Goal: Task Accomplishment & Management: Manage account settings

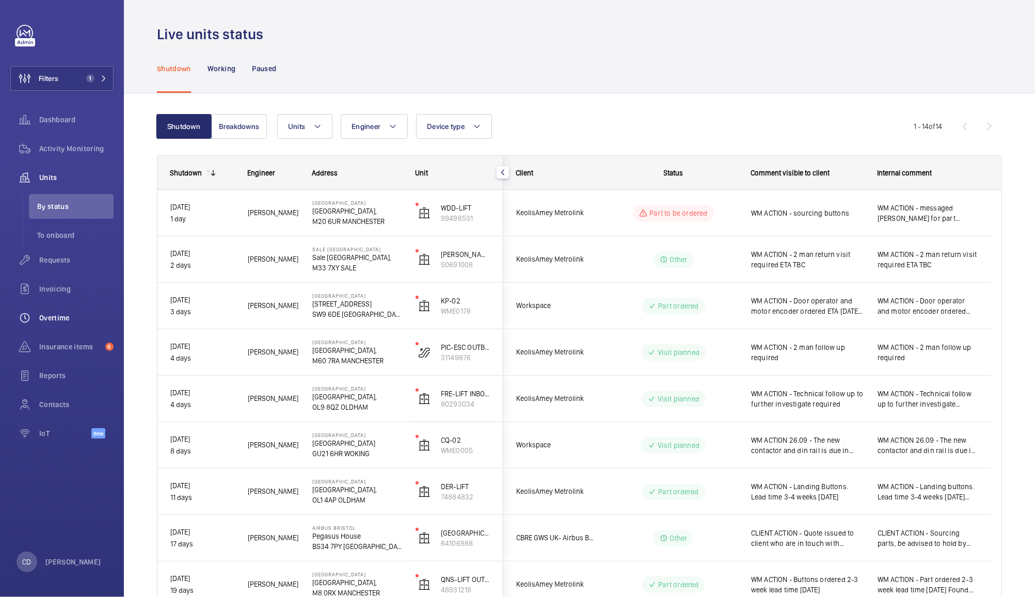
click at [55, 329] on div "Overtime" at bounding box center [61, 318] width 103 height 25
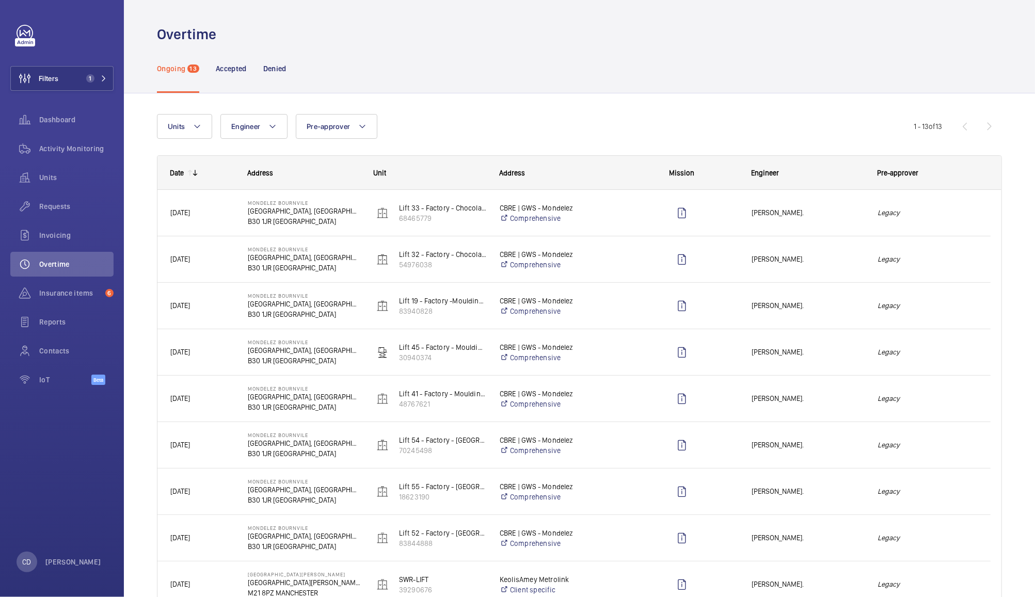
click at [940, 210] on em "Legacy" at bounding box center [927, 213] width 100 height 12
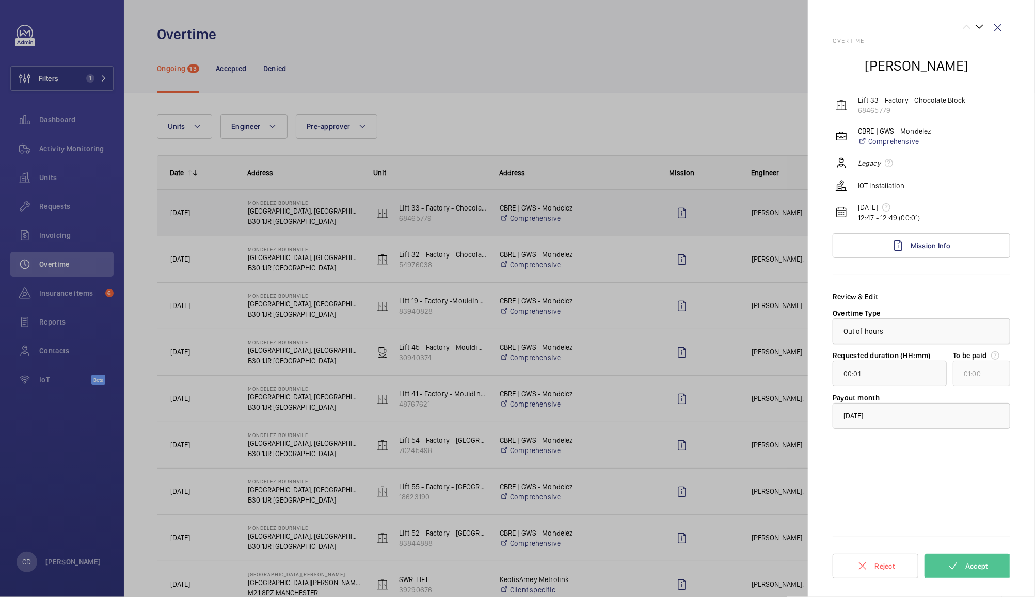
click at [982, 335] on div at bounding box center [921, 331] width 177 height 25
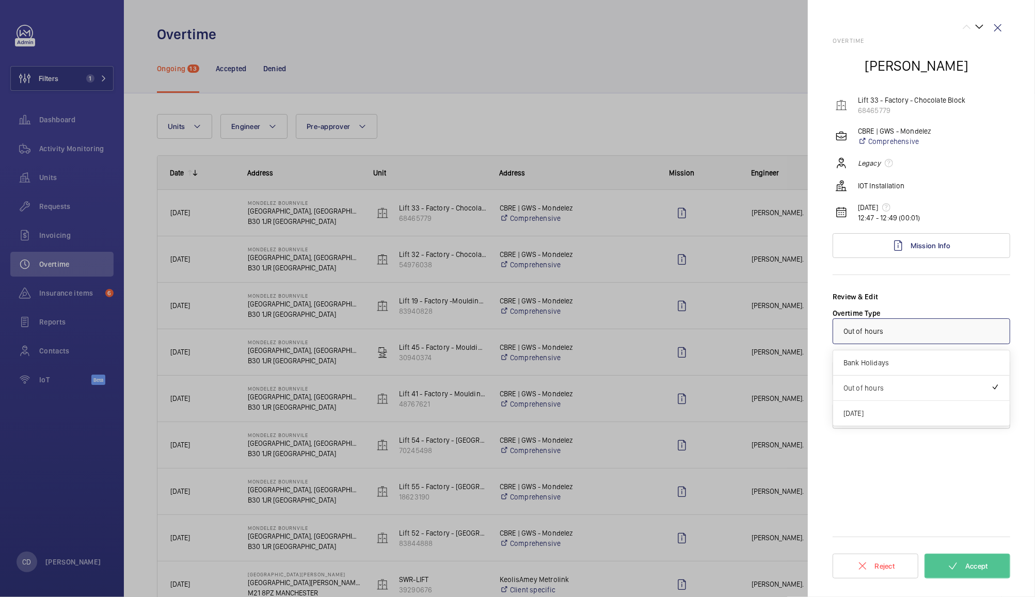
click at [983, 330] on div at bounding box center [921, 331] width 177 height 25
click at [699, 110] on div at bounding box center [517, 298] width 1035 height 597
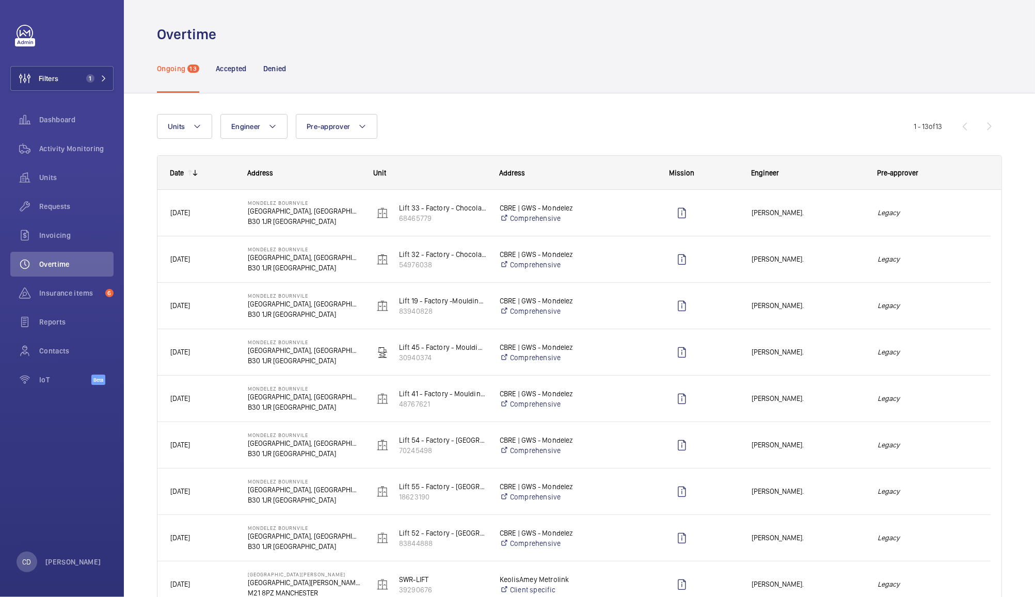
click at [953, 258] on em "Legacy" at bounding box center [927, 259] width 100 height 12
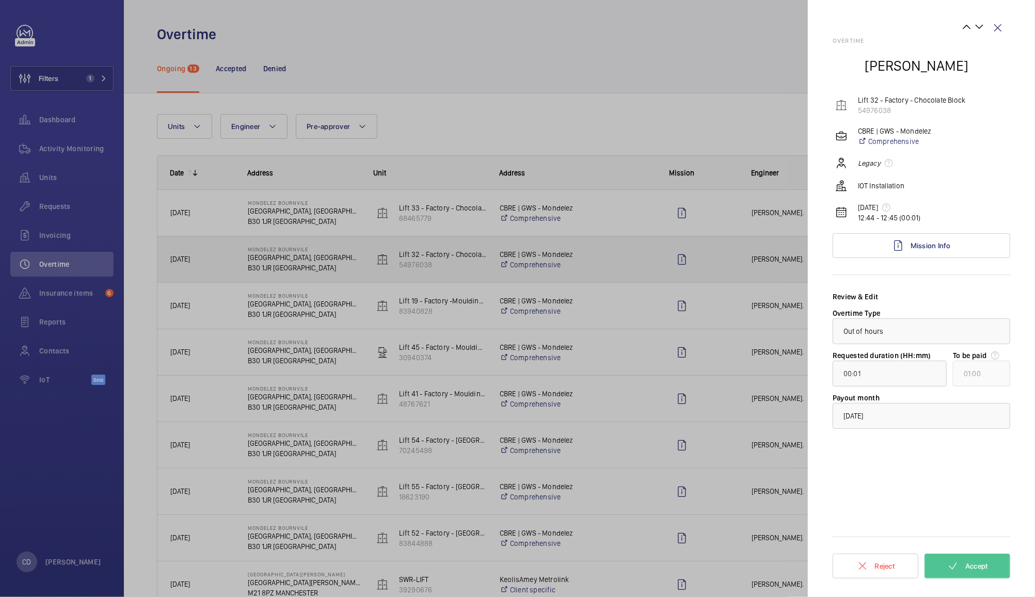
click at [747, 107] on div at bounding box center [517, 298] width 1035 height 597
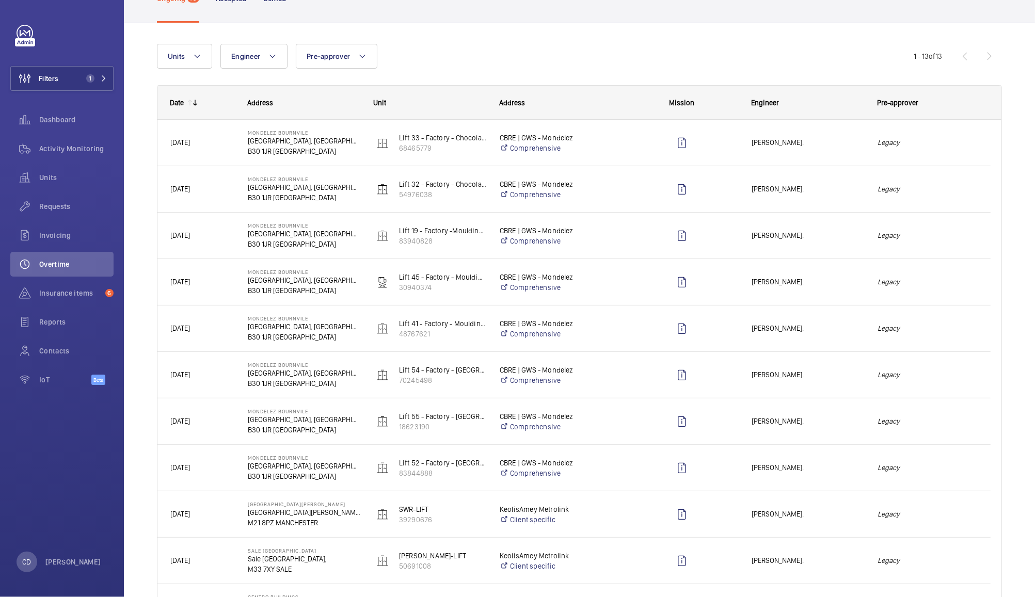
scroll to position [69, 0]
click at [941, 472] on em "Legacy" at bounding box center [927, 469] width 100 height 12
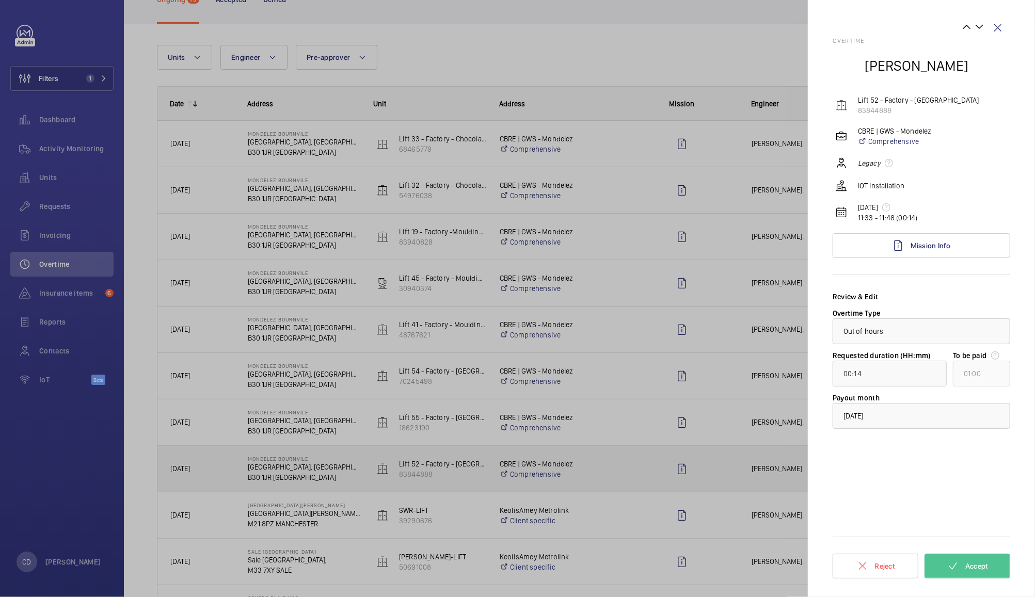
click at [738, 42] on div at bounding box center [517, 298] width 1035 height 597
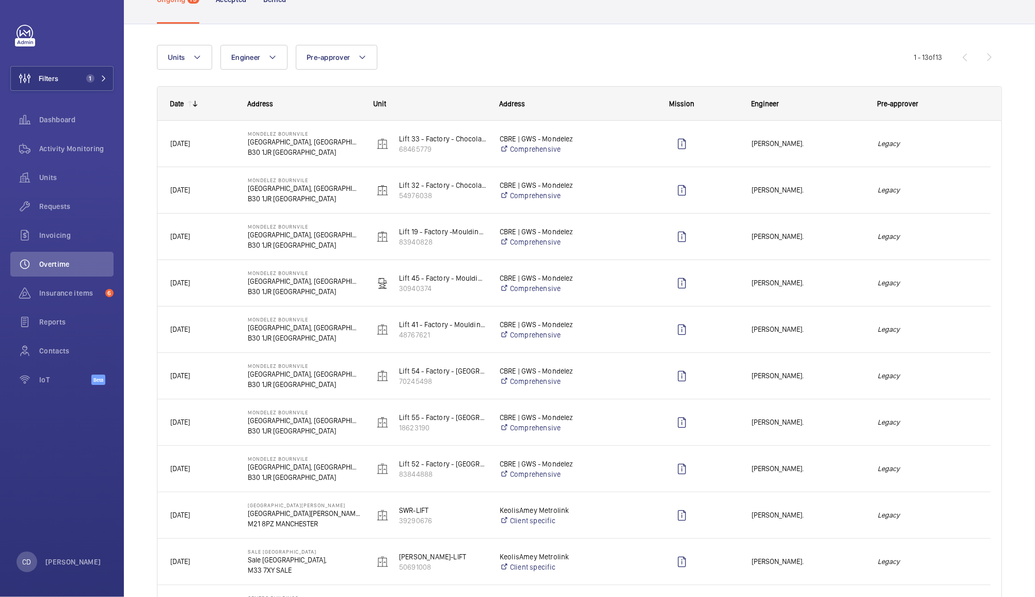
click at [615, 519] on div at bounding box center [675, 515] width 125 height 46
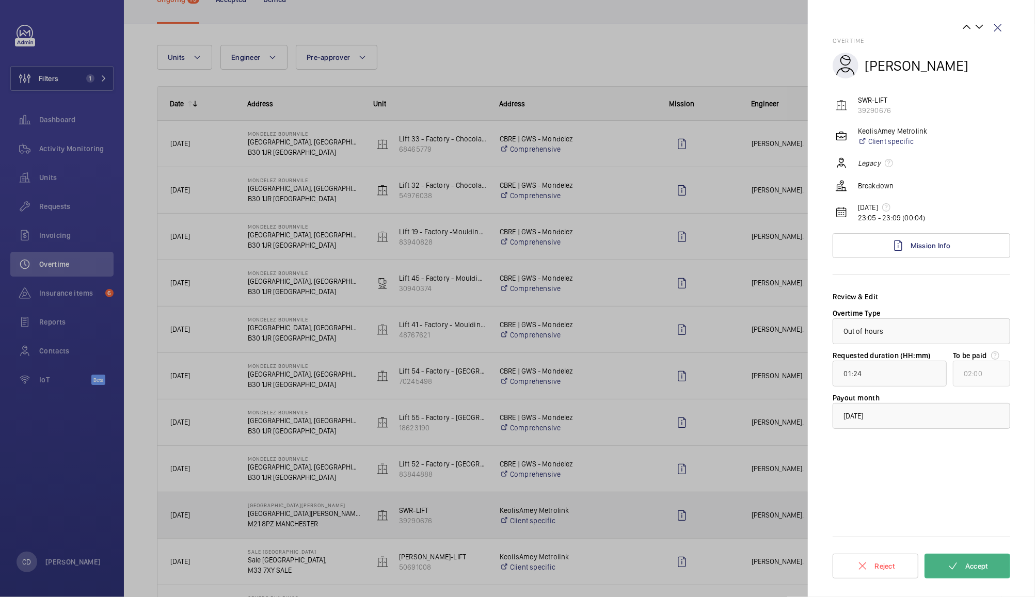
click at [976, 563] on span "Accept" at bounding box center [976, 566] width 23 height 8
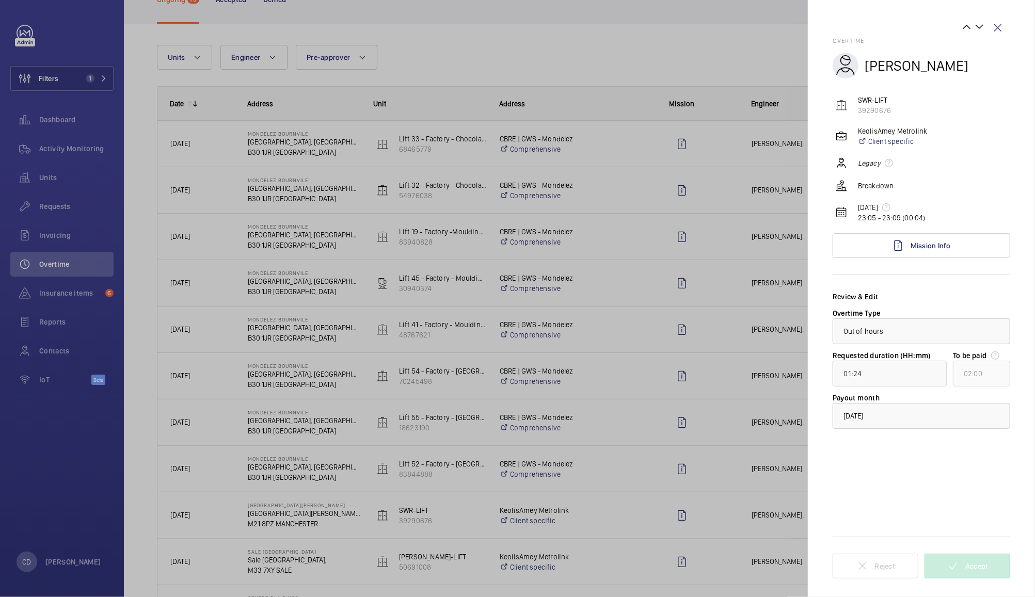
scroll to position [0, 0]
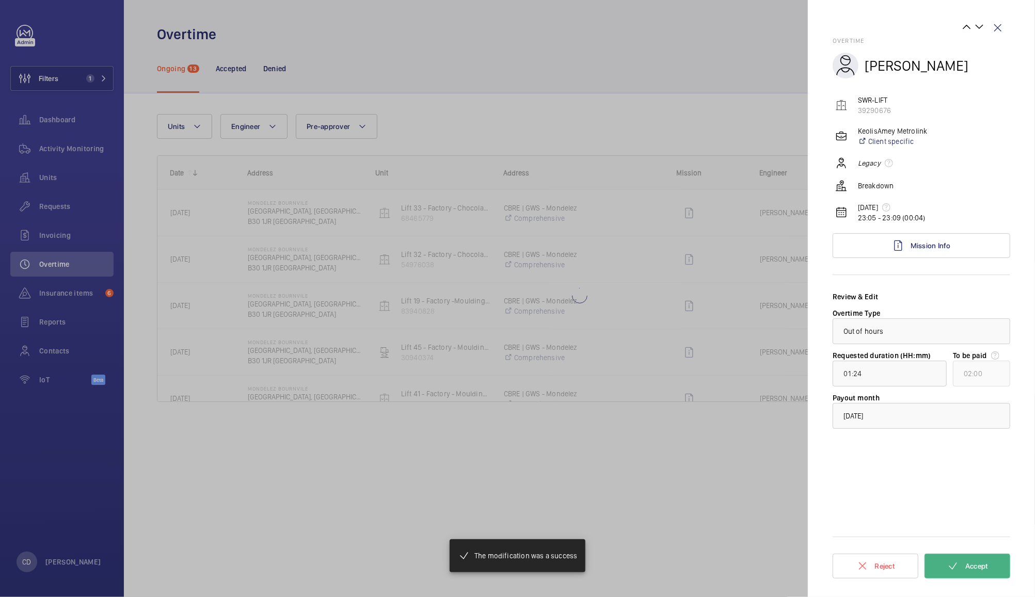
type input "00:27"
type input "01:00"
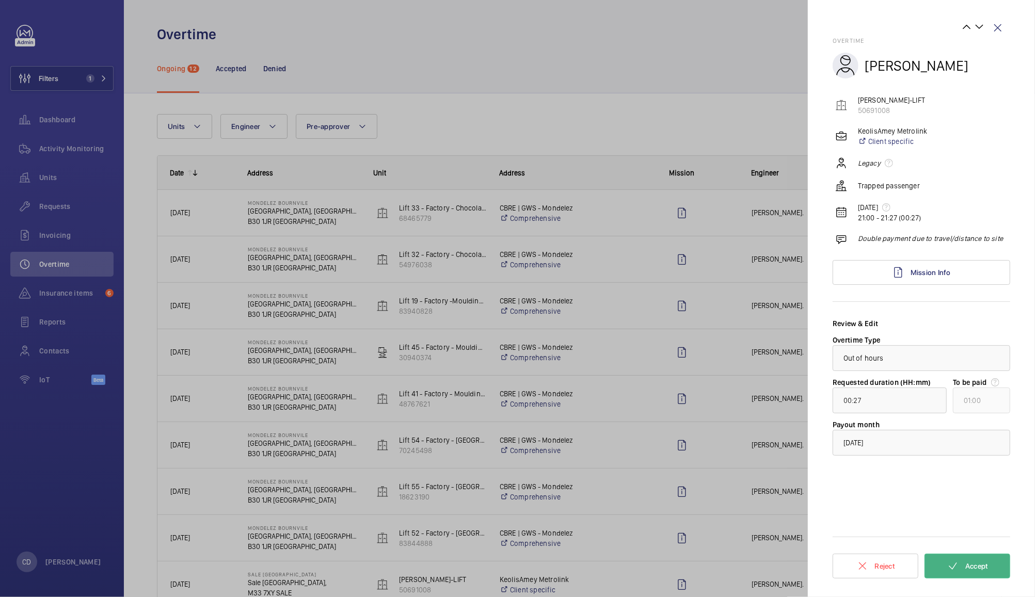
click at [969, 566] on span "Accept" at bounding box center [976, 566] width 23 height 8
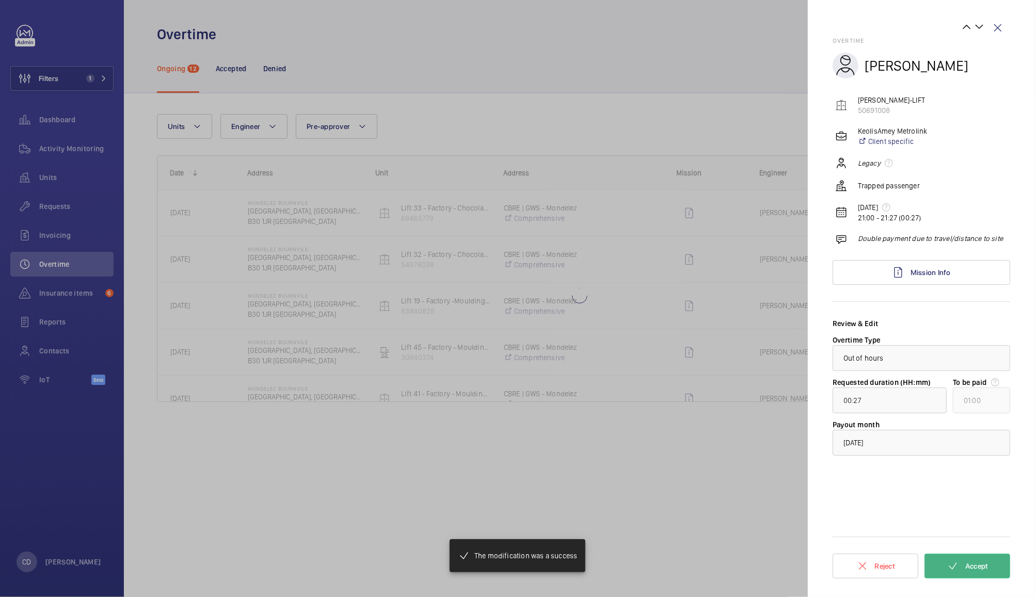
type input "01:00"
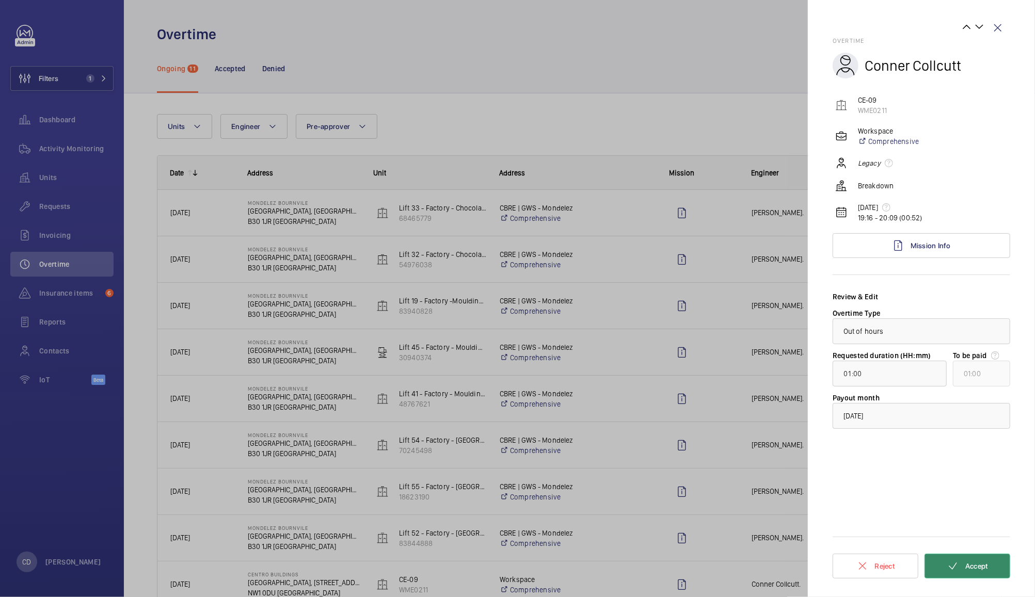
click at [968, 562] on span "Accept" at bounding box center [976, 566] width 23 height 8
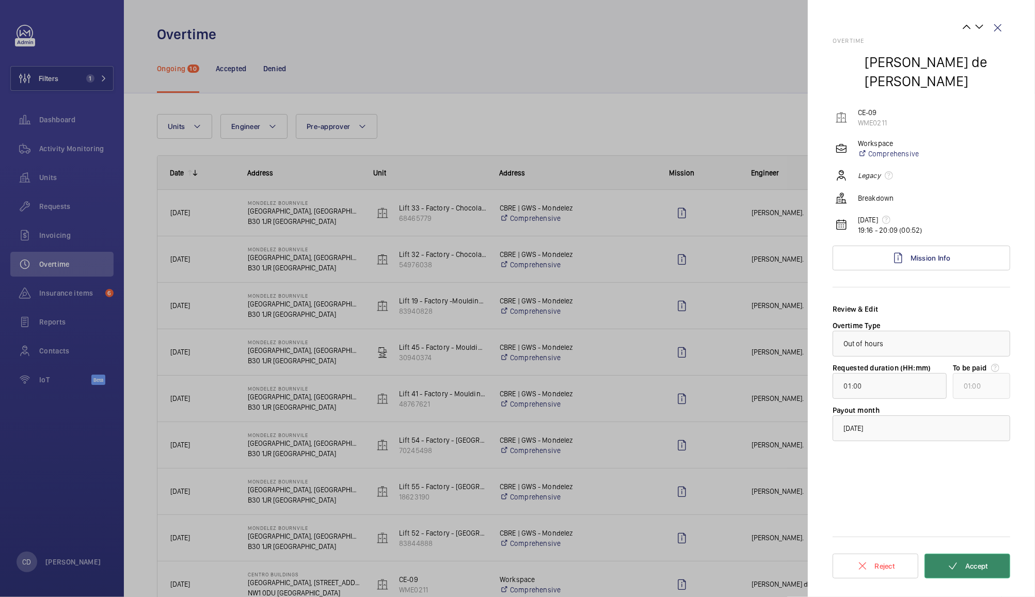
click at [967, 564] on span "Accept" at bounding box center [976, 566] width 23 height 8
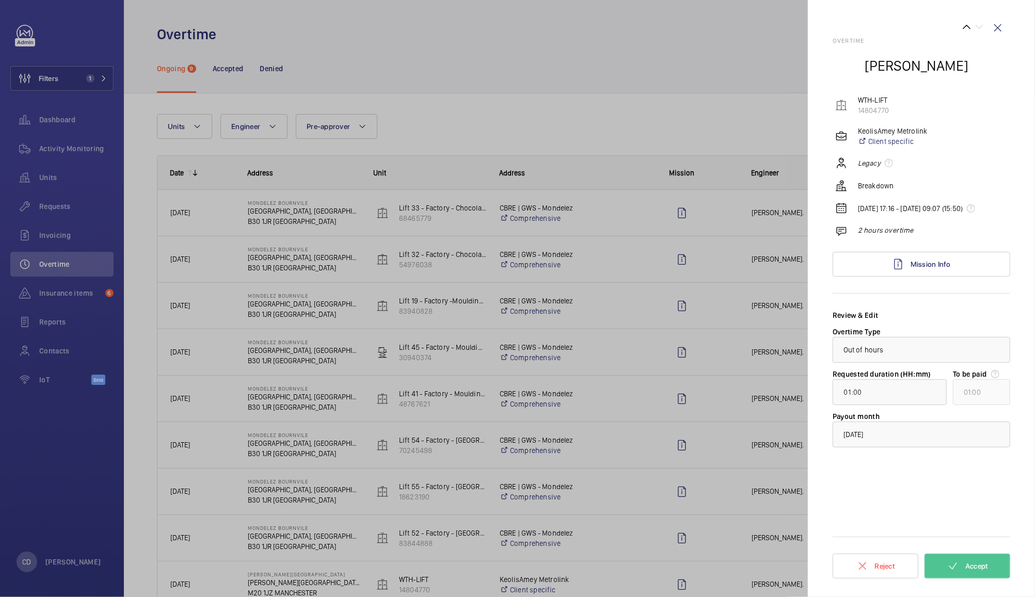
click at [850, 63] on div at bounding box center [845, 66] width 26 height 26
click at [730, 452] on div at bounding box center [517, 298] width 1035 height 597
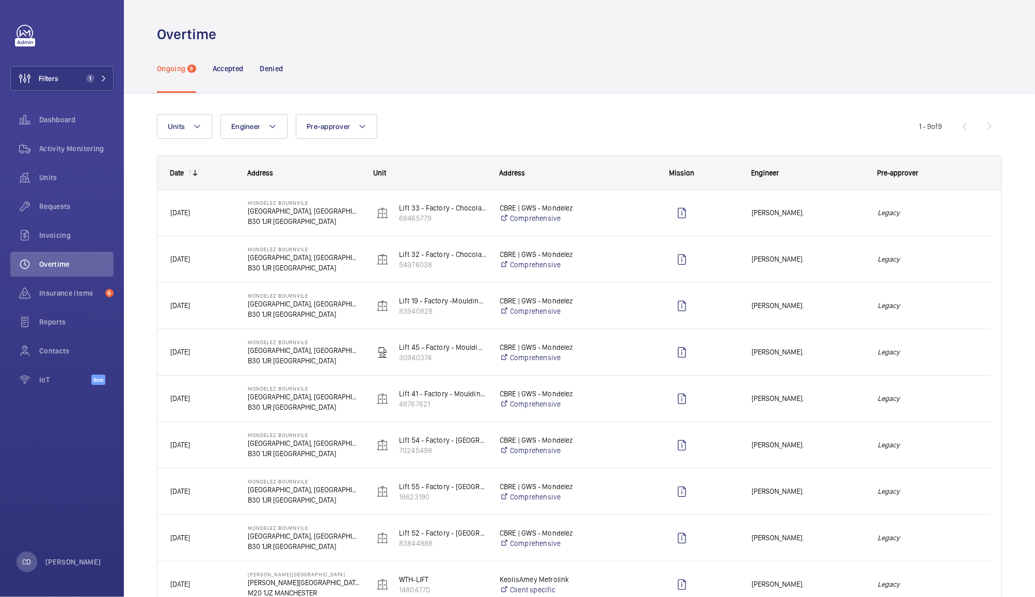
click at [828, 209] on span "Mike Beeson." at bounding box center [807, 213] width 113 height 12
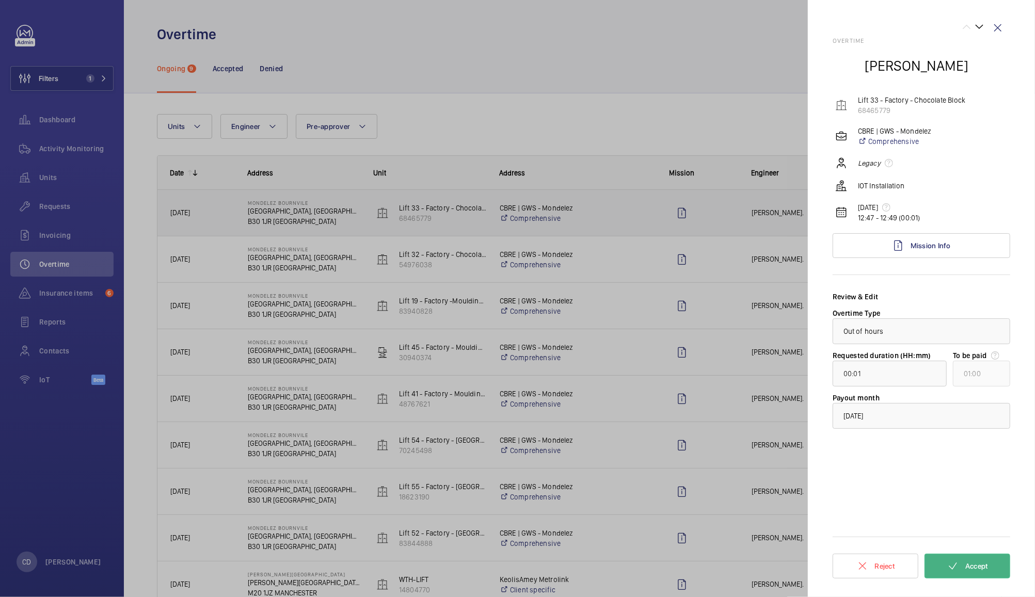
click at [976, 566] on span "Accept" at bounding box center [976, 566] width 23 height 8
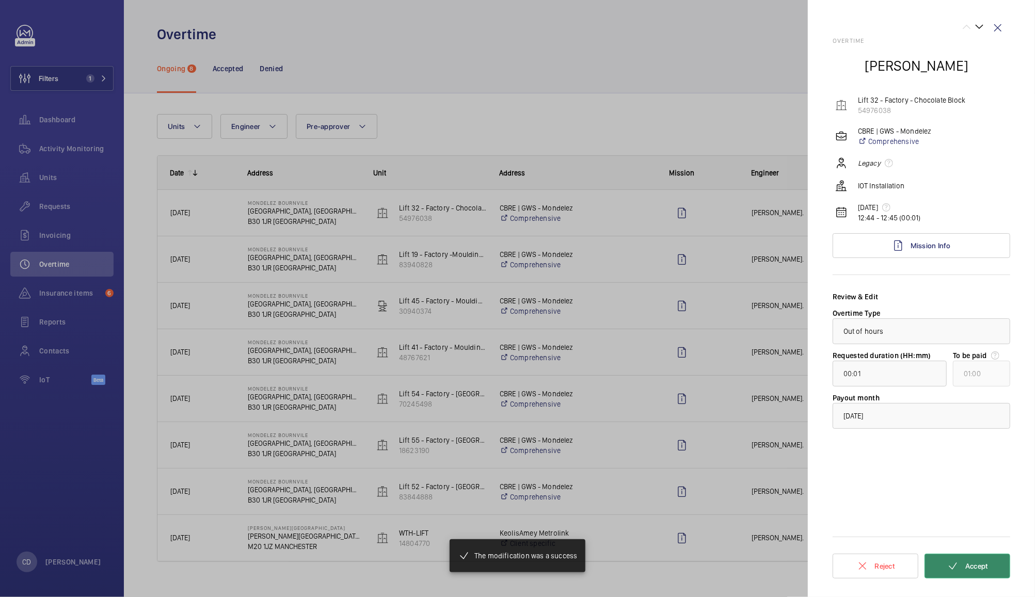
click at [979, 566] on span "Accept" at bounding box center [976, 566] width 23 height 8
click at [980, 562] on span "Accept" at bounding box center [976, 566] width 23 height 8
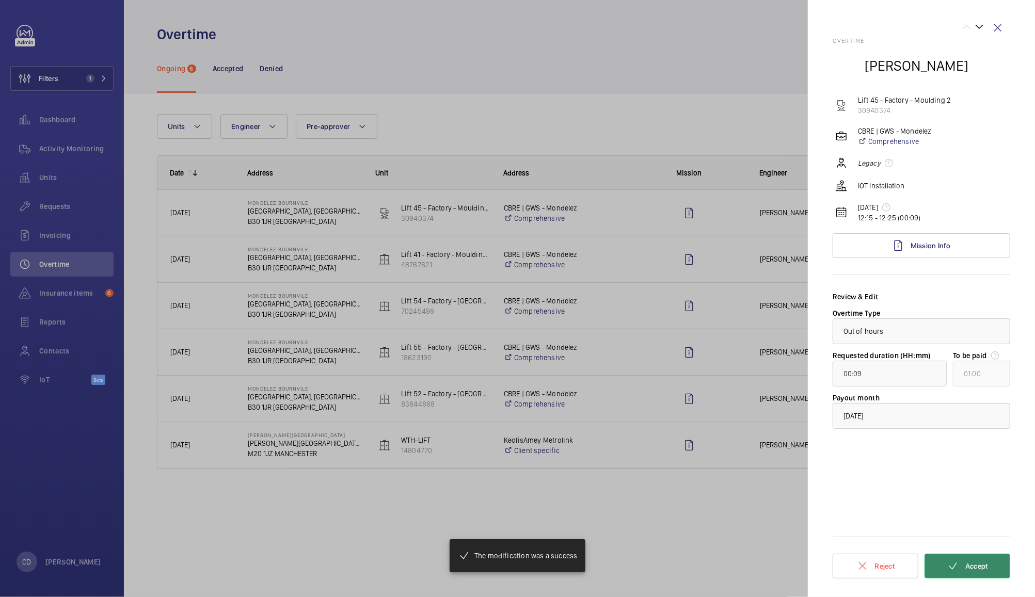
click at [981, 566] on span "Accept" at bounding box center [976, 566] width 23 height 8
click at [983, 565] on span "Accept" at bounding box center [976, 566] width 23 height 8
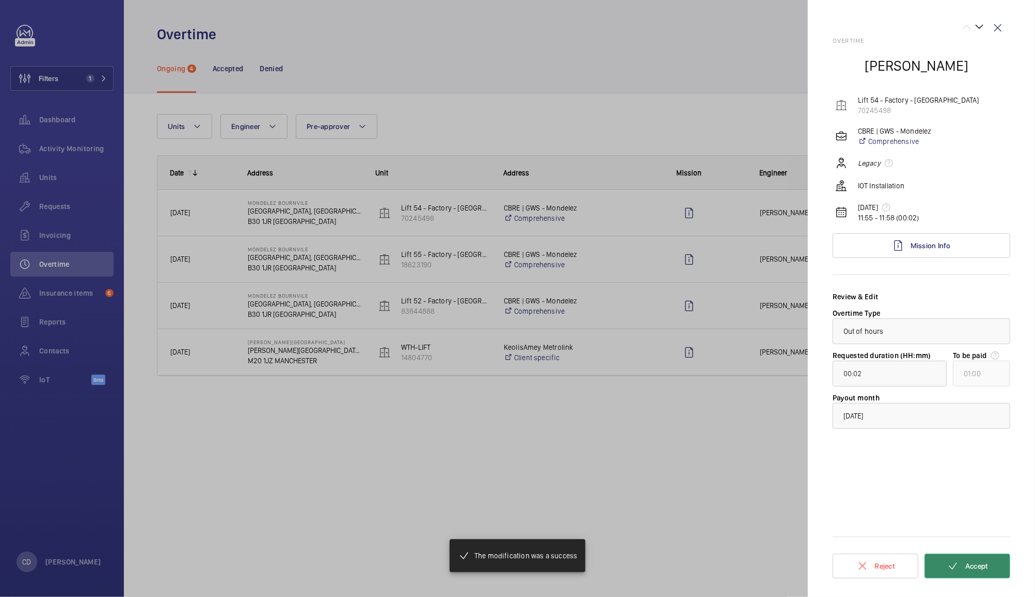
click at [982, 563] on span "Accept" at bounding box center [976, 566] width 23 height 8
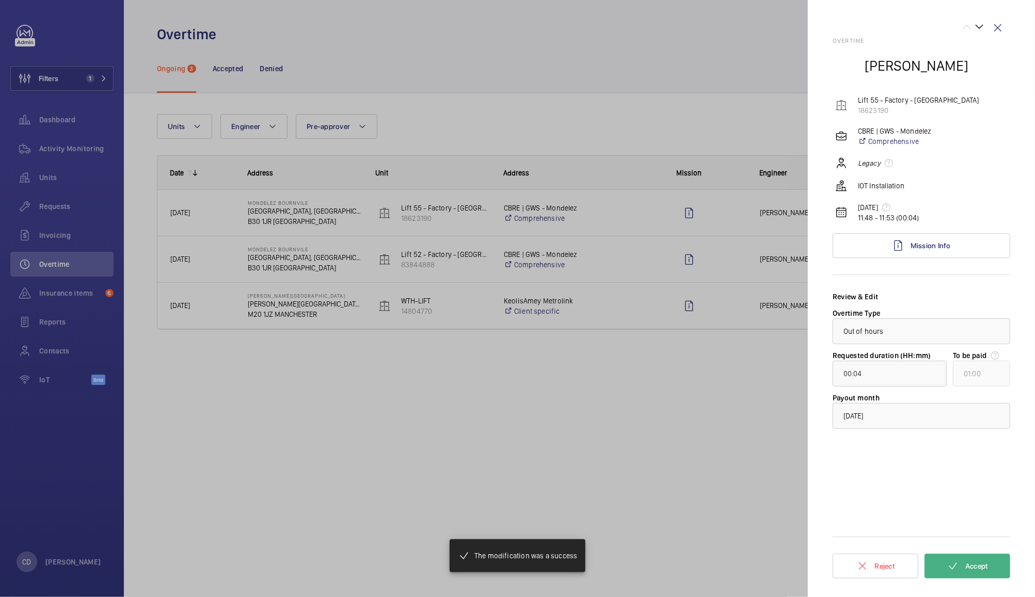
click at [979, 568] on span "Accept" at bounding box center [976, 566] width 23 height 8
click at [982, 565] on span "Accept" at bounding box center [976, 566] width 23 height 8
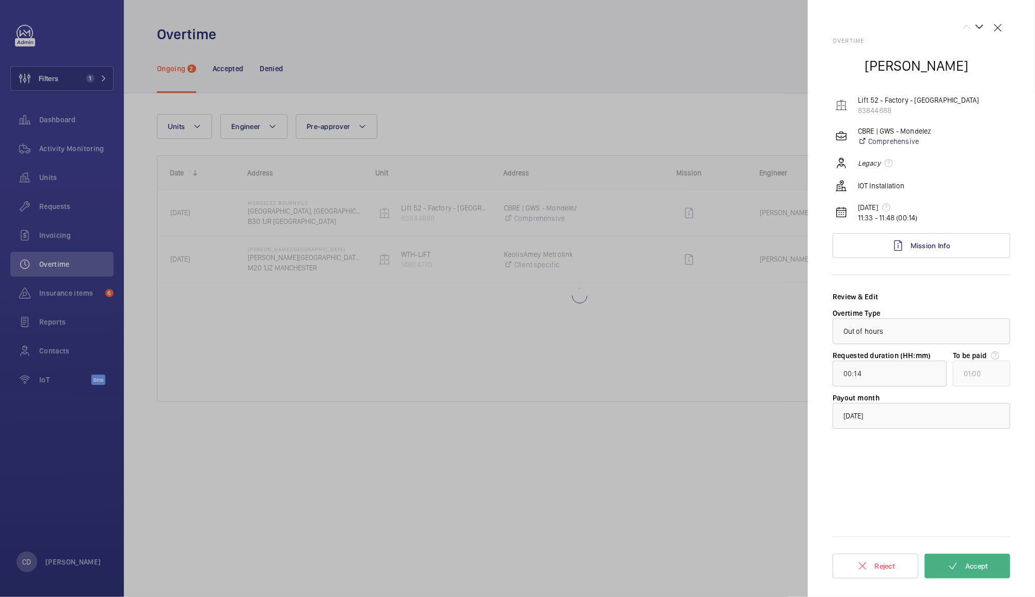
type input "01:00"
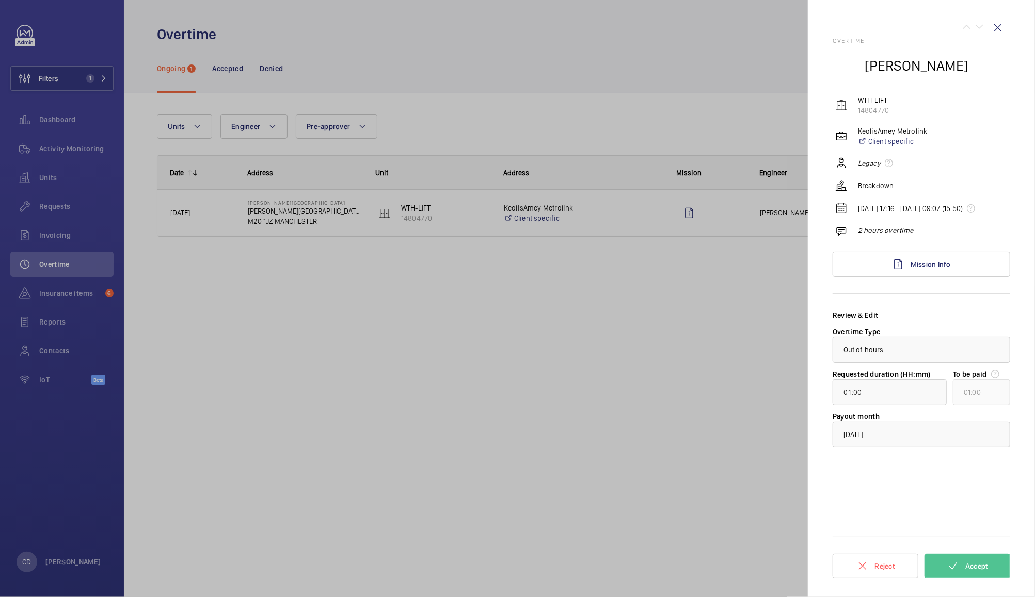
click at [659, 412] on div at bounding box center [517, 298] width 1035 height 597
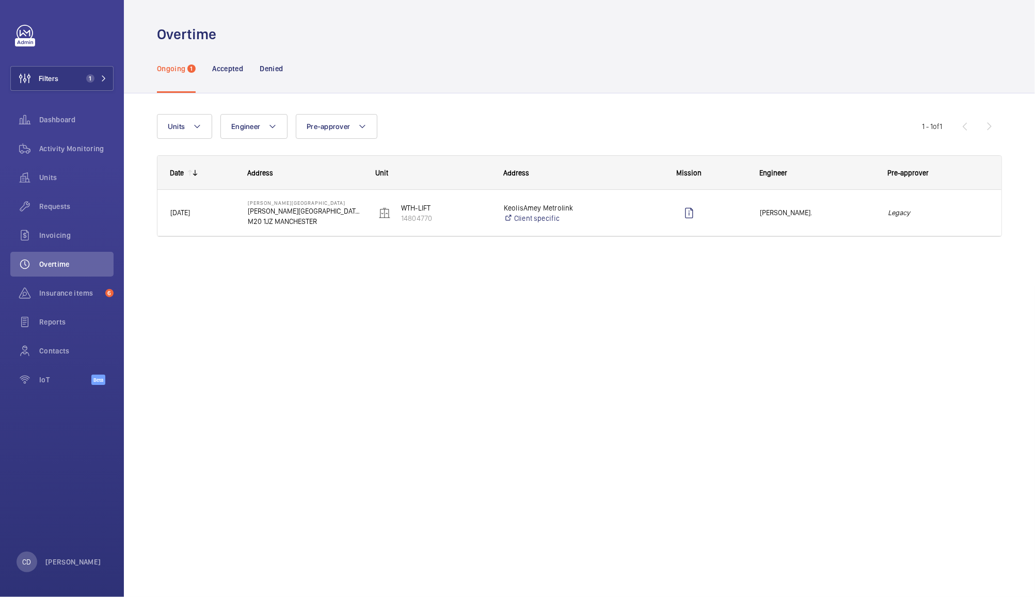
click at [826, 214] on span "Anthony Ruane." at bounding box center [817, 213] width 115 height 12
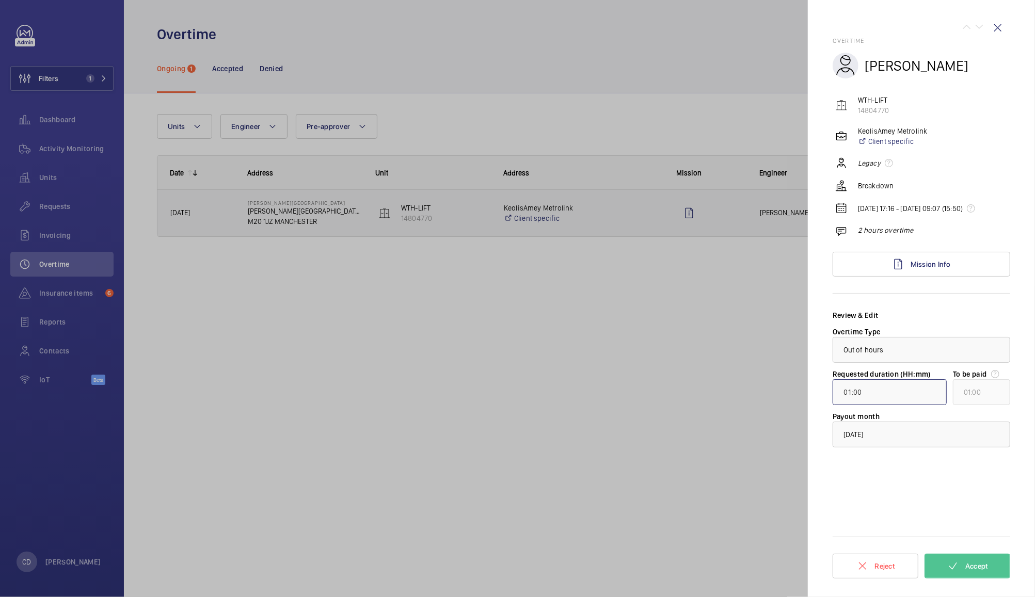
click at [896, 400] on input "01:00" at bounding box center [889, 392] width 114 height 26
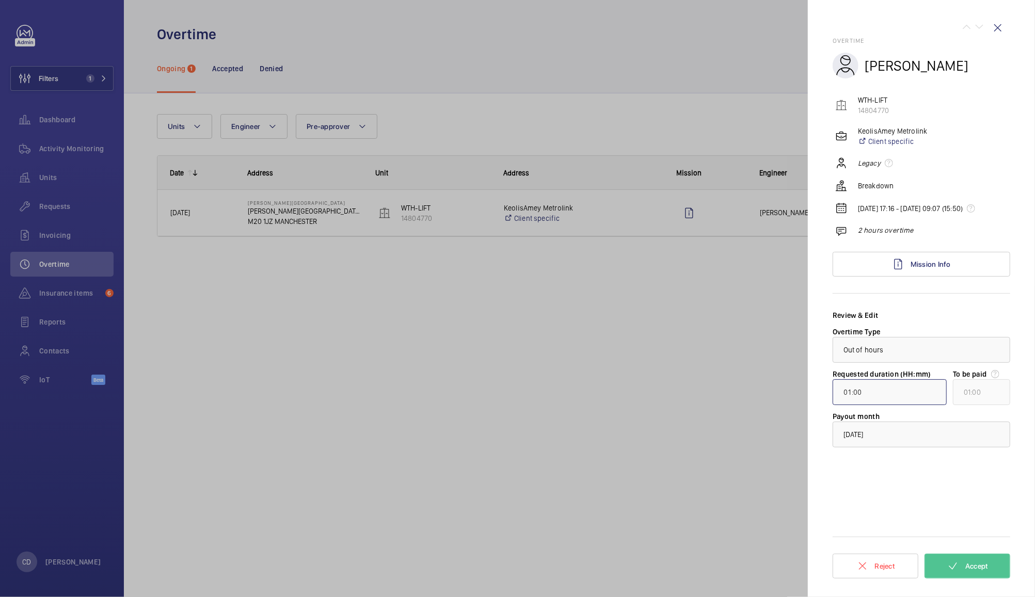
type input "00:00"
type input "02:00"
click at [985, 565] on span "Accept" at bounding box center [976, 566] width 23 height 8
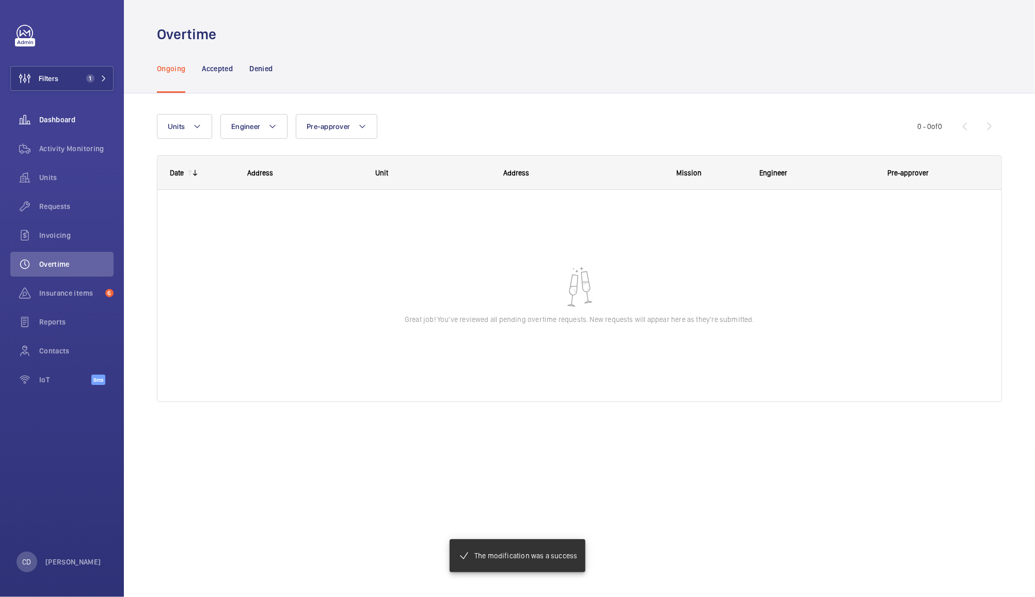
click at [53, 119] on span "Dashboard" at bounding box center [76, 120] width 74 height 10
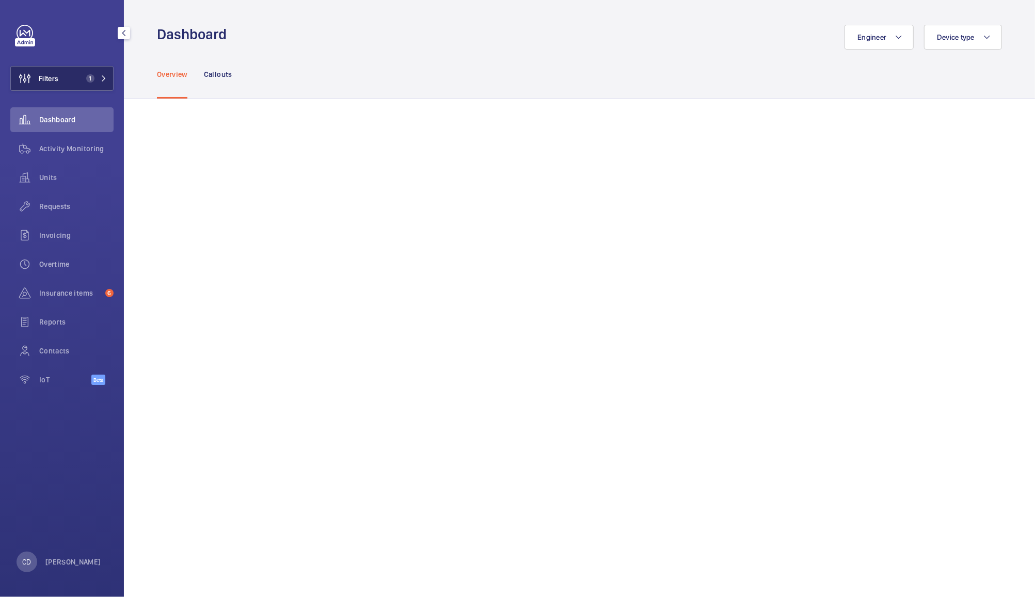
click at [90, 78] on span "1" at bounding box center [90, 78] width 8 height 8
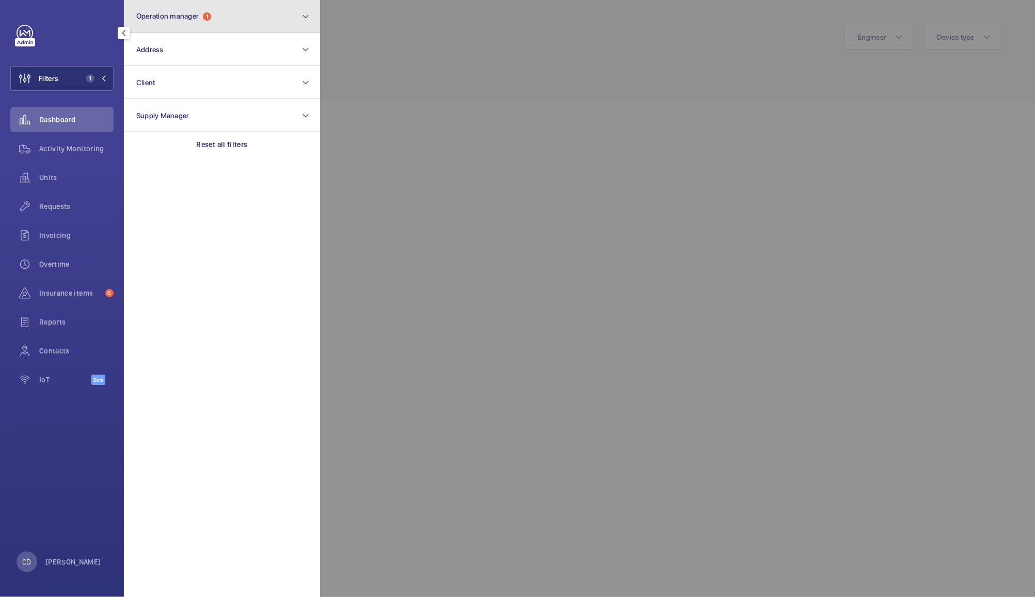
click at [297, 23] on button "Operation manager 1" at bounding box center [222, 16] width 196 height 33
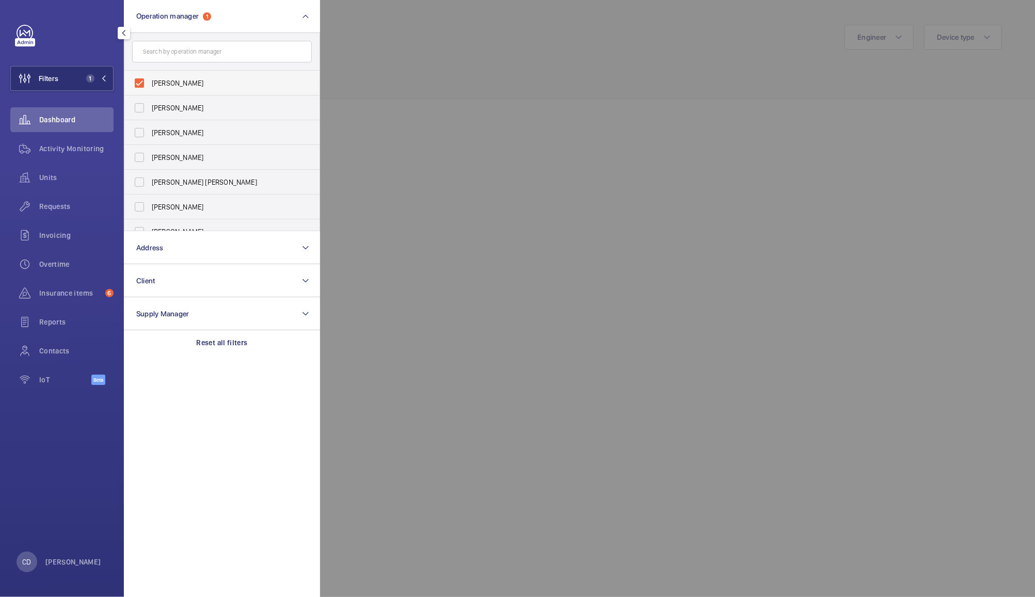
click at [202, 82] on span "[PERSON_NAME]" at bounding box center [223, 83] width 142 height 10
click at [150, 82] on input "[PERSON_NAME]" at bounding box center [139, 83] width 21 height 21
checkbox input "false"
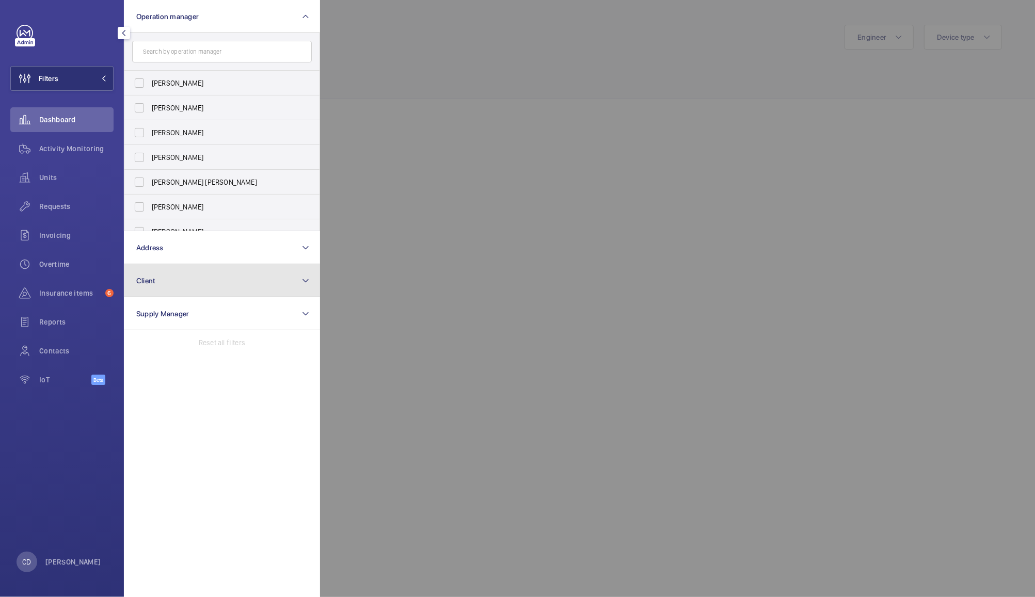
click at [212, 280] on button "Client" at bounding box center [222, 280] width 196 height 33
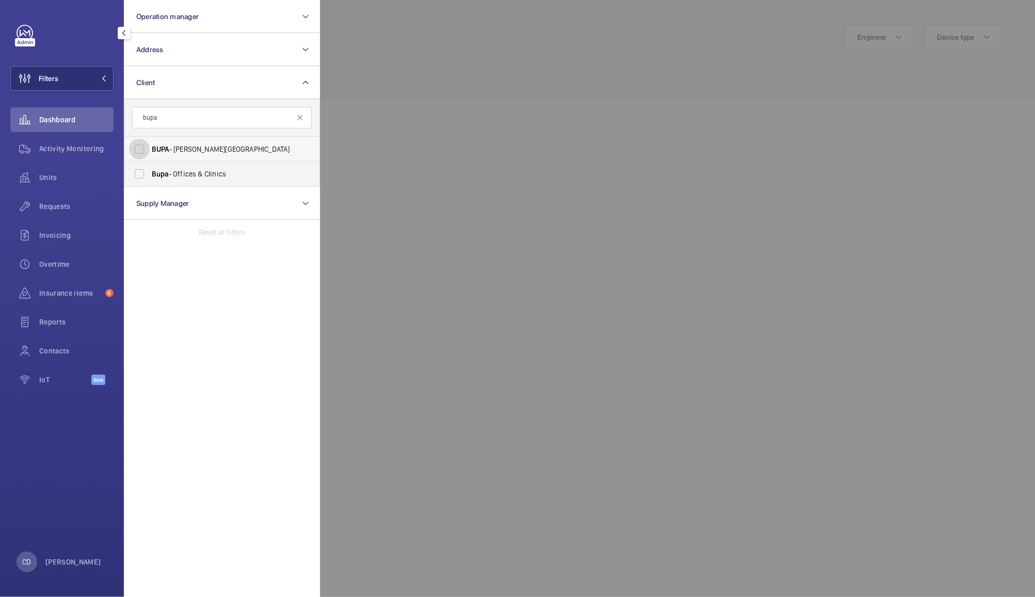
type input "bupa"
click at [132, 143] on input "BUPA - Cromwell Hospital" at bounding box center [139, 149] width 21 height 21
checkbox input "true"
click at [144, 182] on input "Bupa - Offices & Clinics" at bounding box center [139, 174] width 21 height 21
checkbox input "true"
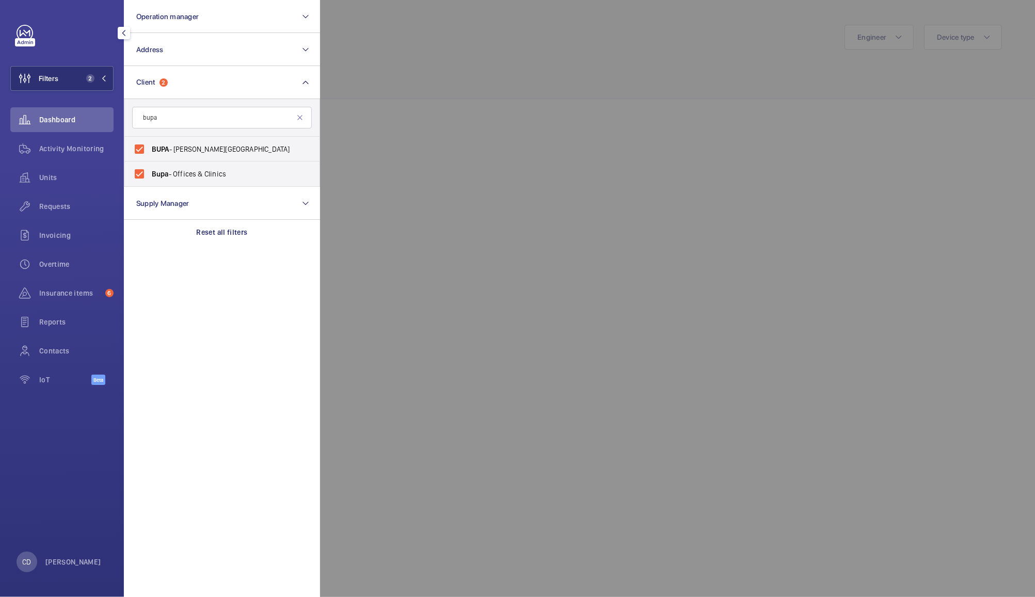
click at [662, 124] on div at bounding box center [837, 298] width 1035 height 597
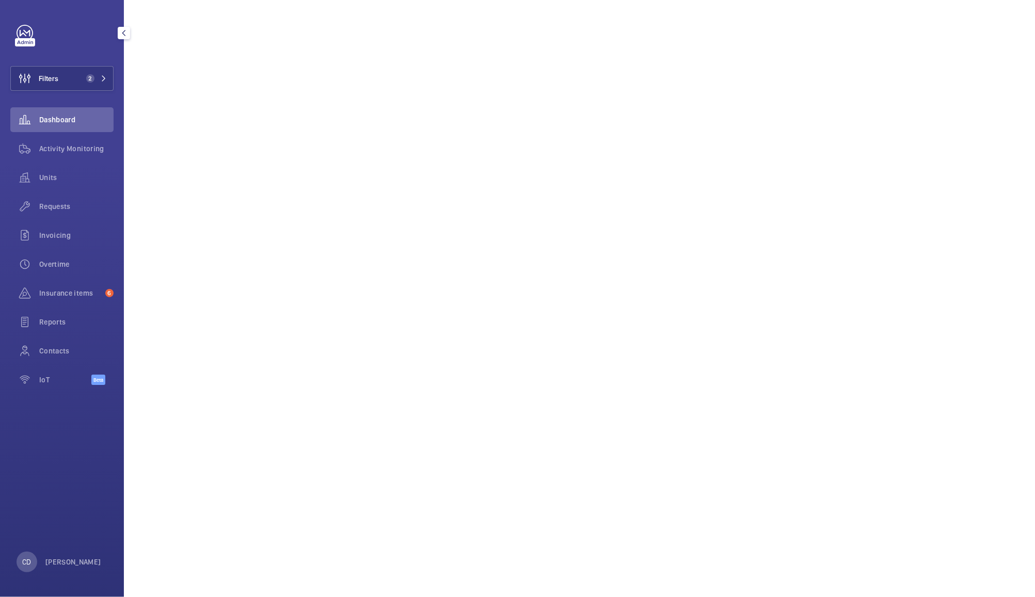
scroll to position [145, 0]
click at [60, 147] on span "Activity Monitoring" at bounding box center [76, 148] width 74 height 10
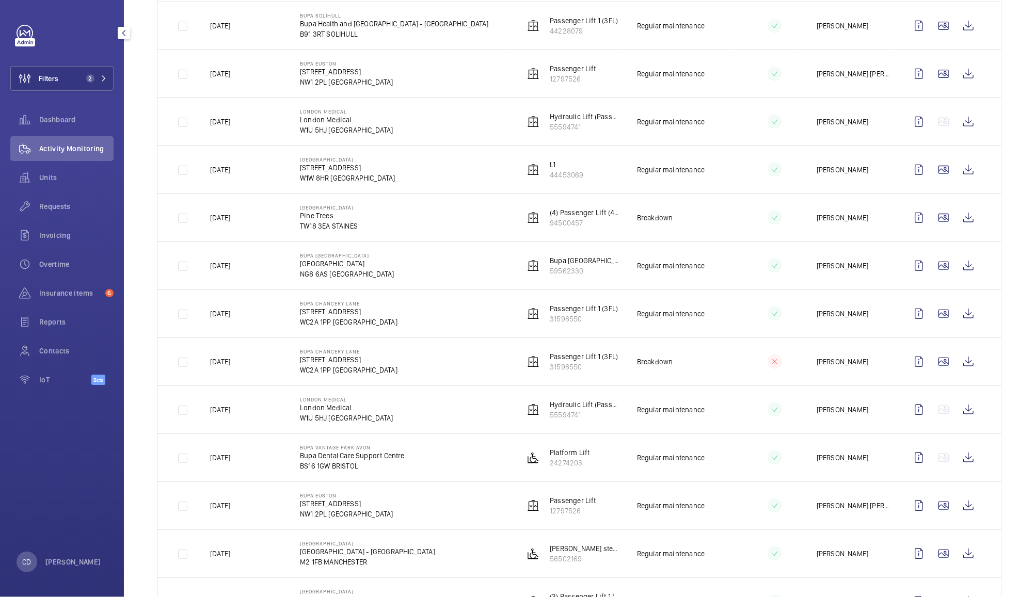
scroll to position [295, 0]
click at [958, 465] on wm-front-icon-button at bounding box center [968, 458] width 25 height 25
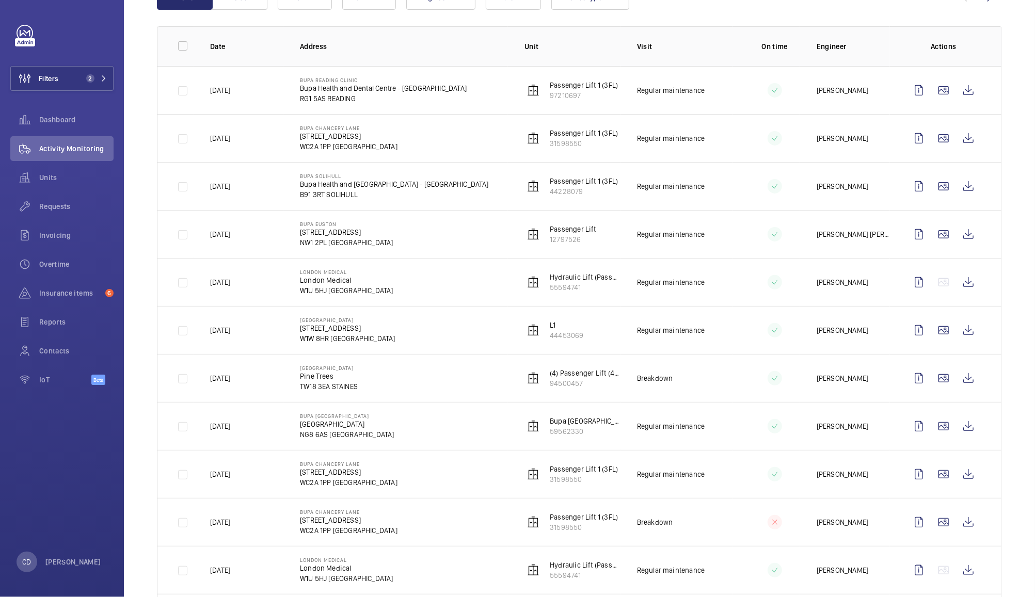
scroll to position [120, 0]
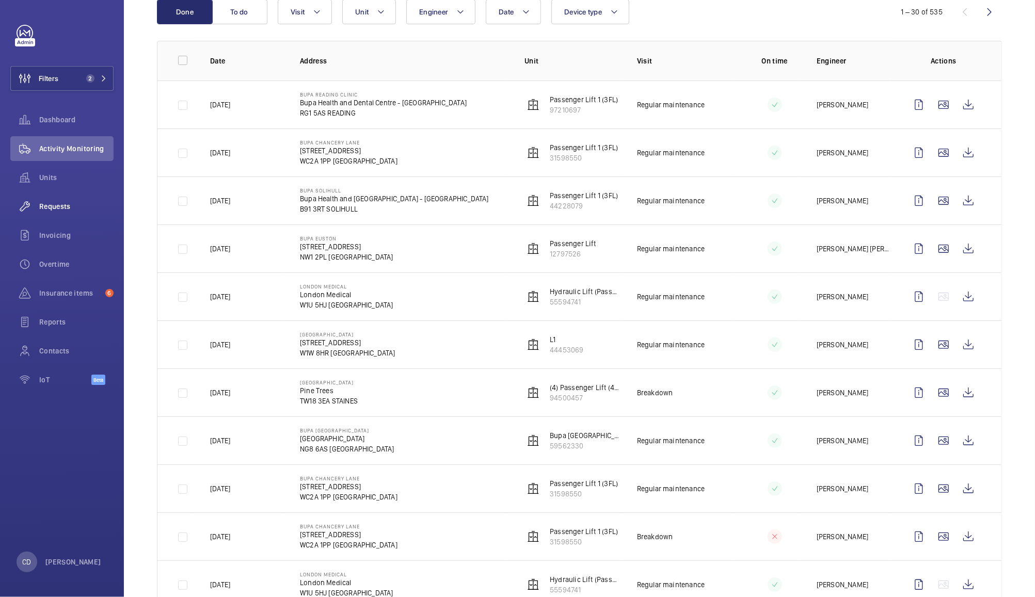
click at [39, 210] on wm-front-icon-button at bounding box center [24, 206] width 29 height 25
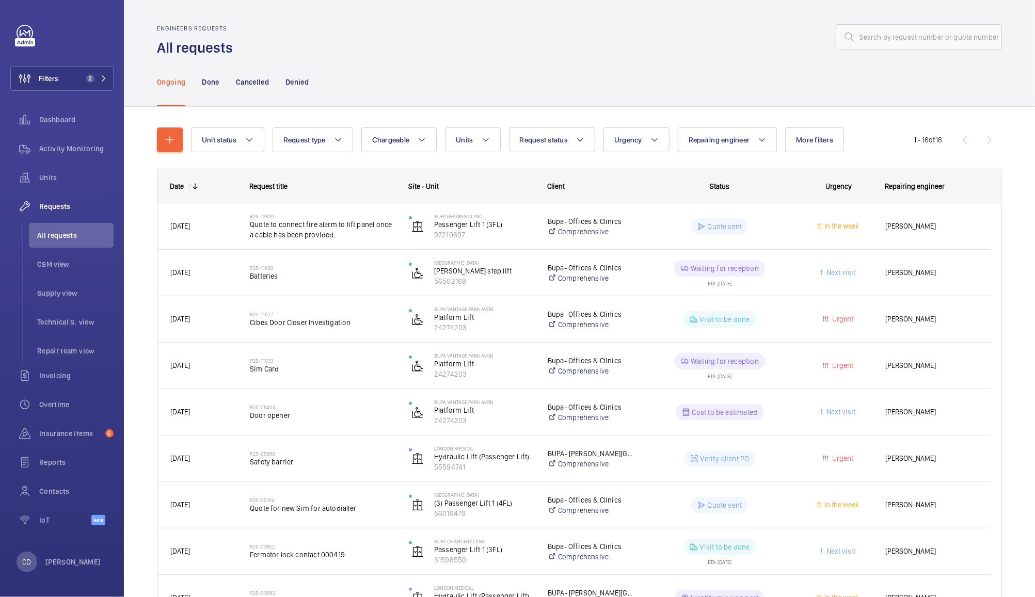
click at [942, 322] on span "Andrew Hayes" at bounding box center [931, 319] width 93 height 12
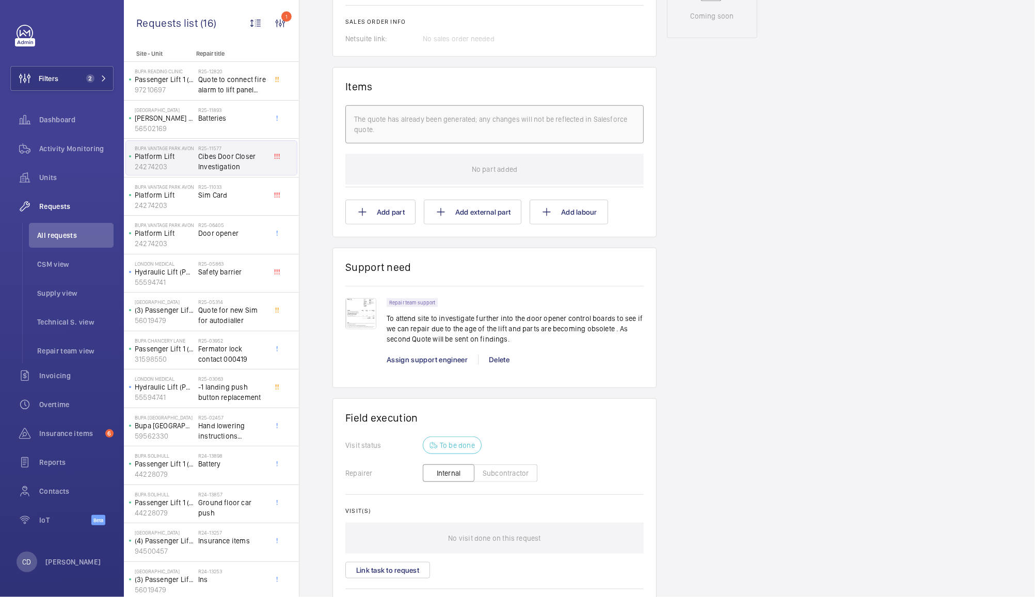
scroll to position [646, 0]
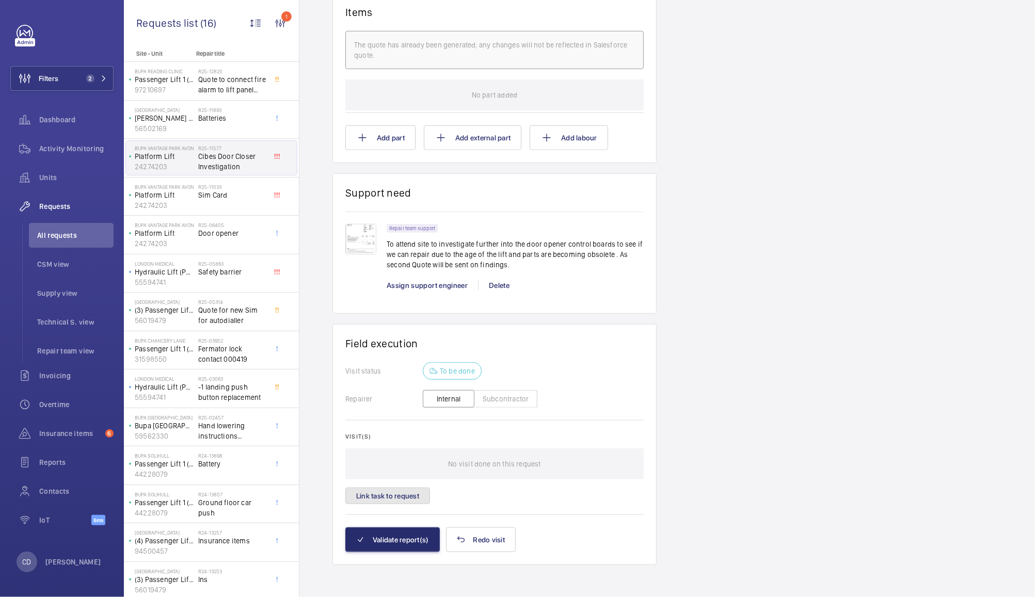
click at [428, 491] on button "Link task to request" at bounding box center [387, 496] width 85 height 17
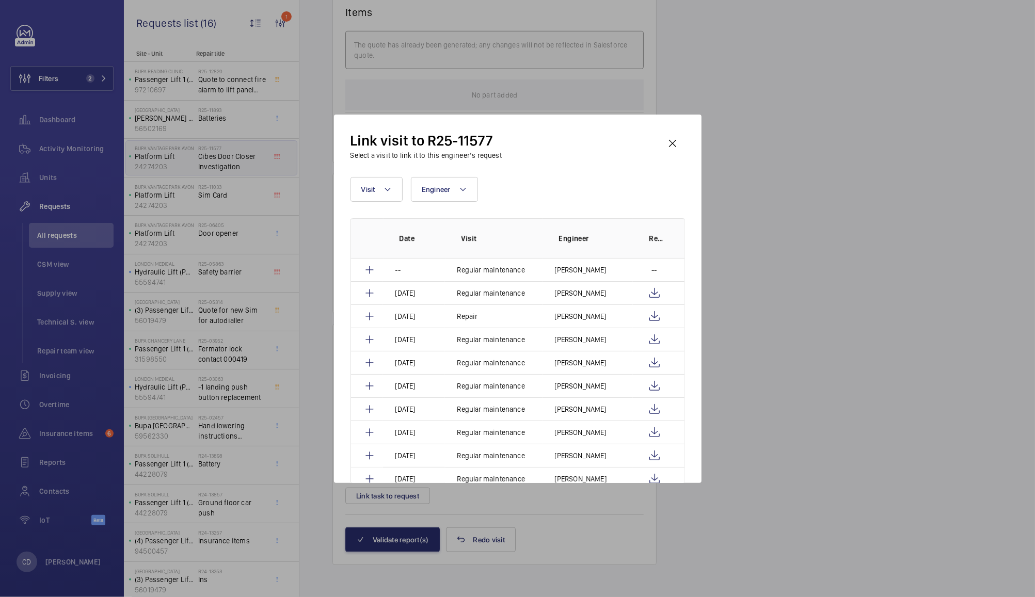
click at [832, 291] on div at bounding box center [517, 298] width 1035 height 597
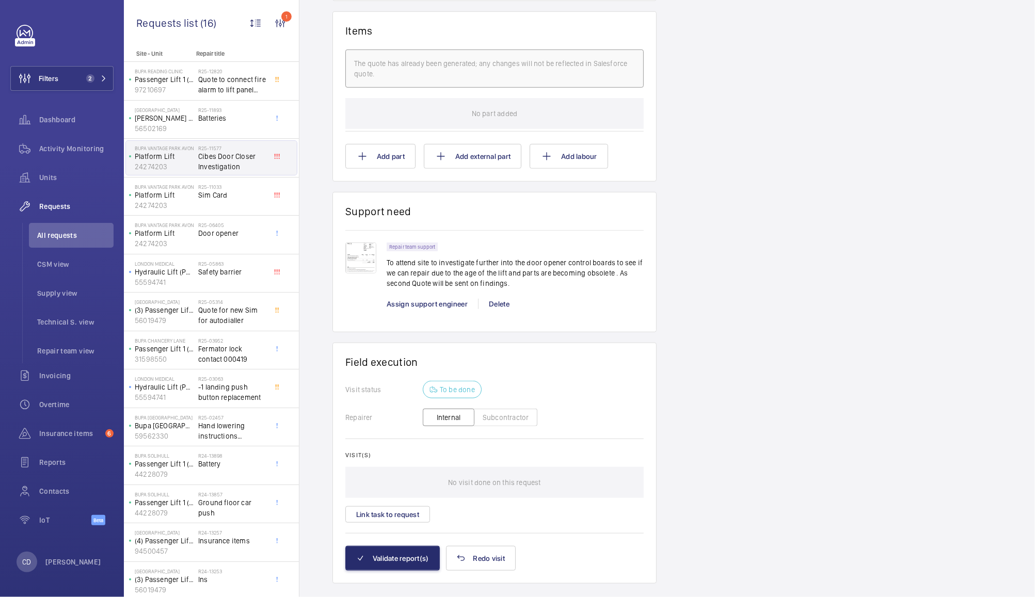
scroll to position [646, 0]
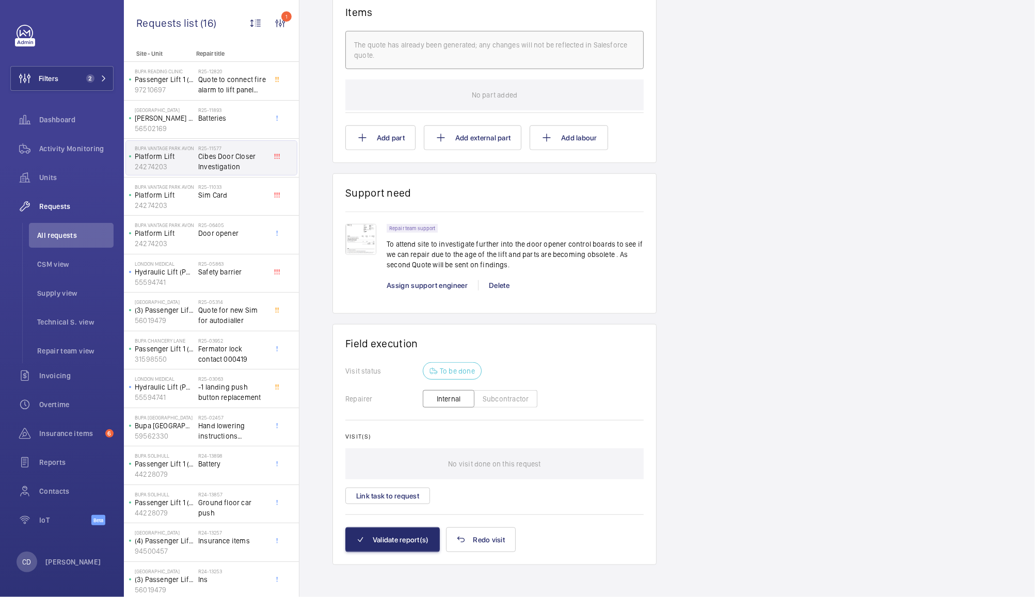
click at [516, 400] on button "Subcontractor" at bounding box center [505, 399] width 63 height 18
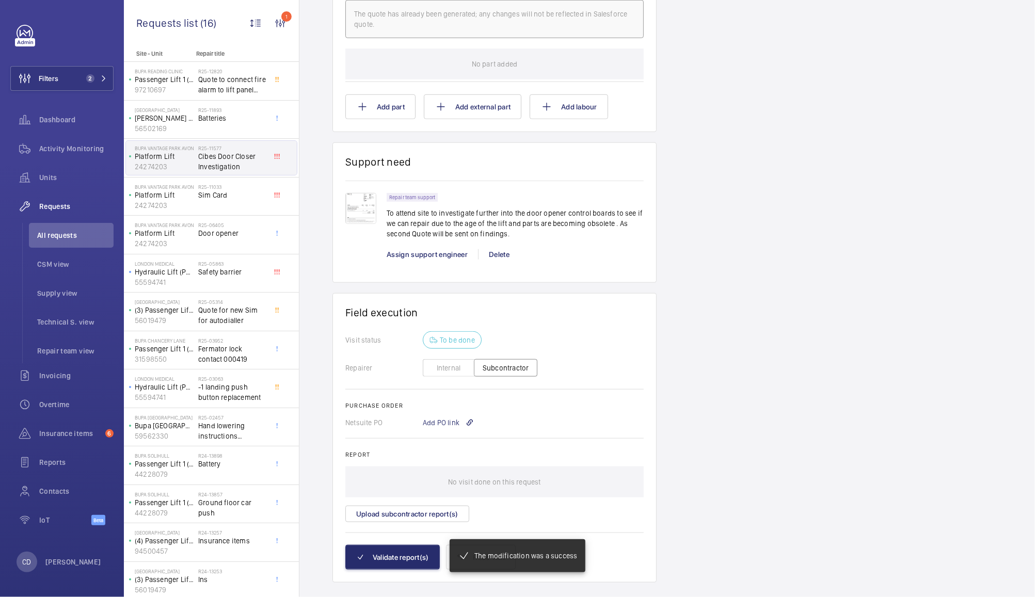
scroll to position [695, 0]
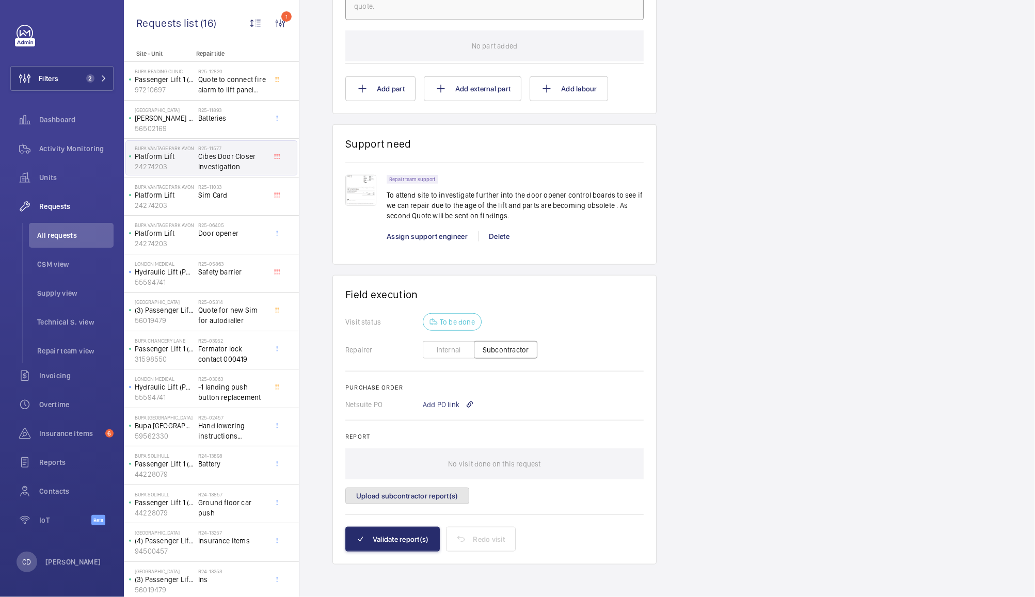
click at [409, 499] on button "Upload subcontractor report(s)" at bounding box center [407, 496] width 124 height 17
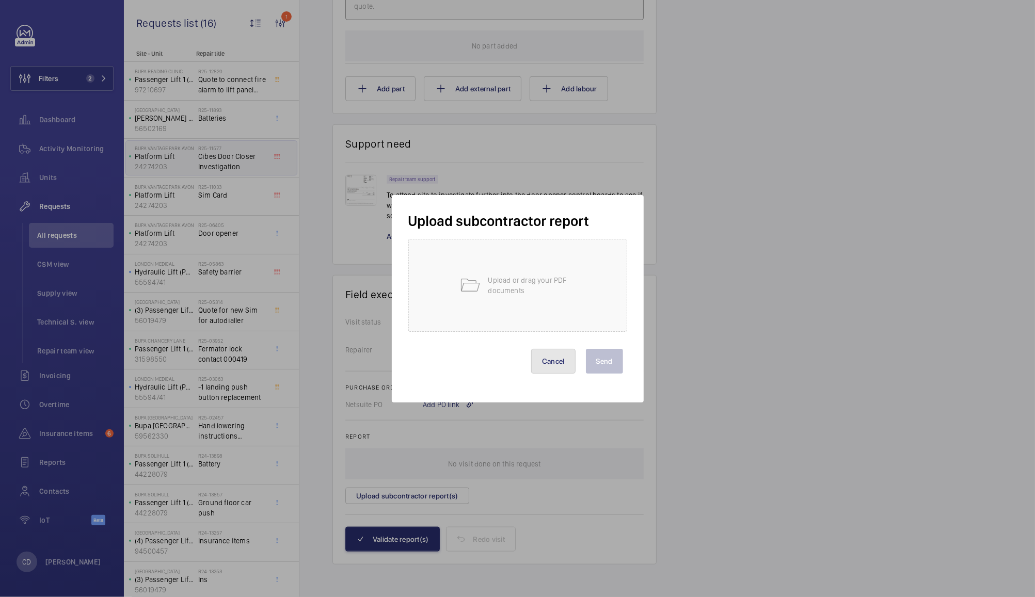
click at [568, 360] on button "Cancel" at bounding box center [553, 361] width 44 height 25
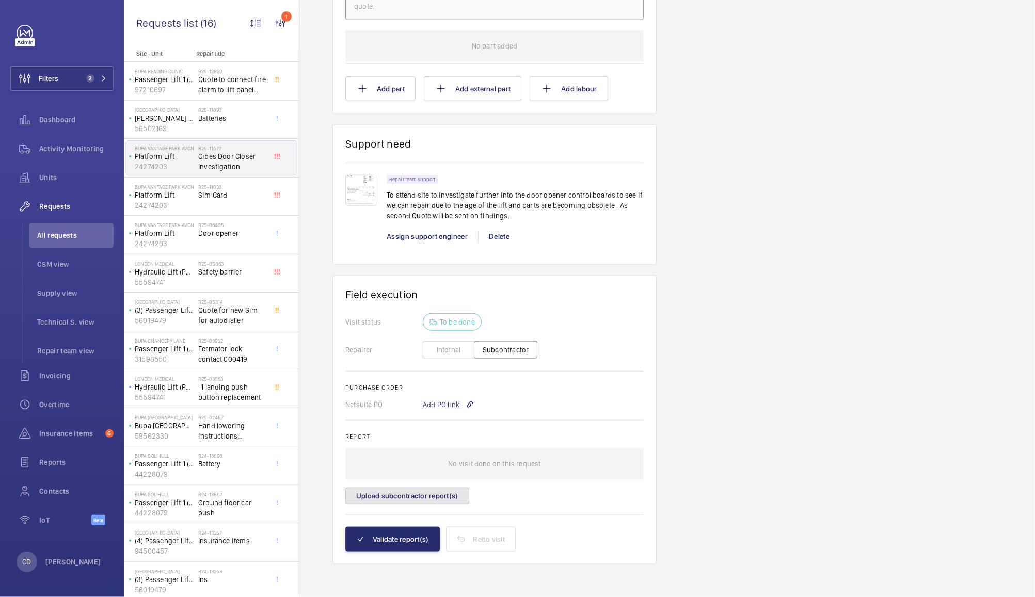
click at [444, 495] on button "Upload subcontractor report(s)" at bounding box center [407, 496] width 124 height 17
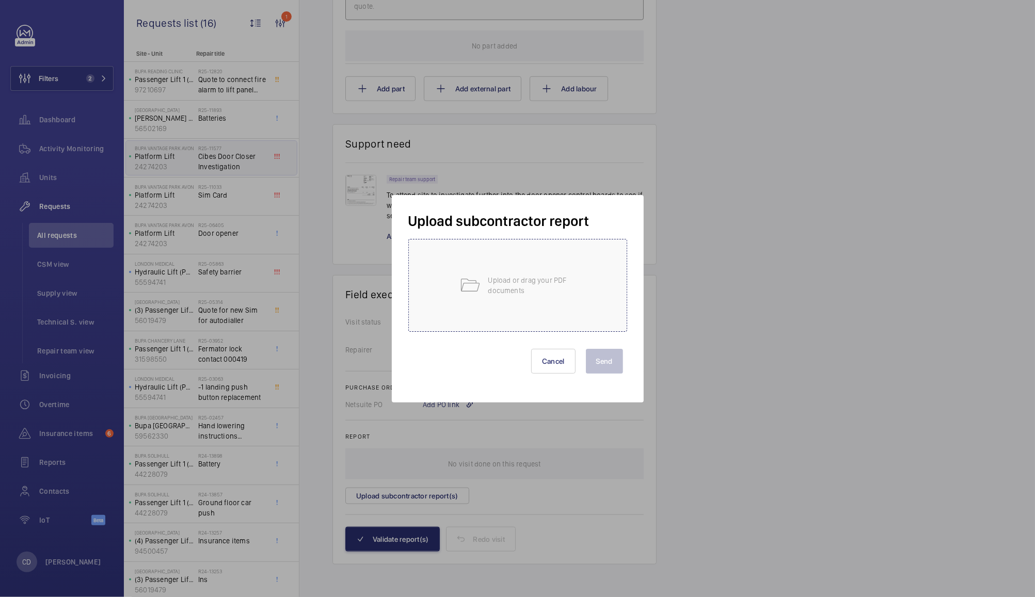
click at [562, 292] on p "Upload or drag your PDF documents" at bounding box center [532, 285] width 88 height 21
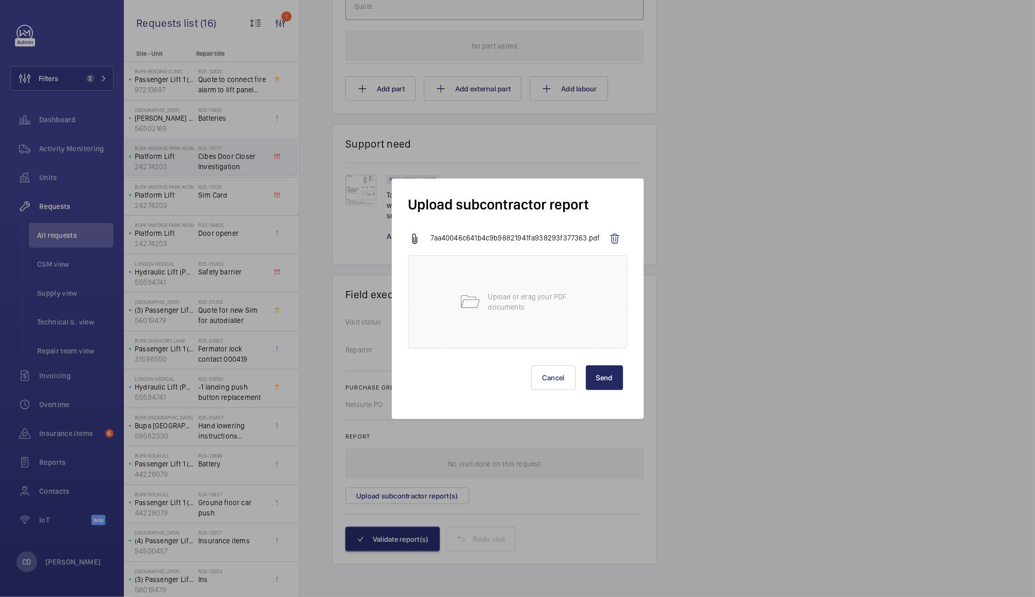
click at [606, 376] on button "Send" at bounding box center [604, 377] width 37 height 25
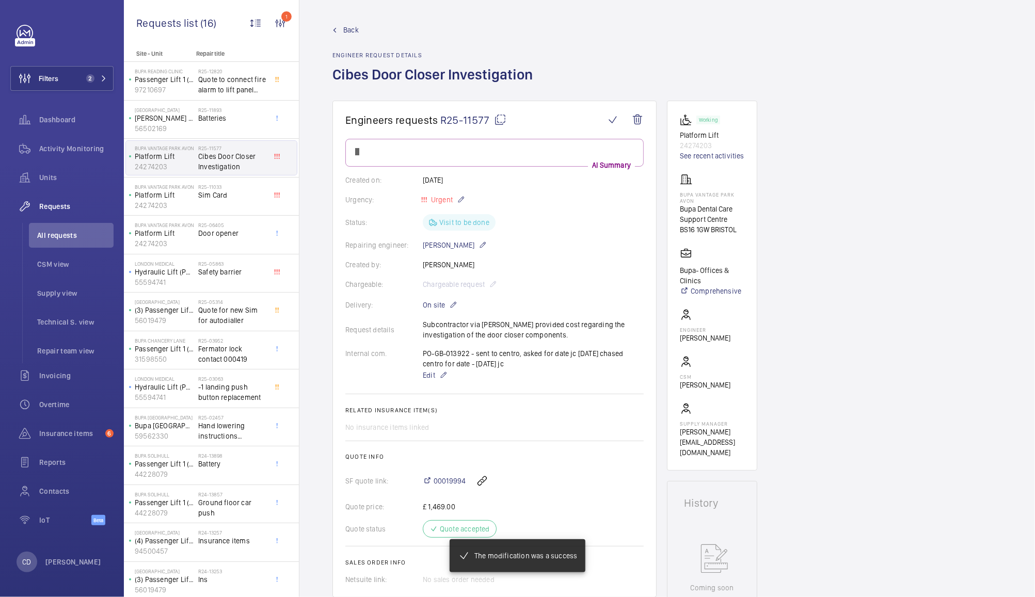
scroll to position [658, 0]
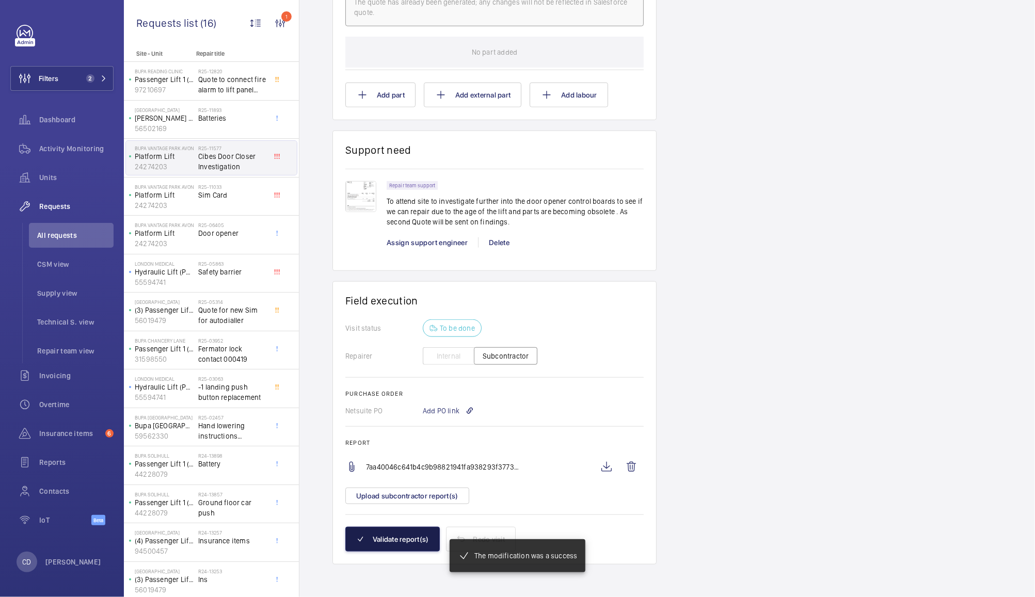
click at [409, 543] on button "Validate report(s)" at bounding box center [392, 539] width 94 height 25
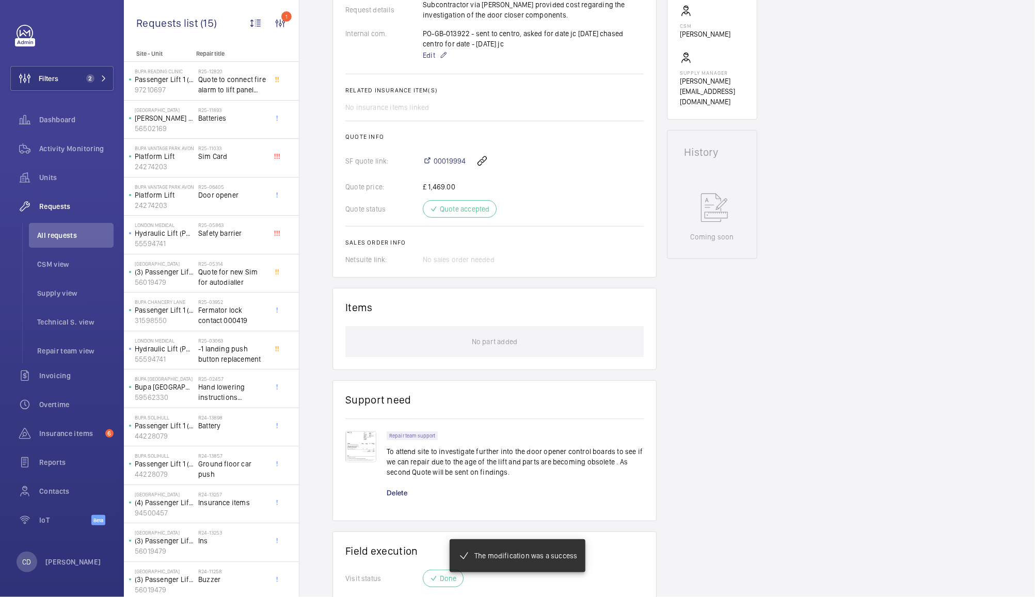
scroll to position [333, 0]
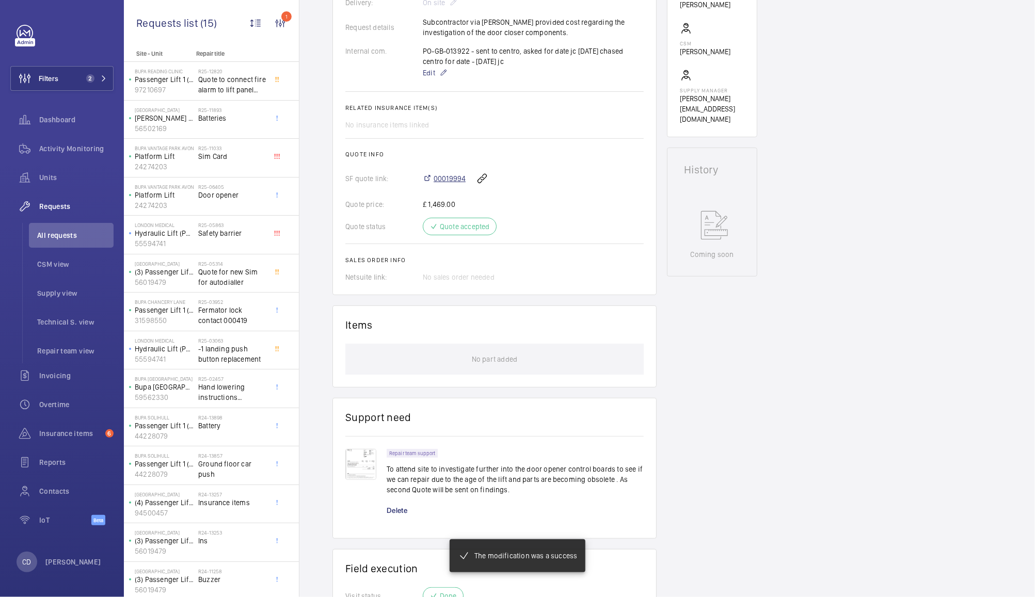
click at [456, 179] on span "00019994" at bounding box center [450, 178] width 32 height 10
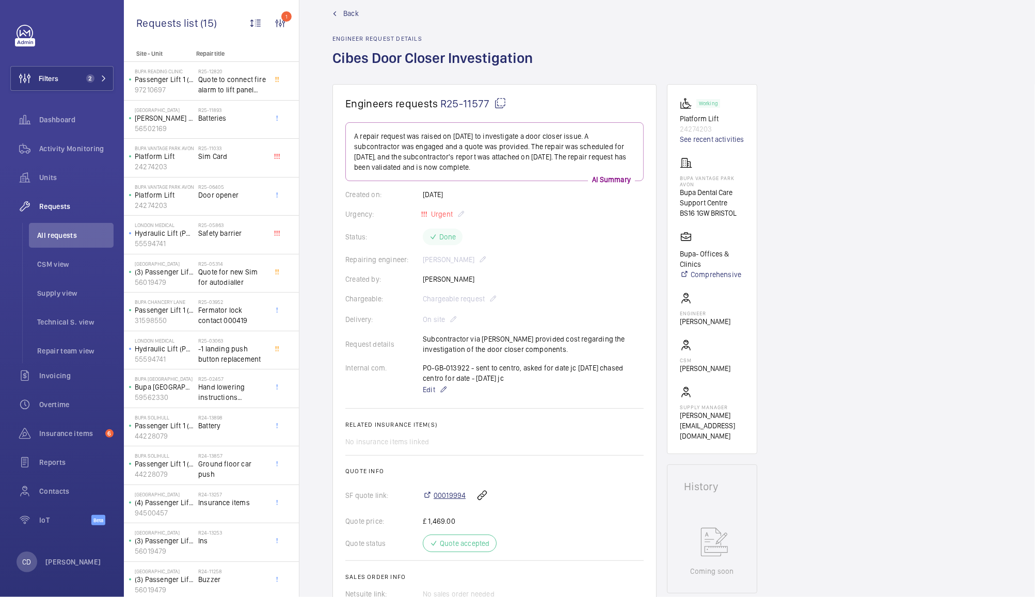
scroll to position [0, 0]
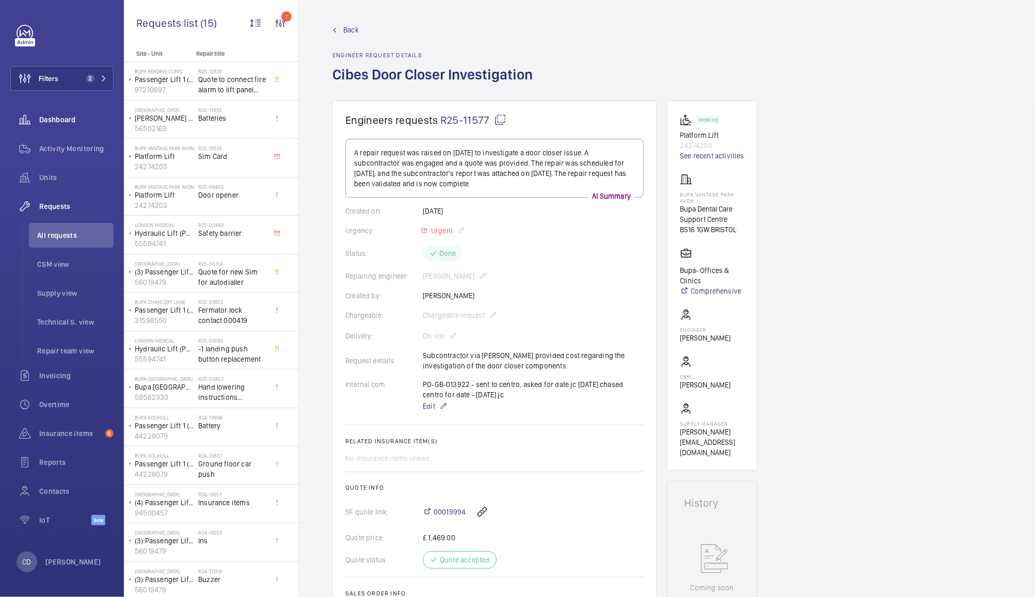
click at [66, 114] on div "Dashboard" at bounding box center [61, 119] width 103 height 25
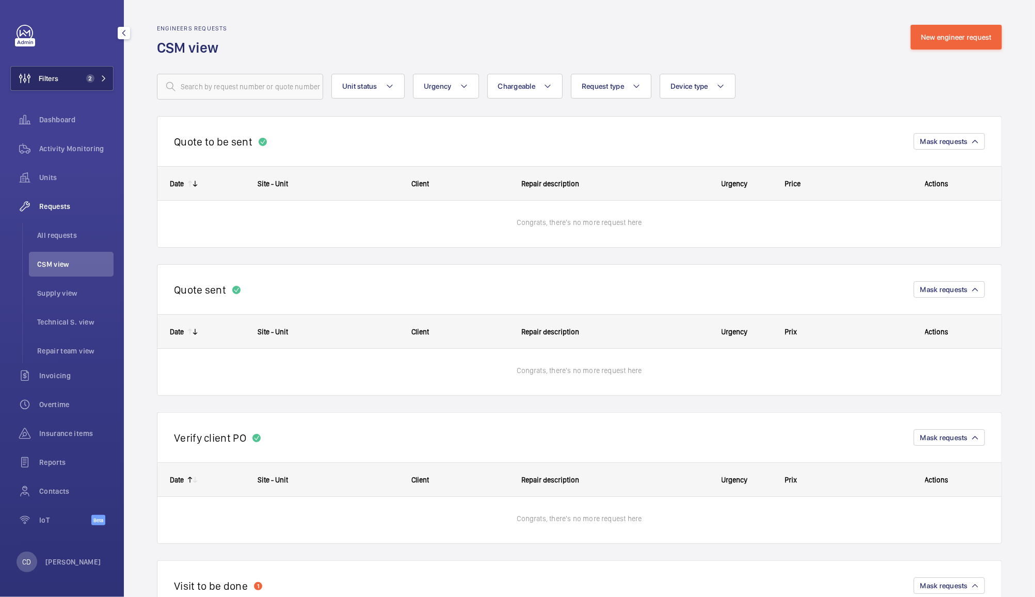
click at [87, 77] on span "2" at bounding box center [90, 78] width 8 height 8
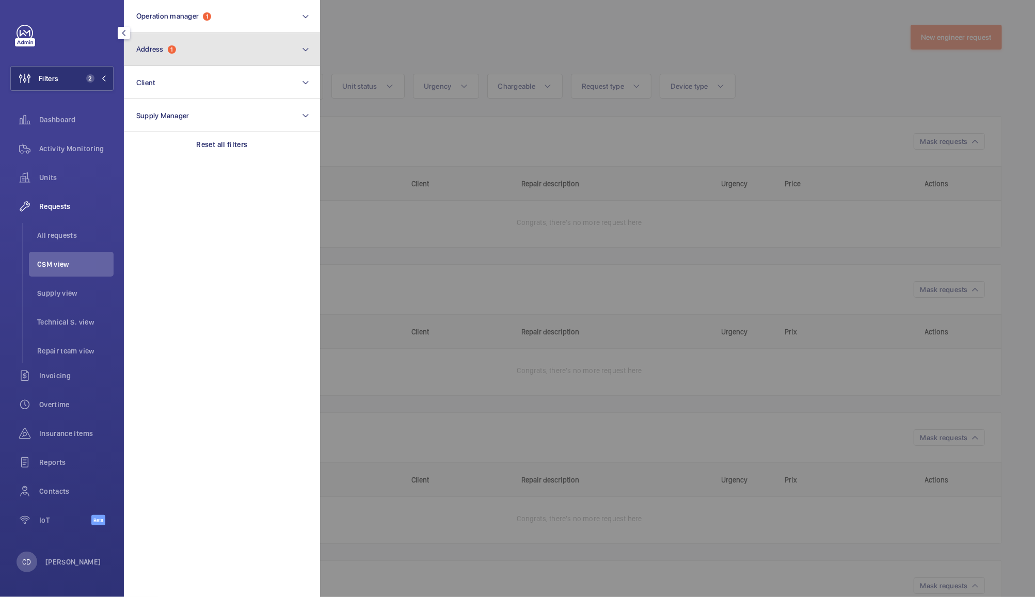
click at [219, 52] on button "Address 1" at bounding box center [222, 49] width 196 height 33
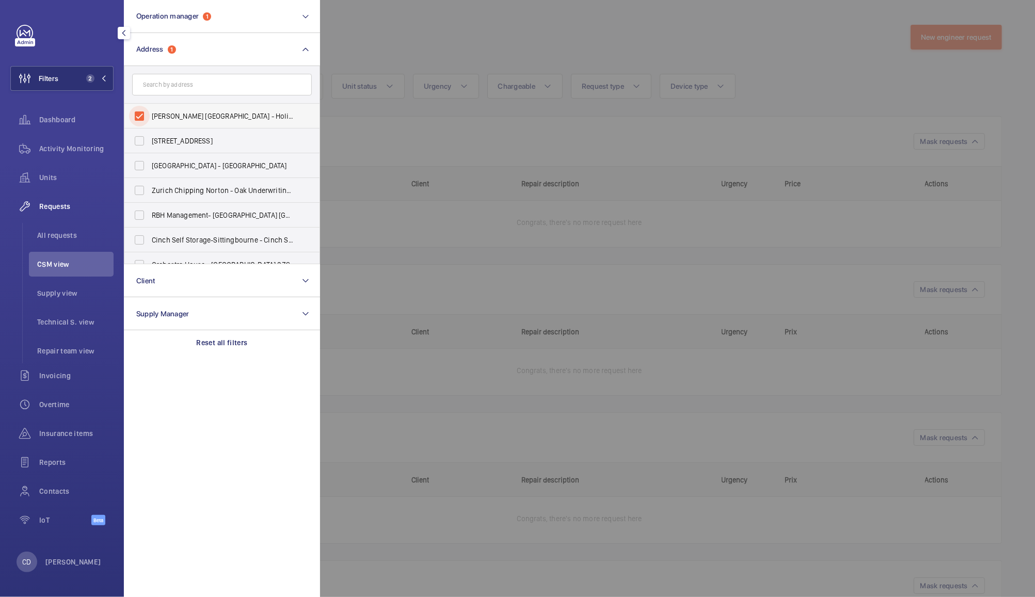
click at [143, 117] on input "HIX Cheltenham - Holiday Inn Express Cheltenham Town Centre, an IHG Hotel, CHEL…" at bounding box center [139, 116] width 21 height 21
checkbox input "false"
click at [389, 14] on div at bounding box center [837, 298] width 1035 height 597
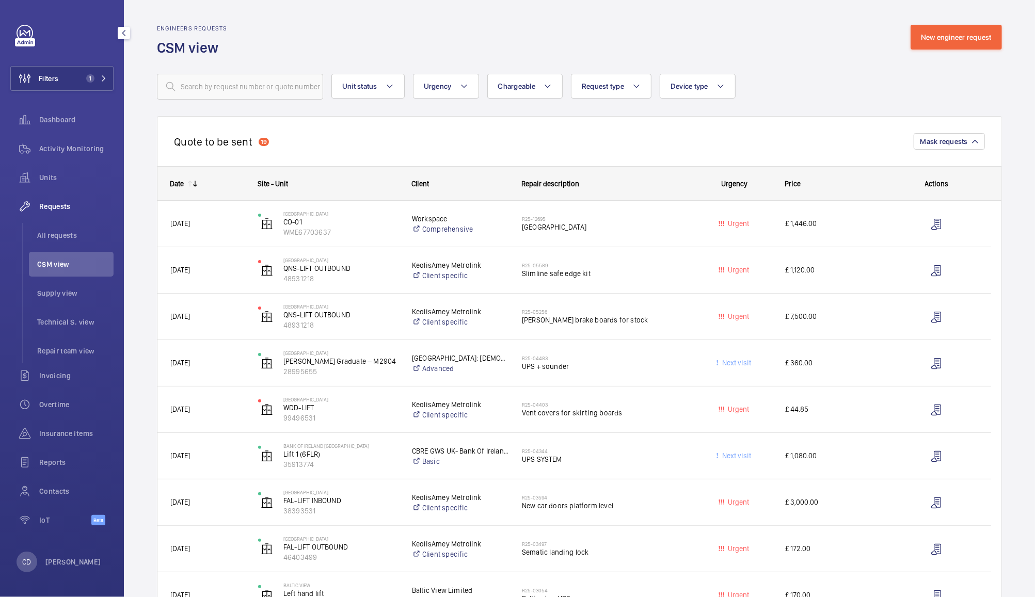
click at [866, 225] on span "£ 1,446.00" at bounding box center [833, 224] width 97 height 12
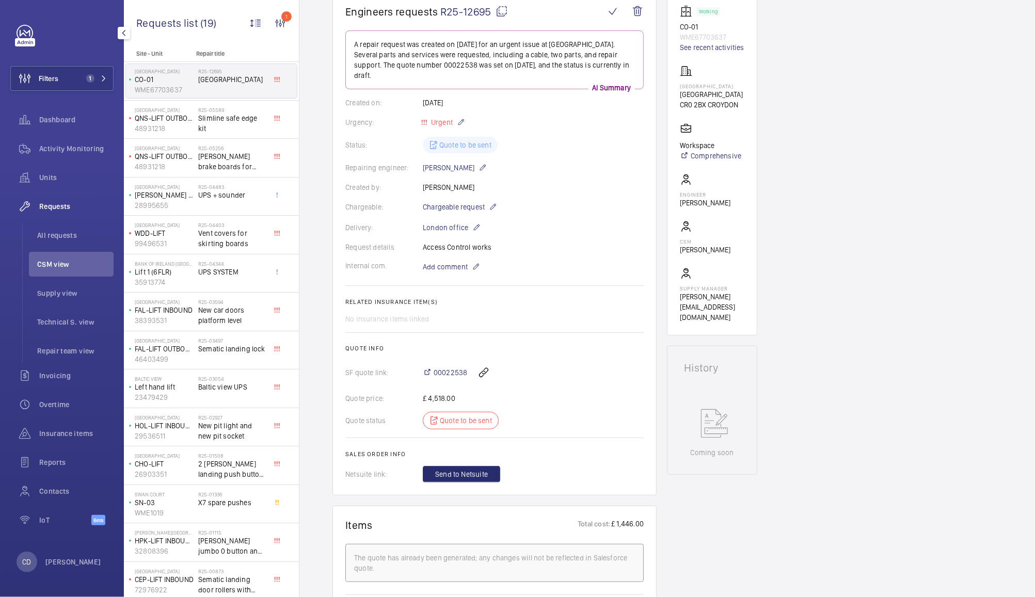
scroll to position [108, 0]
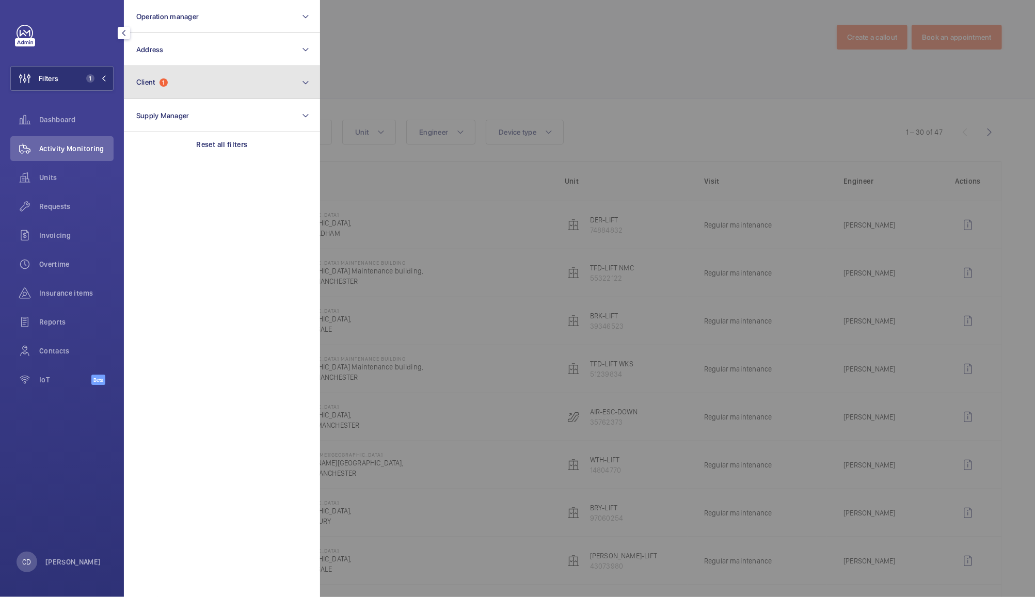
click at [243, 78] on button "Client 1" at bounding box center [222, 82] width 196 height 33
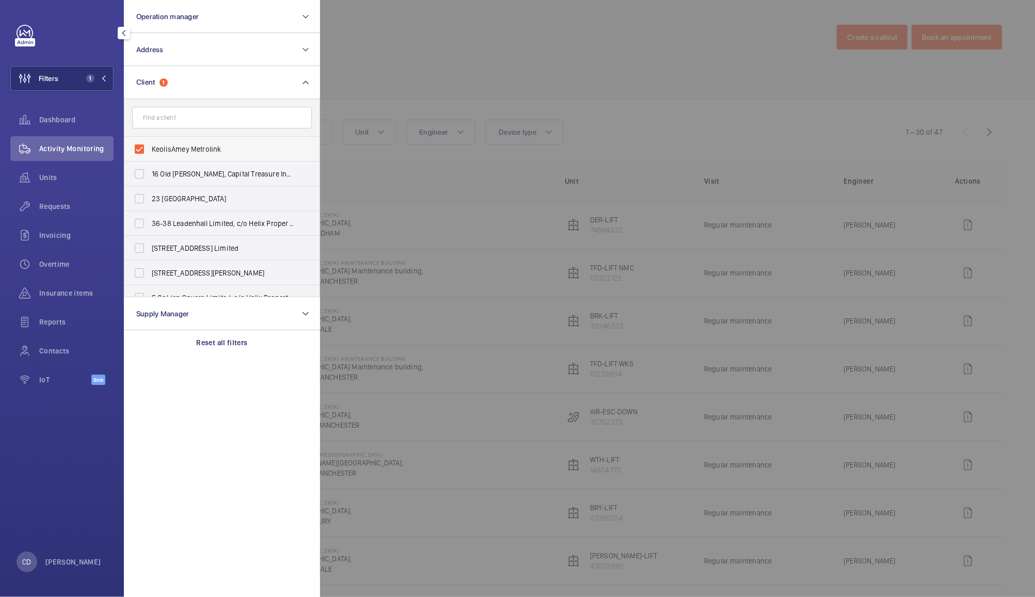
click at [178, 141] on label "KeolisAmey Metrolink" at bounding box center [214, 149] width 180 height 25
click at [150, 141] on input "KeolisAmey Metrolink" at bounding box center [139, 149] width 21 height 21
checkbox input "false"
click at [244, 17] on button "Operation manager" at bounding box center [222, 16] width 196 height 33
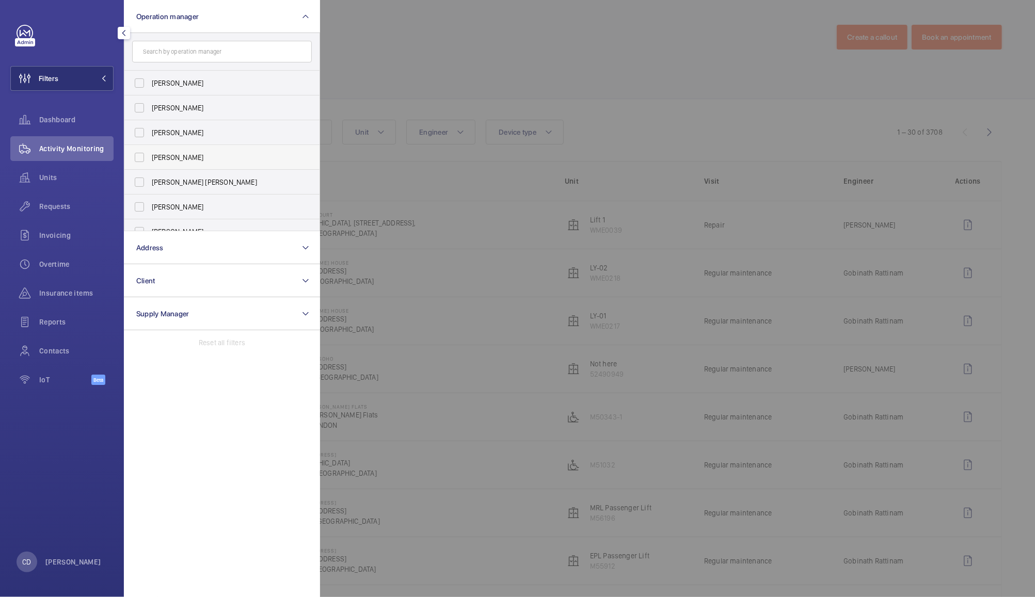
click at [185, 152] on span "[PERSON_NAME]" at bounding box center [223, 157] width 142 height 10
click at [150, 152] on input "[PERSON_NAME]" at bounding box center [139, 157] width 21 height 21
checkbox input "true"
click at [441, 67] on div at bounding box center [837, 298] width 1035 height 597
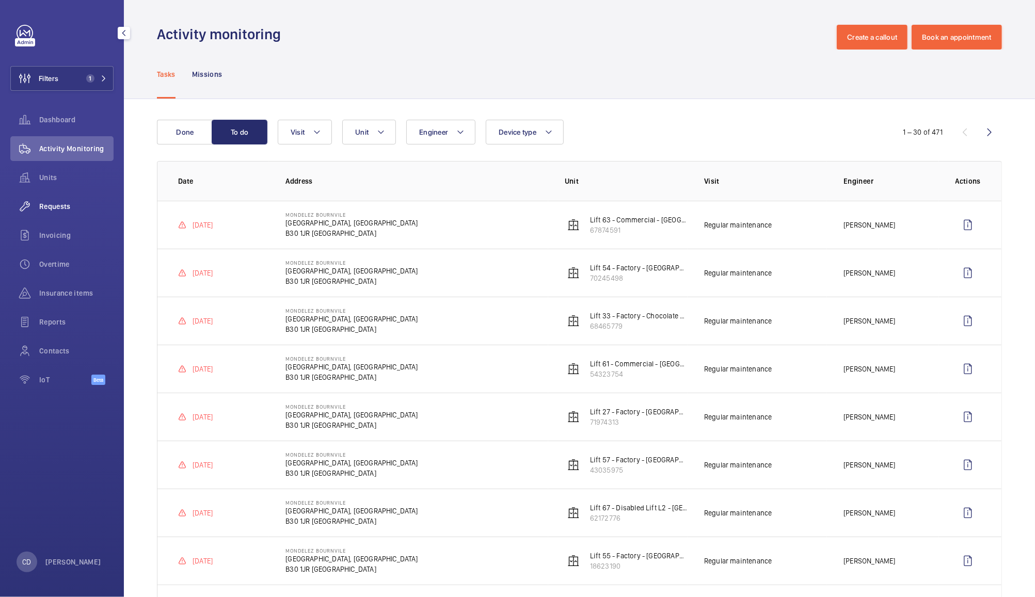
click at [71, 210] on span "Requests" at bounding box center [76, 206] width 74 height 10
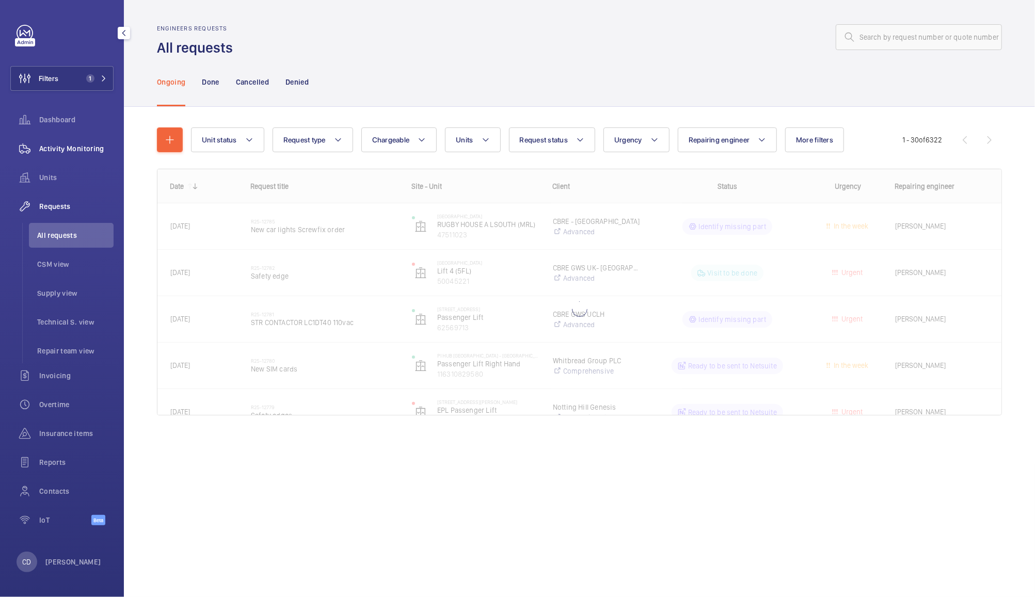
click at [68, 145] on span "Activity Monitoring" at bounding box center [76, 148] width 74 height 10
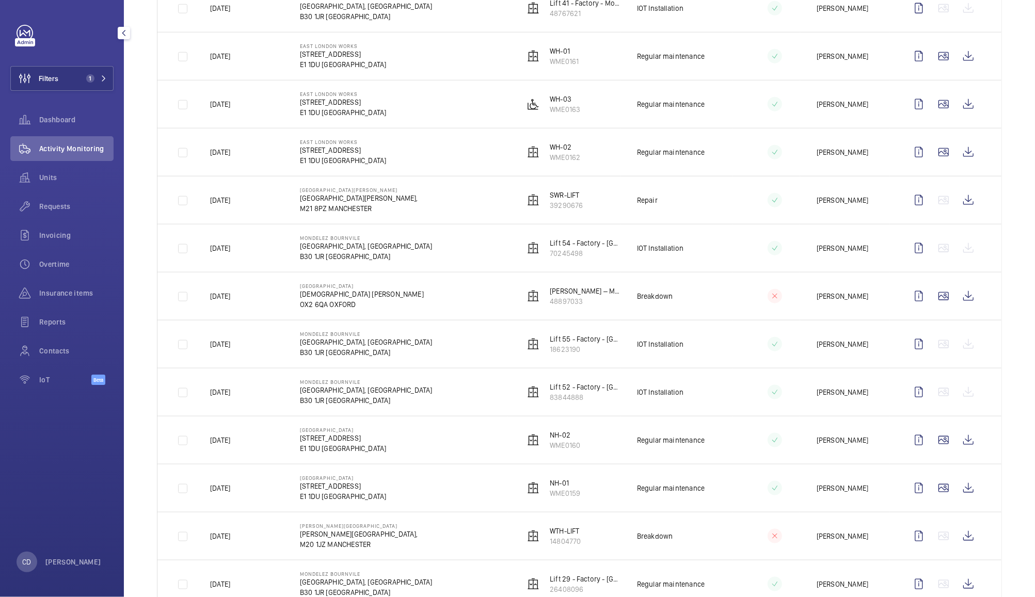
scroll to position [793, 0]
click at [957, 300] on wm-front-icon-button at bounding box center [968, 295] width 25 height 25
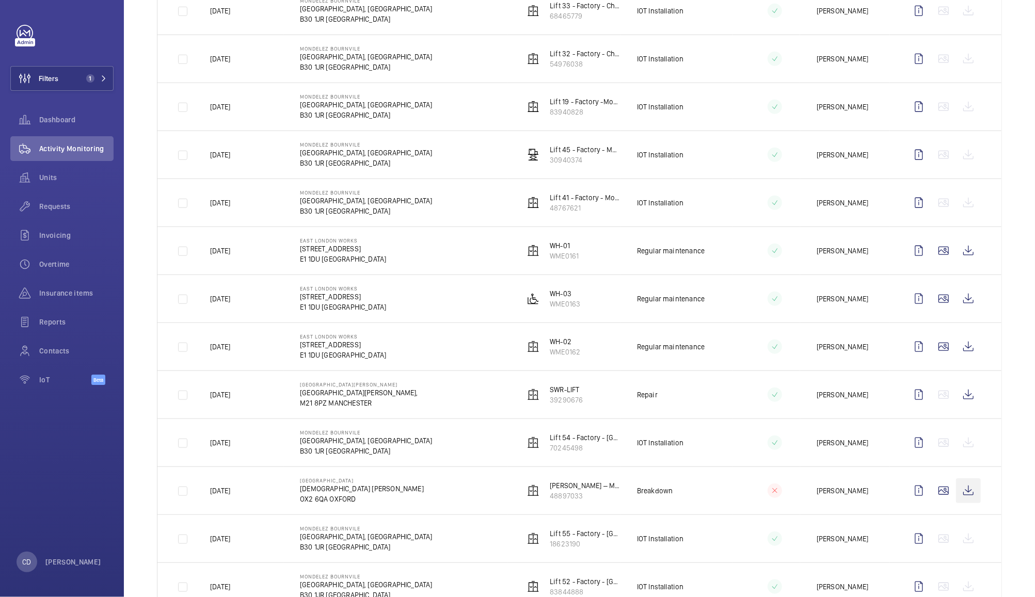
scroll to position [0, 0]
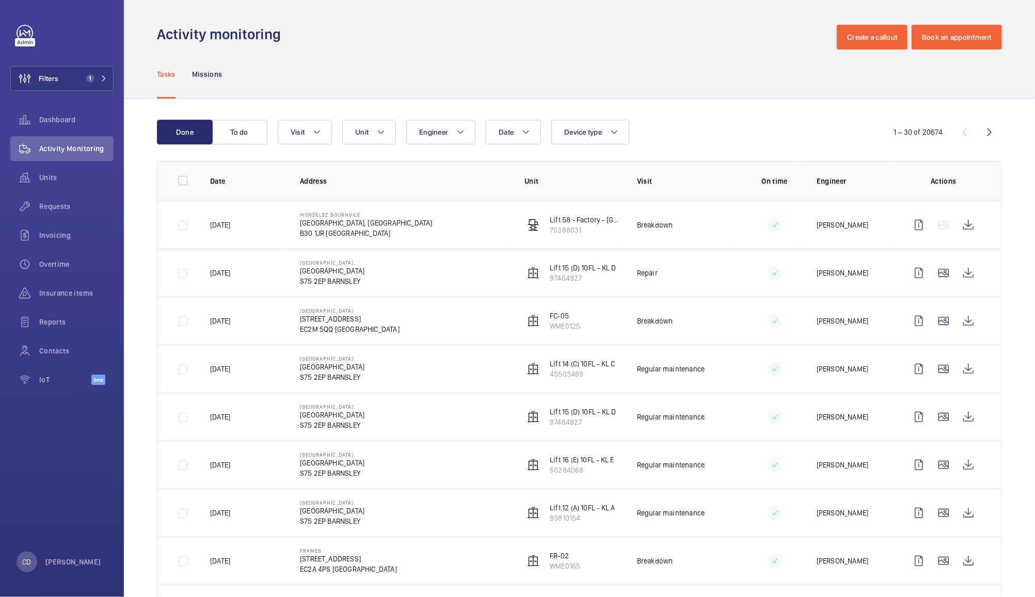
click at [647, 223] on p "Breakdown" at bounding box center [655, 225] width 36 height 10
click at [562, 227] on p "75368031" at bounding box center [585, 230] width 71 height 10
click at [956, 230] on wm-front-icon-button at bounding box center [968, 225] width 25 height 25
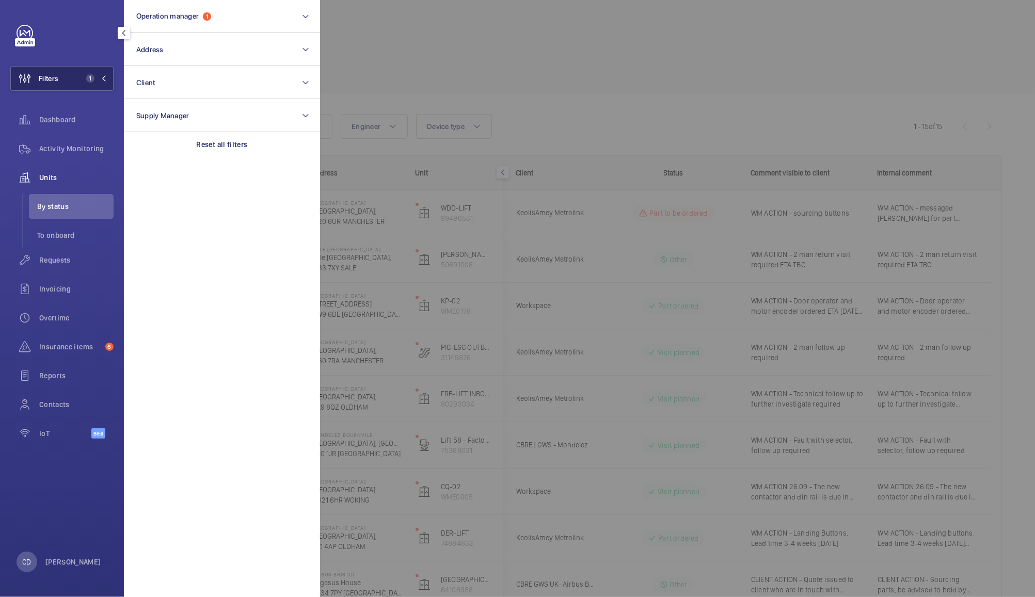
click at [58, 83] on span "Filters" at bounding box center [49, 78] width 20 height 10
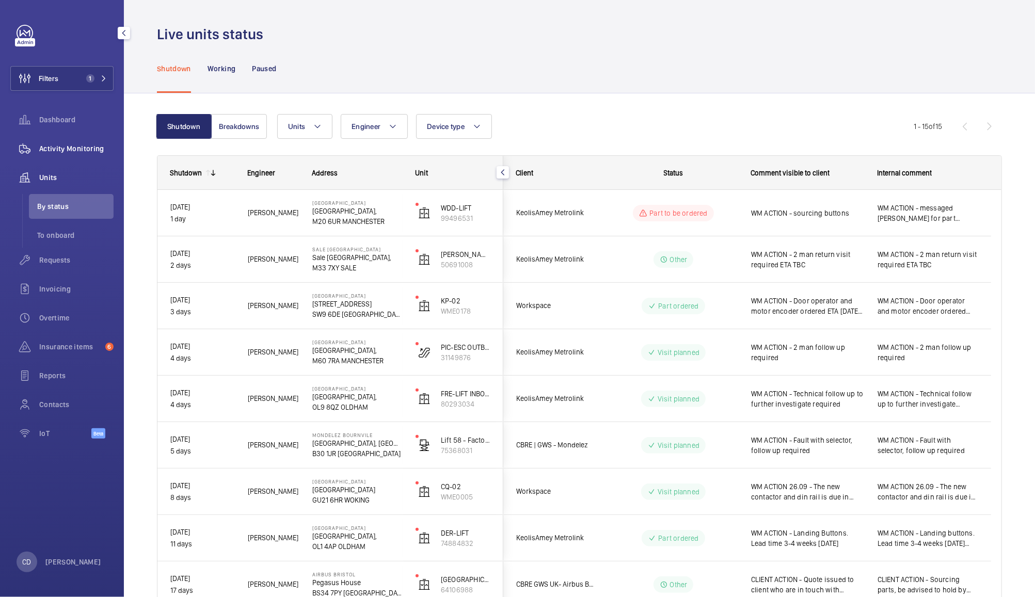
click at [67, 149] on span "Activity Monitoring" at bounding box center [76, 148] width 74 height 10
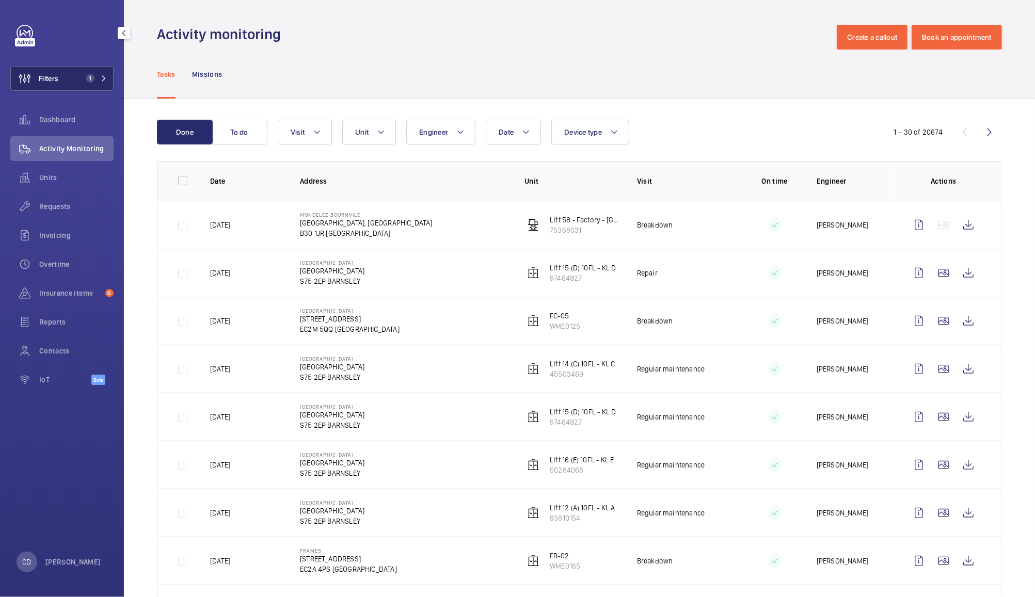
click at [51, 83] on span "Filters" at bounding box center [49, 78] width 20 height 10
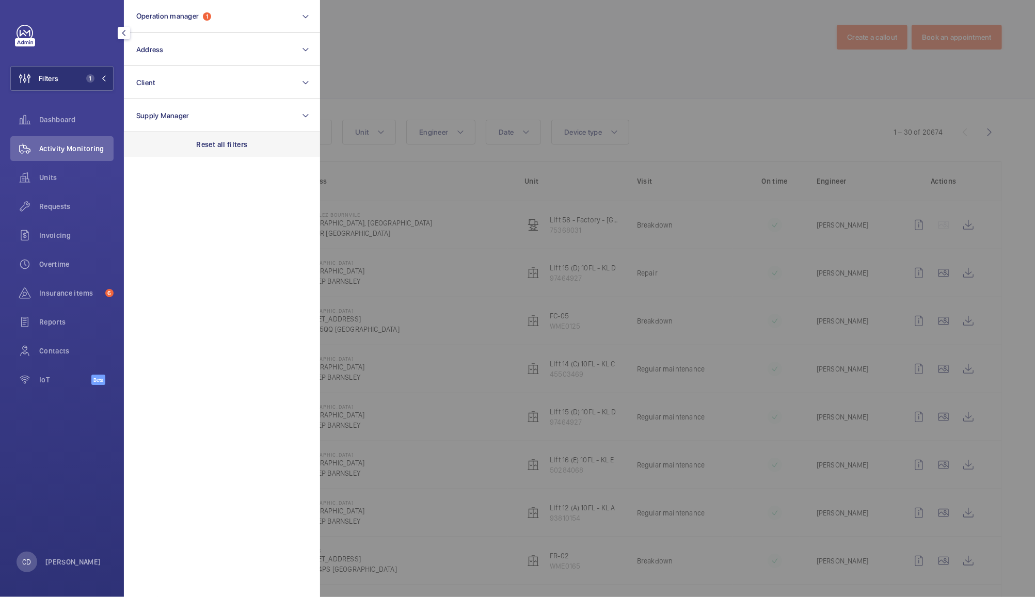
click at [215, 140] on p "Reset all filters" at bounding box center [222, 144] width 51 height 10
click at [389, 46] on div at bounding box center [837, 298] width 1035 height 597
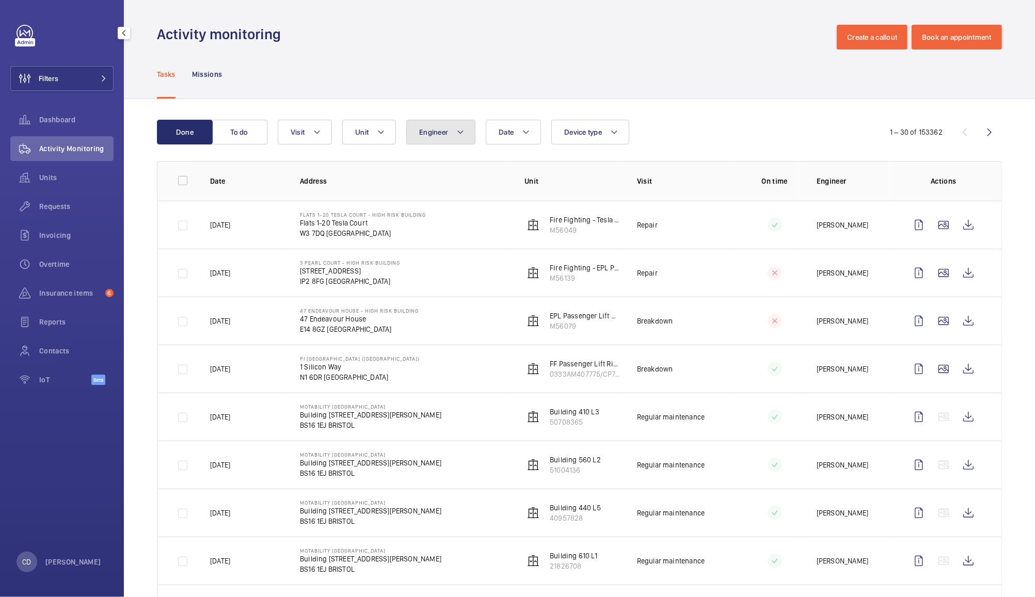
click at [438, 132] on span "Engineer" at bounding box center [433, 132] width 29 height 8
type input "[PERSON_NAME]"
click at [476, 206] on span "[PERSON_NAME]" at bounding box center [505, 202] width 142 height 10
click at [432, 206] on input "[PERSON_NAME]" at bounding box center [421, 202] width 21 height 21
checkbox input "true"
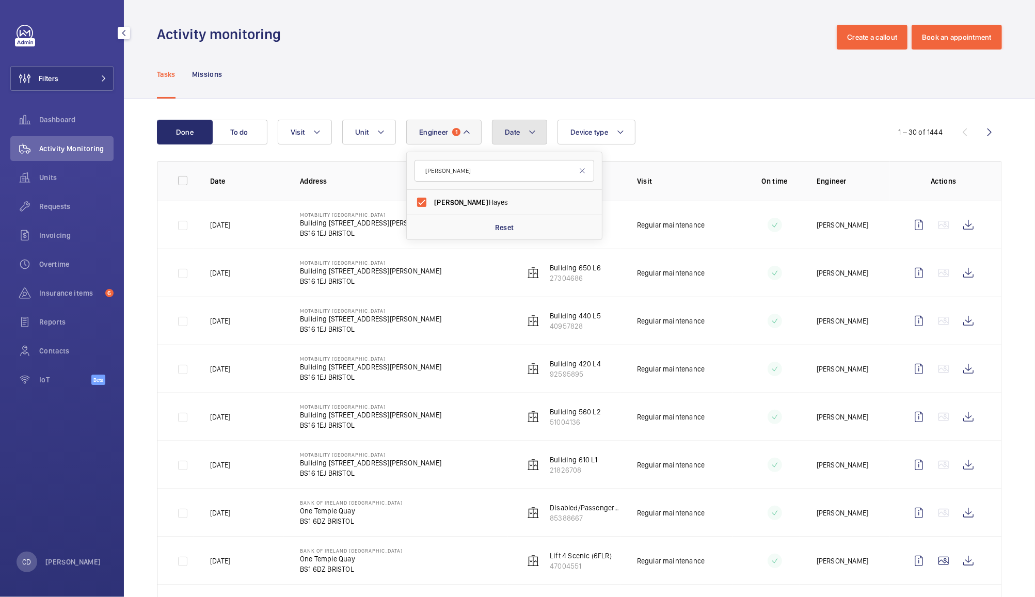
click at [530, 129] on mat-icon at bounding box center [532, 132] width 8 height 12
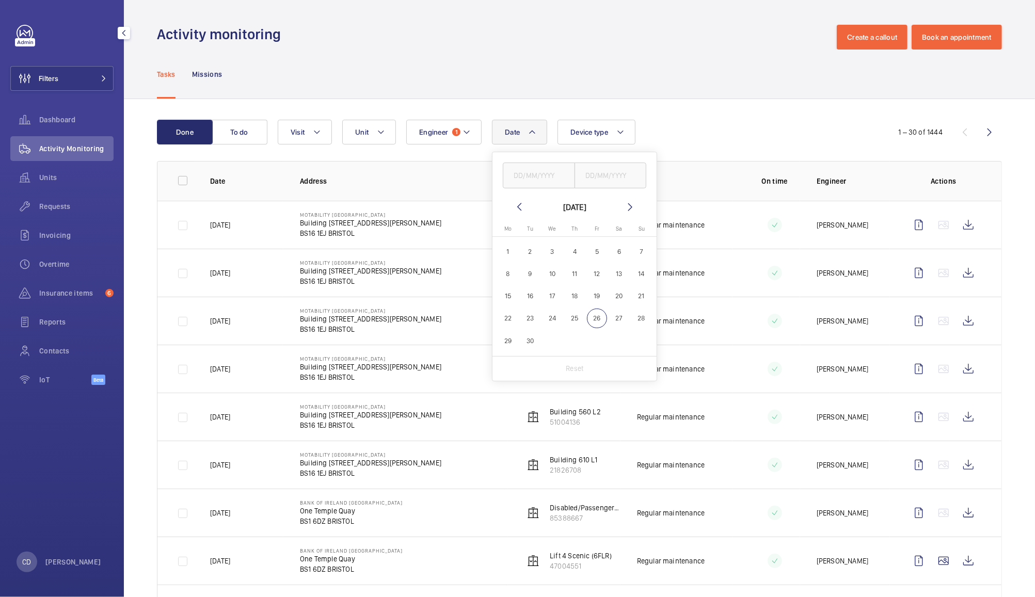
click at [626, 206] on mat-icon at bounding box center [630, 207] width 12 height 12
click at [557, 248] on span "1" at bounding box center [552, 252] width 20 height 20
type input "01/10/2025"
click at [629, 206] on mat-icon at bounding box center [630, 207] width 12 height 12
click at [632, 206] on mat-icon at bounding box center [630, 207] width 12 height 12
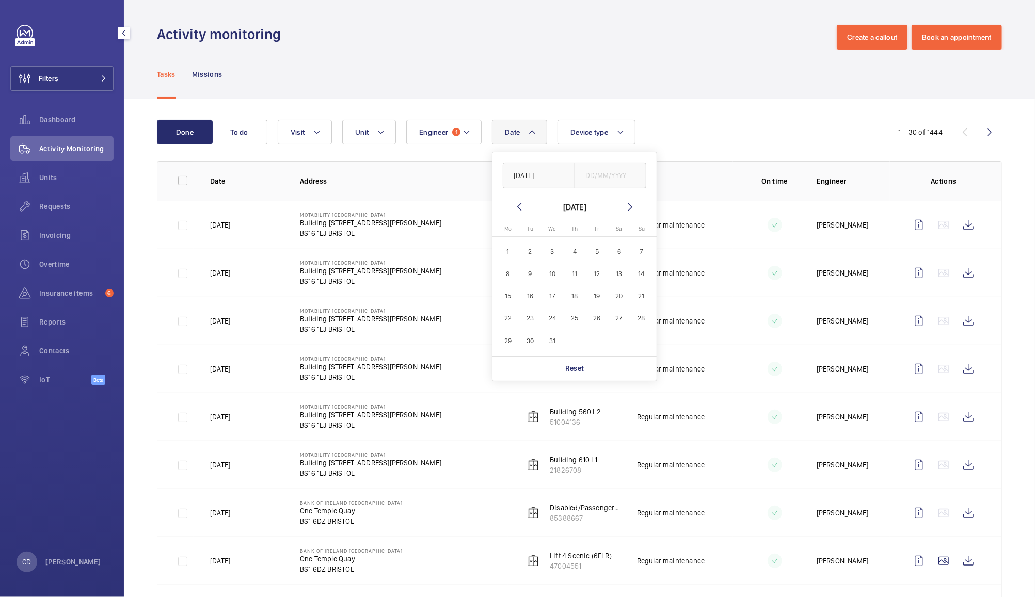
click at [551, 340] on span "31" at bounding box center [552, 341] width 20 height 20
type input "31/12/2025"
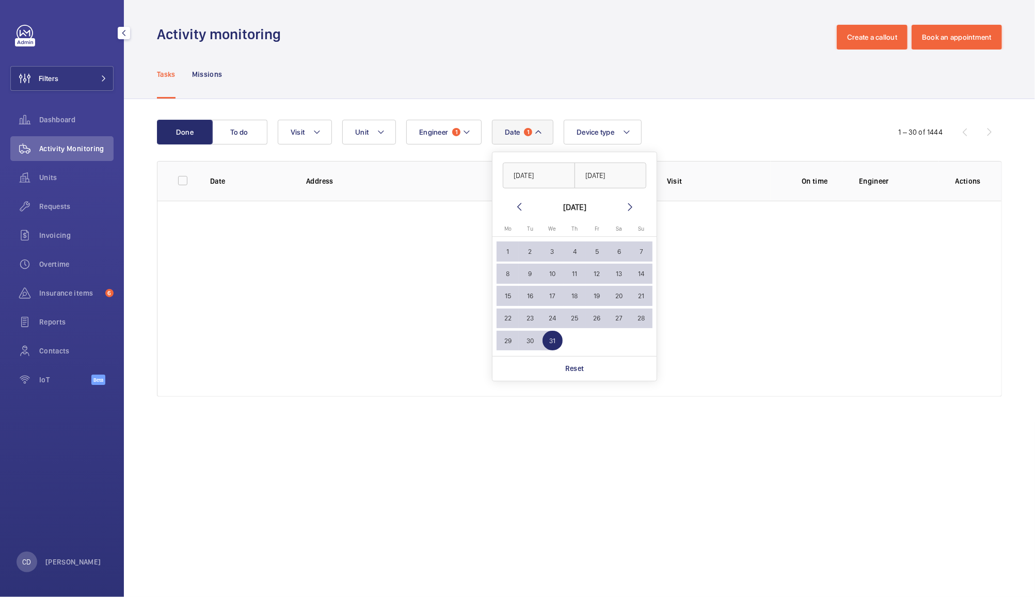
click at [733, 133] on div "Date 1 01/10/2025 31/12/2025 December 2025 Monday Mo Tuesday Tu Wednesday We Th…" at bounding box center [578, 132] width 600 height 25
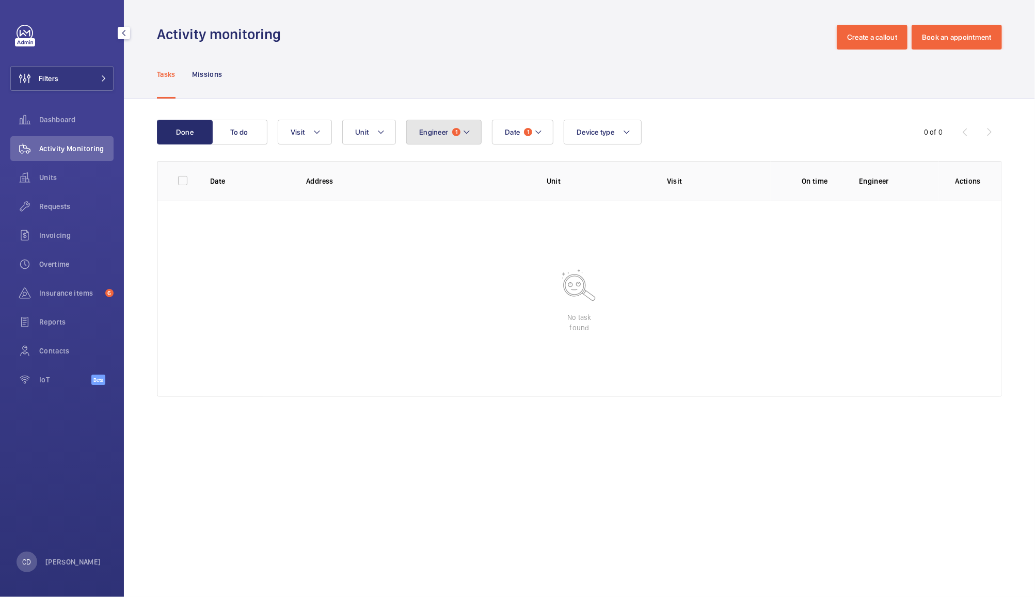
click at [466, 132] on mat-icon at bounding box center [466, 132] width 8 height 12
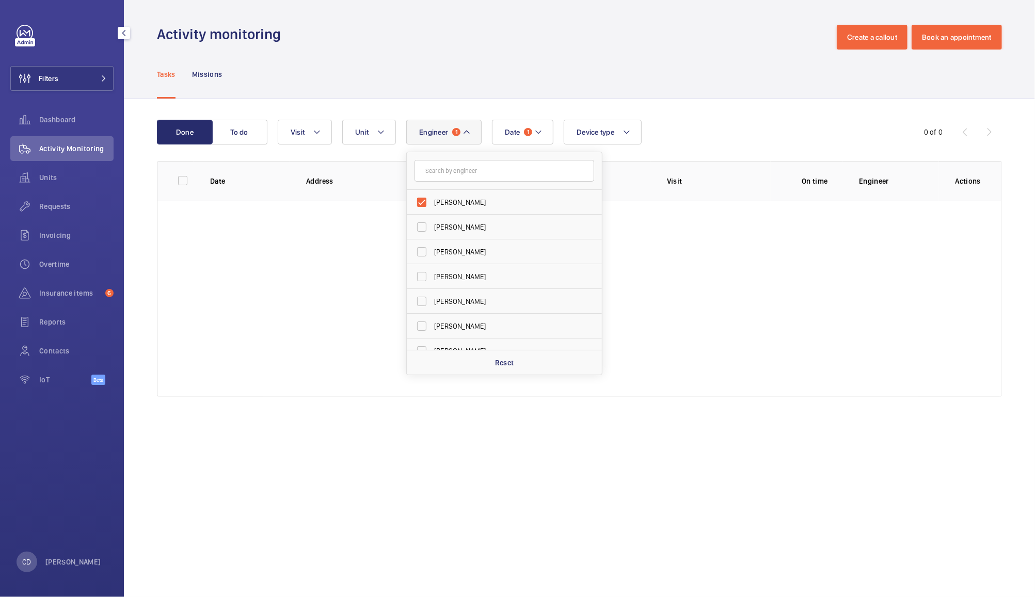
click at [712, 122] on div "Date 1 Engineer 1 Andrew Hayes Dave Murphy Luke Robinson Terry French Dan Jenni…" at bounding box center [578, 132] width 600 height 25
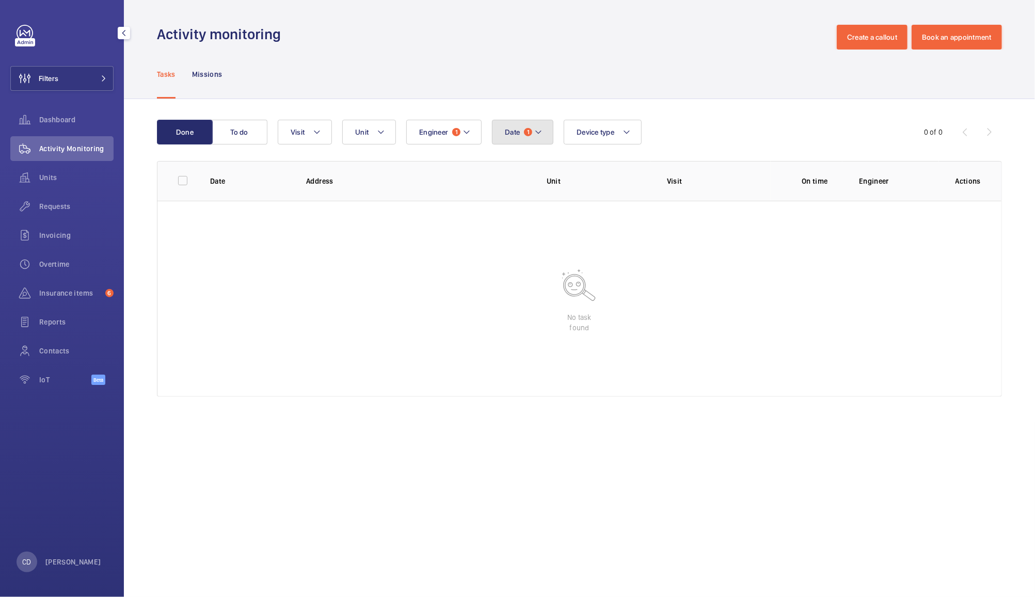
click at [535, 133] on mat-icon at bounding box center [538, 132] width 8 height 12
click at [727, 127] on div "Date 1 01/10/2025 31/12/2025 September 2025 Monday Mo Tuesday Tu Wednesday We T…" at bounding box center [578, 132] width 600 height 25
click at [239, 129] on button "To do" at bounding box center [240, 132] width 56 height 25
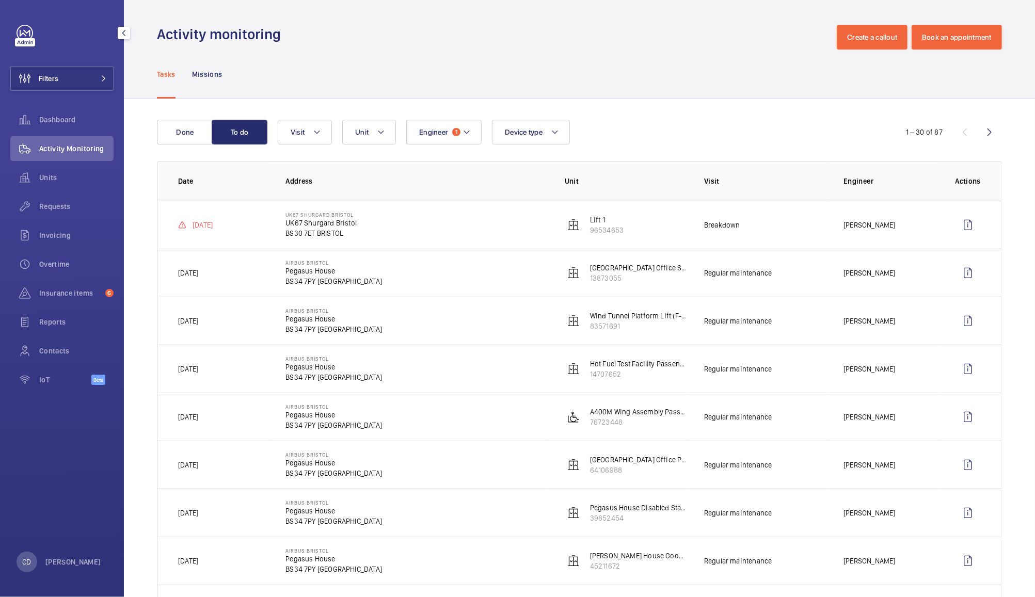
click at [213, 228] on p "21/09/2025" at bounding box center [203, 225] width 20 height 10
click at [325, 237] on p "BS30 7ET BRISTOL" at bounding box center [320, 233] width 71 height 10
click at [723, 228] on p "Breakdown" at bounding box center [722, 225] width 36 height 10
click at [210, 233] on td "21/09/2025" at bounding box center [212, 225] width 111 height 48
click at [343, 223] on p "UK67 Shurgard Bristol" at bounding box center [320, 223] width 71 height 10
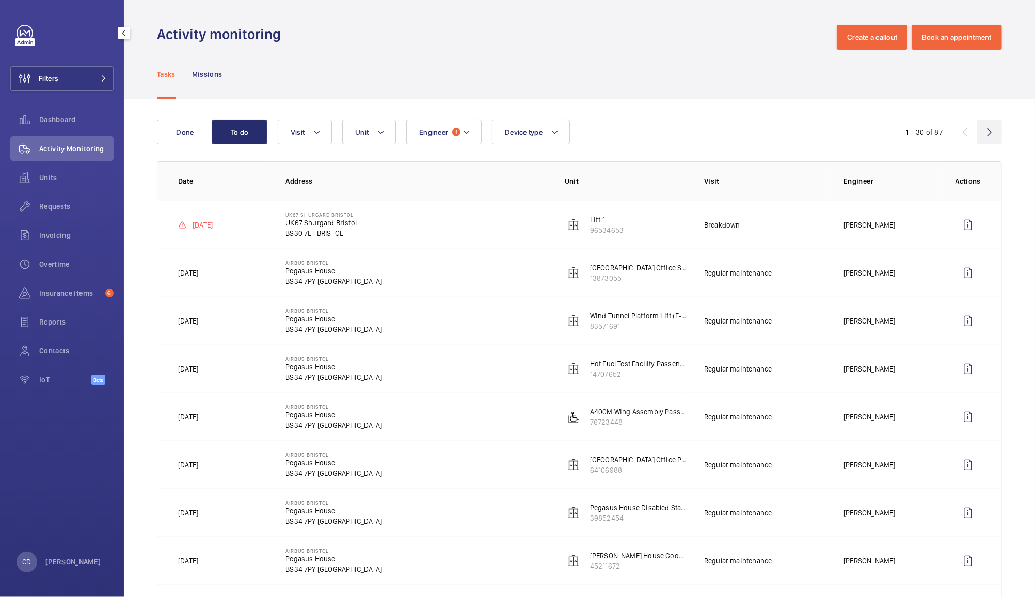
click at [979, 133] on wm-front-icon-button at bounding box center [989, 132] width 25 height 25
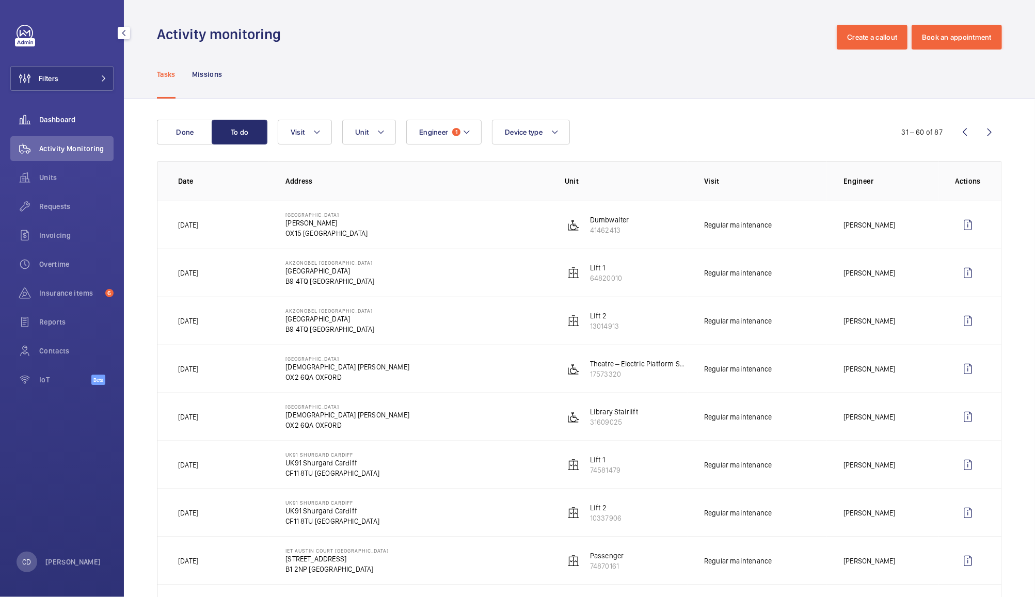
click at [61, 124] on span "Dashboard" at bounding box center [76, 120] width 74 height 10
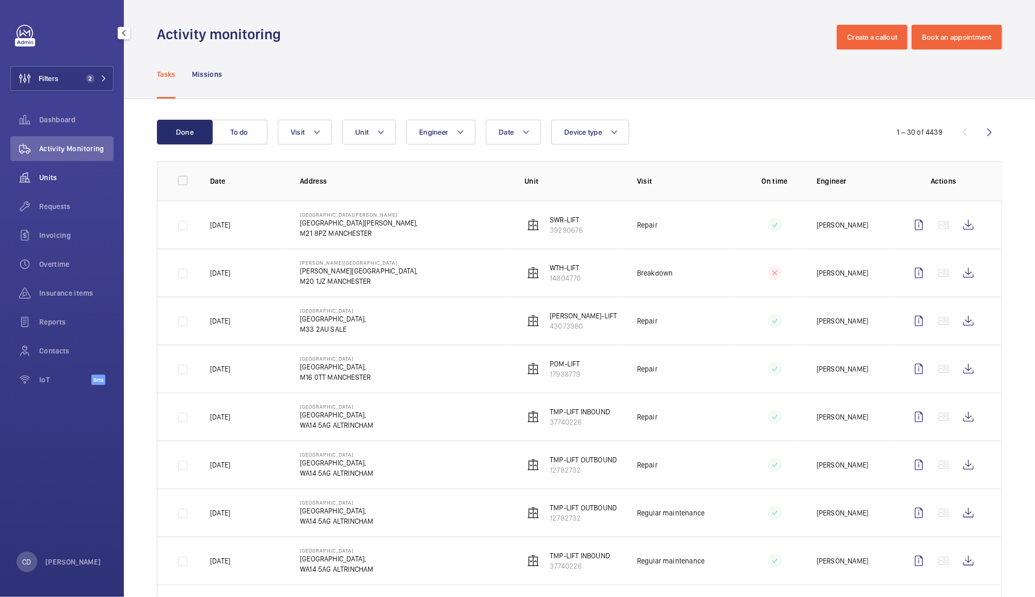
click at [38, 175] on wm-front-icon-button at bounding box center [24, 177] width 29 height 25
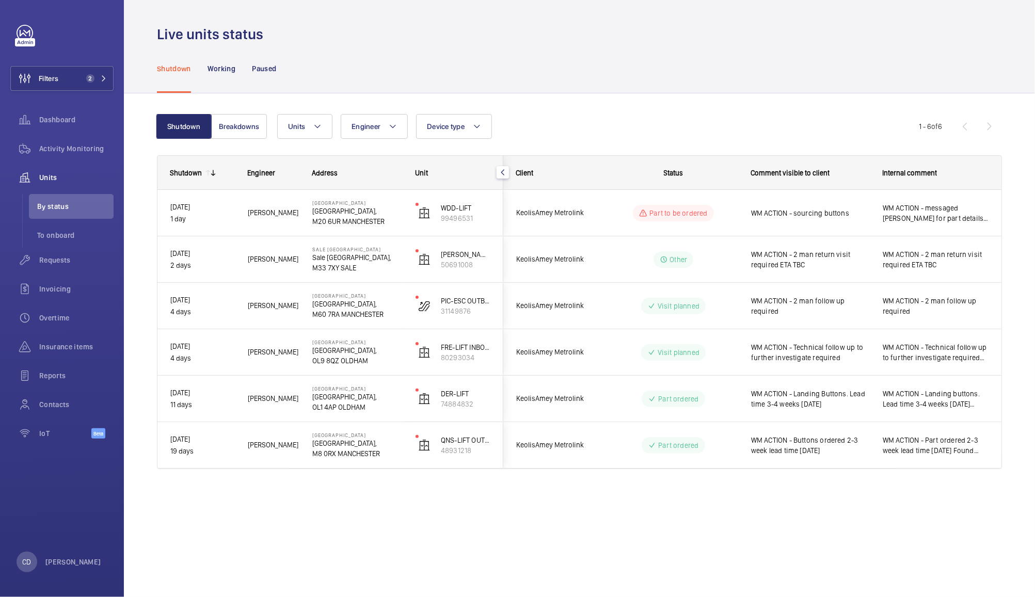
click at [806, 212] on span "WM ACTION - sourcing buttons" at bounding box center [810, 213] width 118 height 10
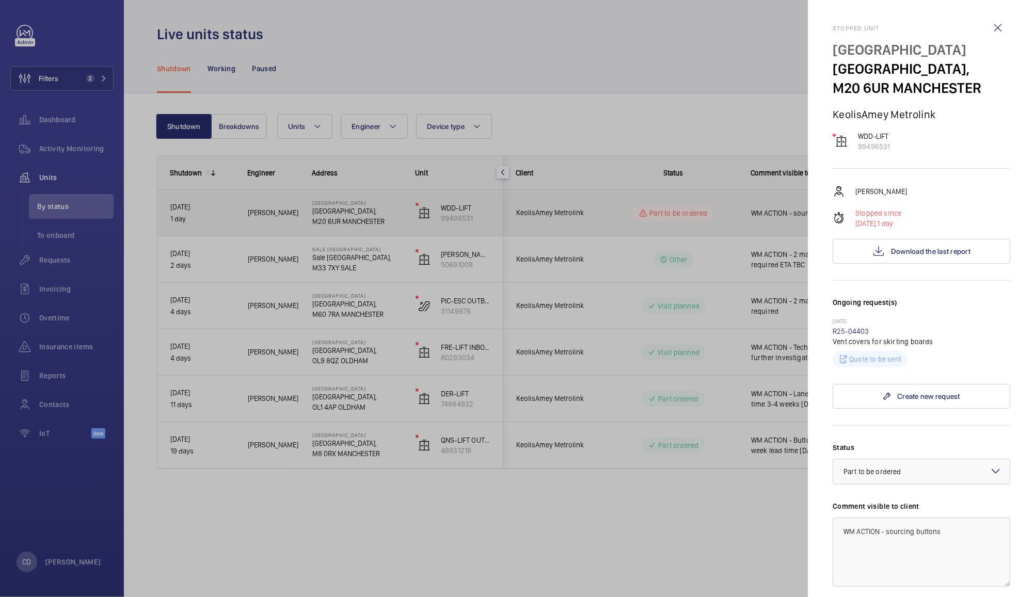
click at [743, 544] on div at bounding box center [517, 298] width 1035 height 597
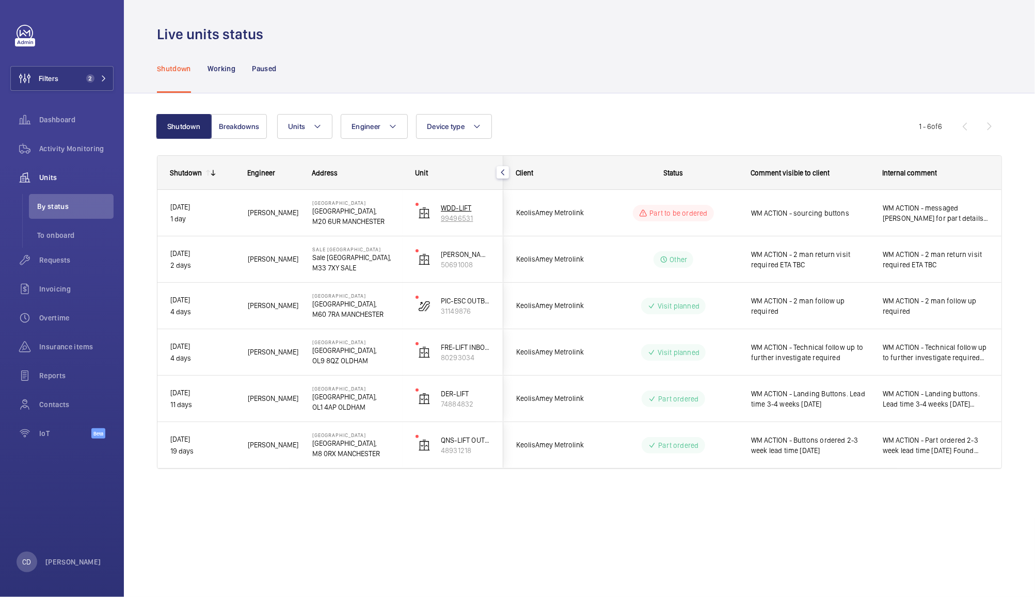
click at [457, 220] on p "99496531" at bounding box center [466, 218] width 50 height 10
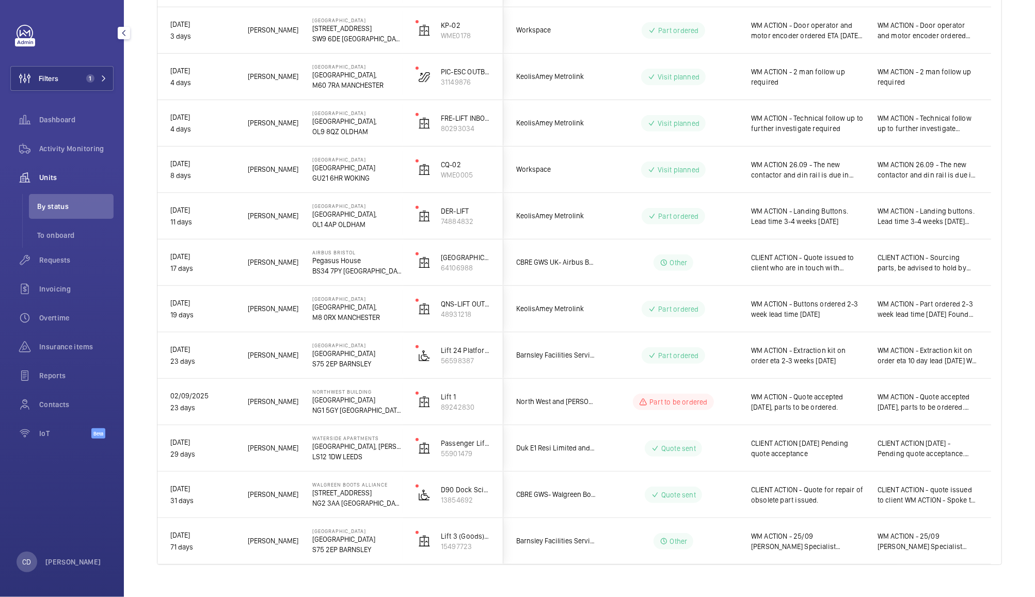
scroll to position [293, 0]
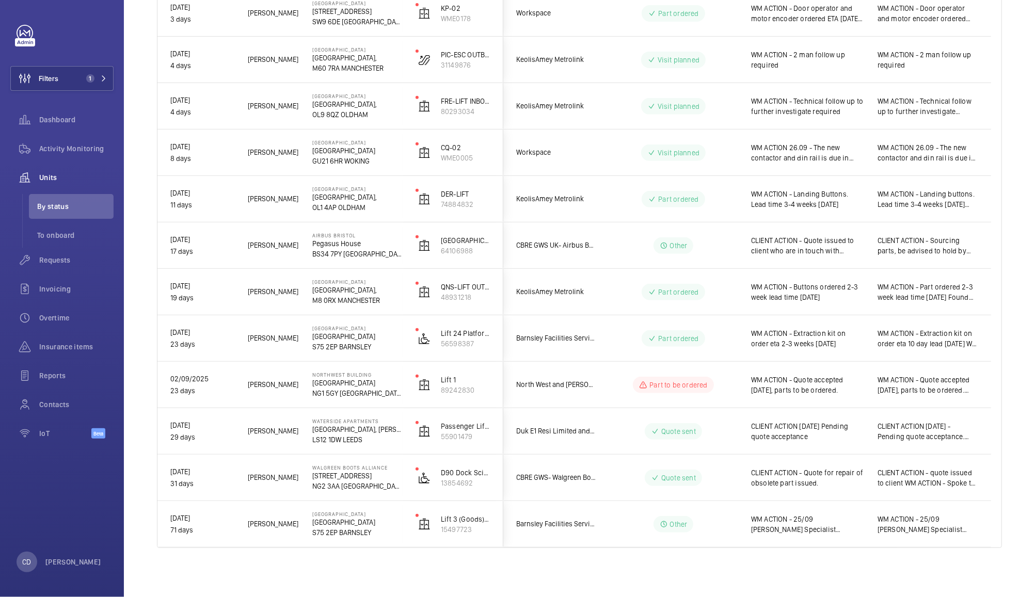
click at [941, 517] on span "WM ACTION - 25/09 Schindler Specialist required WM ACTION - chased Liam for a r…" at bounding box center [927, 524] width 101 height 21
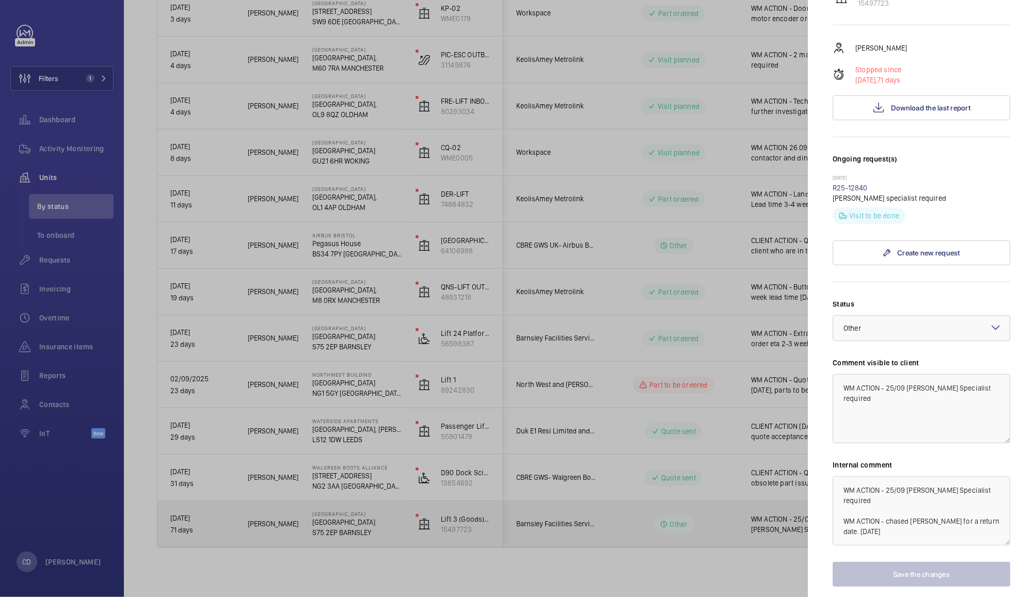
scroll to position [170, 0]
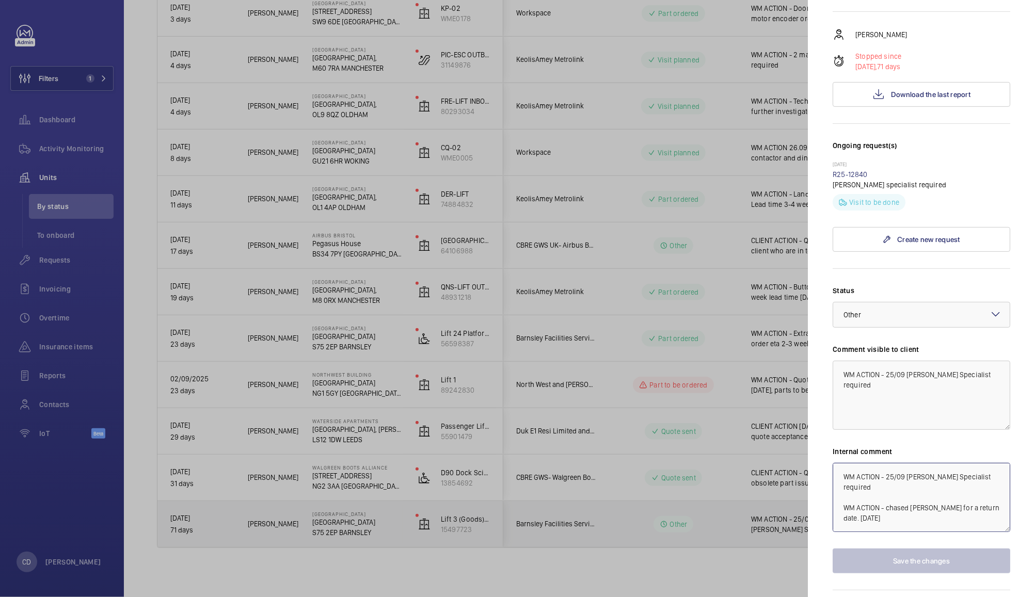
click at [922, 489] on textarea "WM ACTION - 25/09 Schindler Specialist required WM ACTION - chased Liam for a r…" at bounding box center [921, 497] width 178 height 69
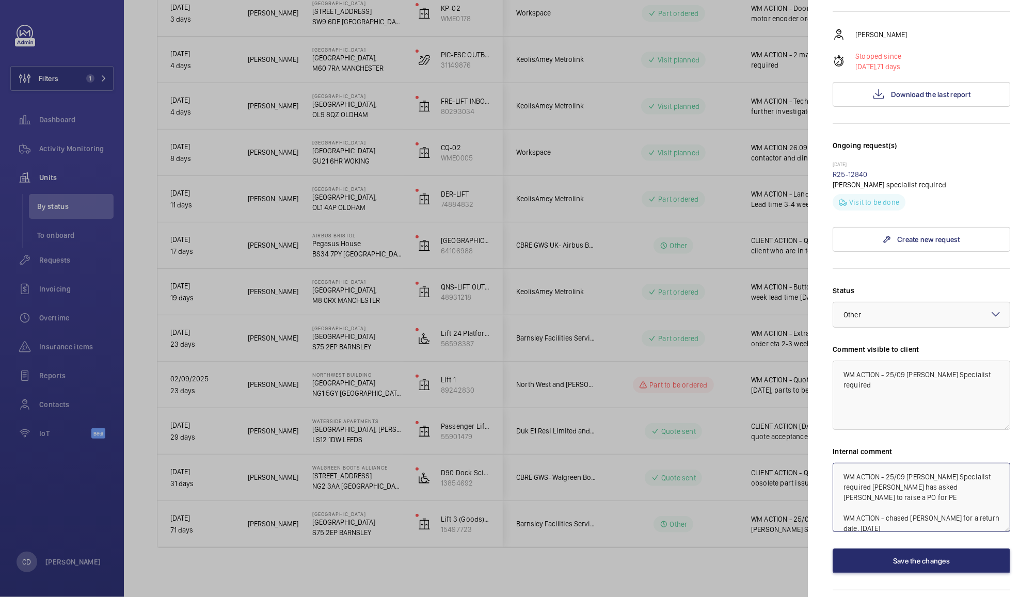
type textarea "WM ACTION - 25/09 Schindler Specialist required Connor has asked Jess to raise …"
click at [936, 562] on button "Save the changes" at bounding box center [921, 561] width 178 height 25
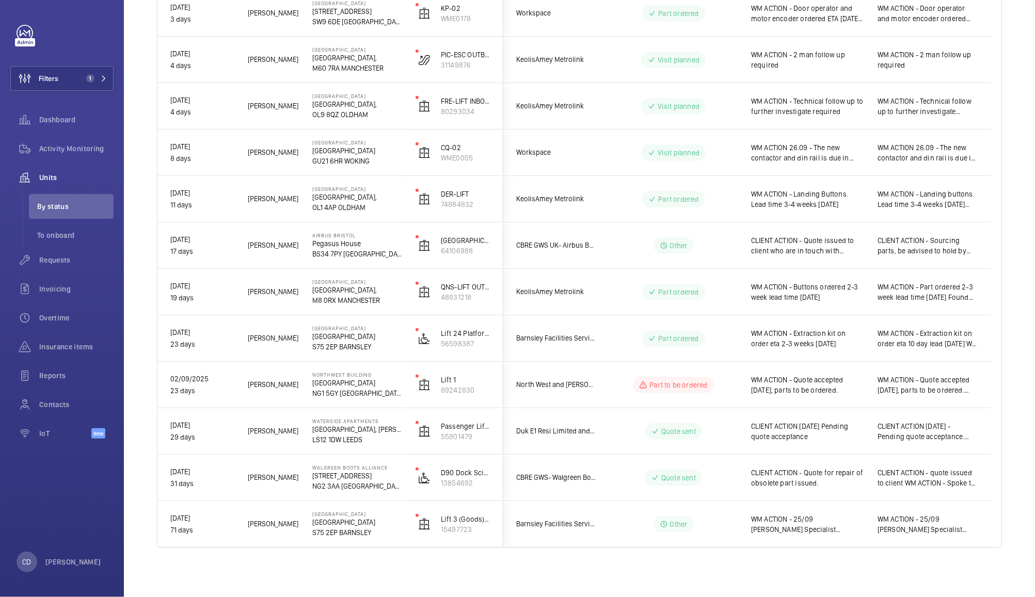
click at [839, 390] on span "WM ACTION - Quote accepted 24th September, parts to be ordered." at bounding box center [807, 385] width 113 height 21
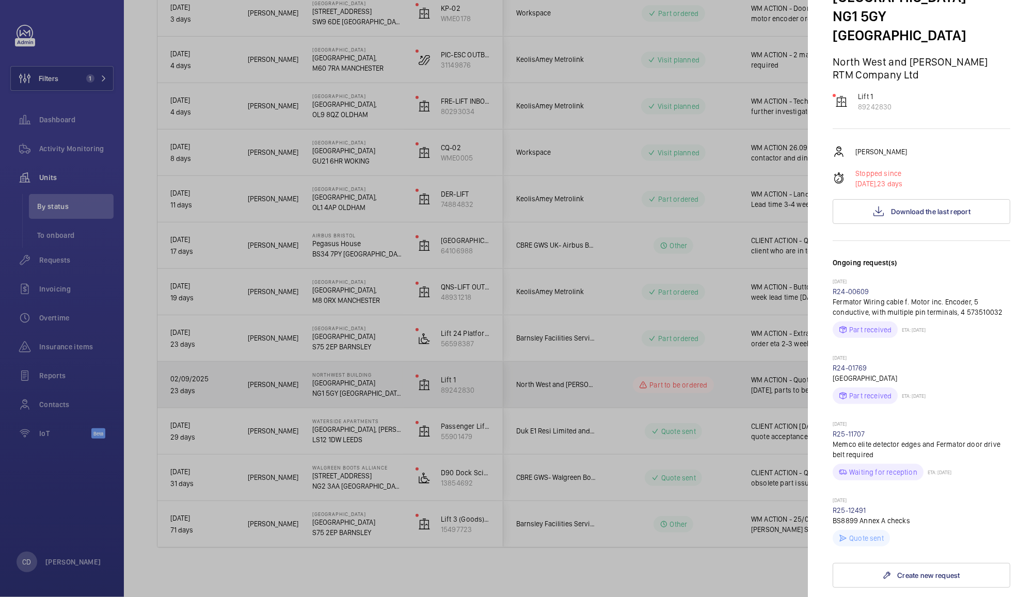
scroll to position [73, 0]
click at [852, 428] on link "R25-11707" at bounding box center [848, 432] width 33 height 8
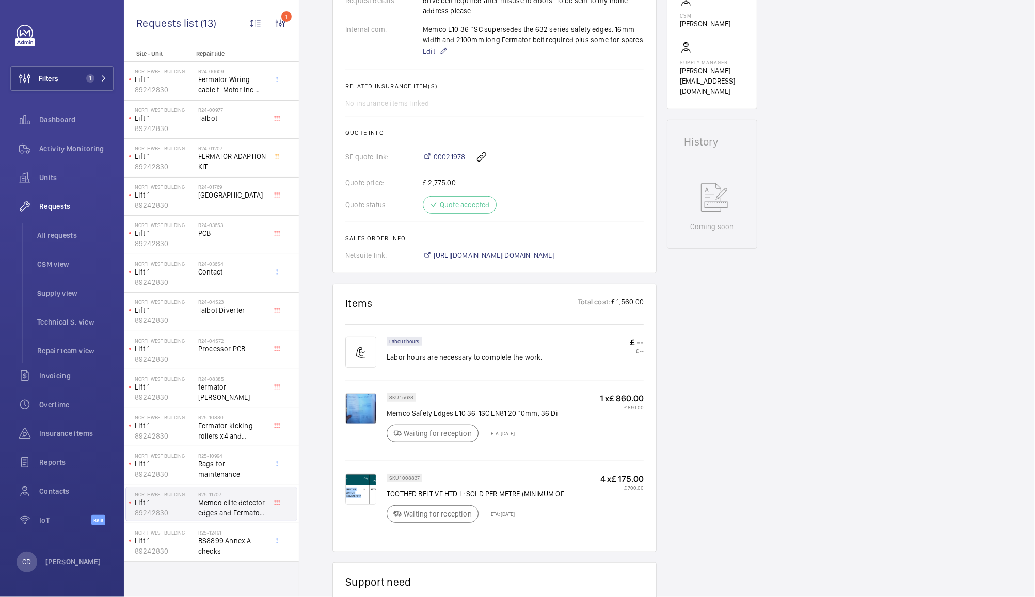
scroll to position [397, 0]
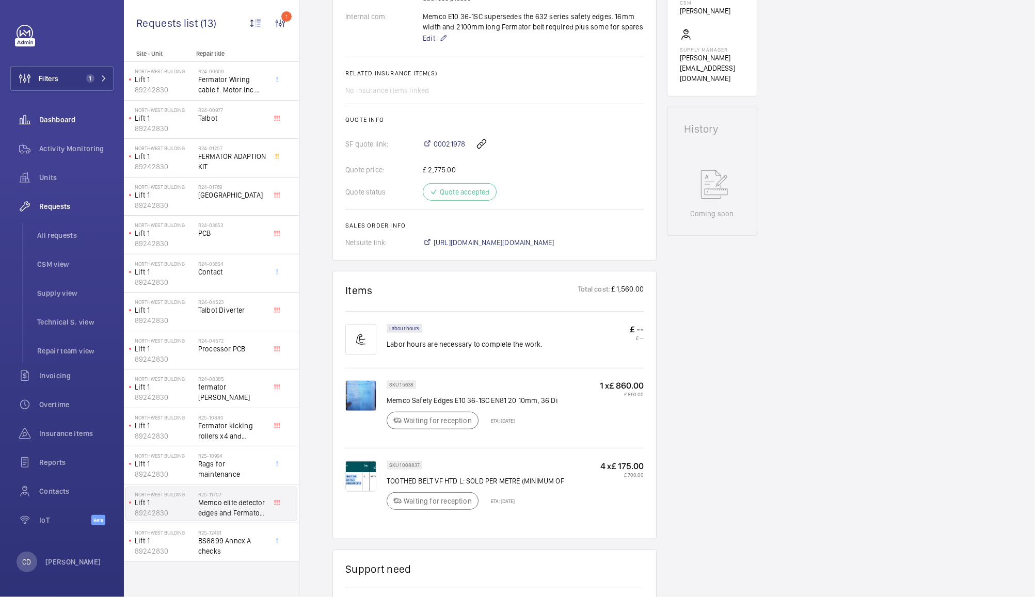
click at [53, 115] on span "Dashboard" at bounding box center [76, 120] width 74 height 10
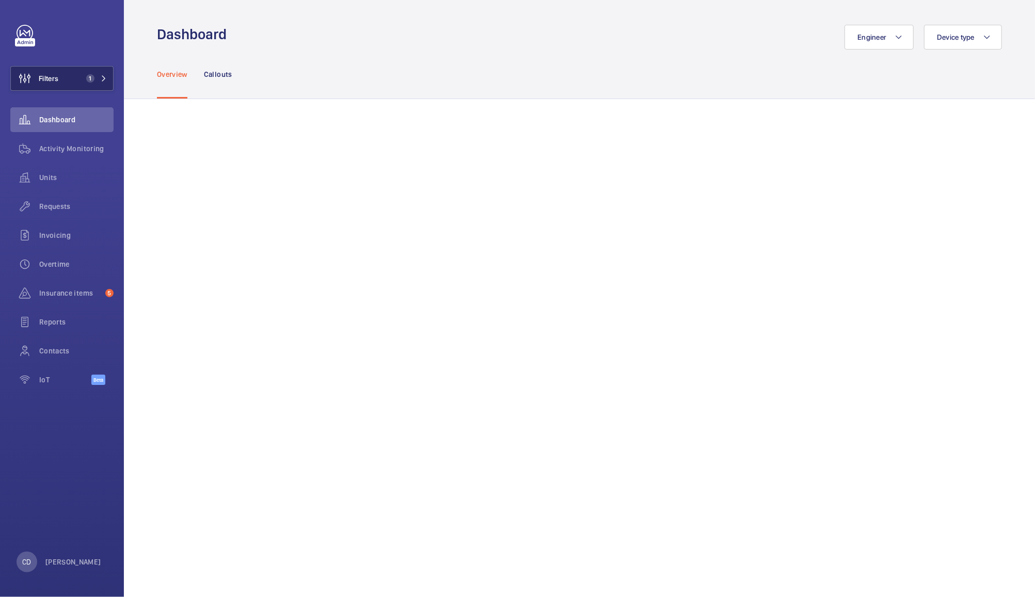
click at [79, 87] on button "Filters 1" at bounding box center [61, 78] width 103 height 25
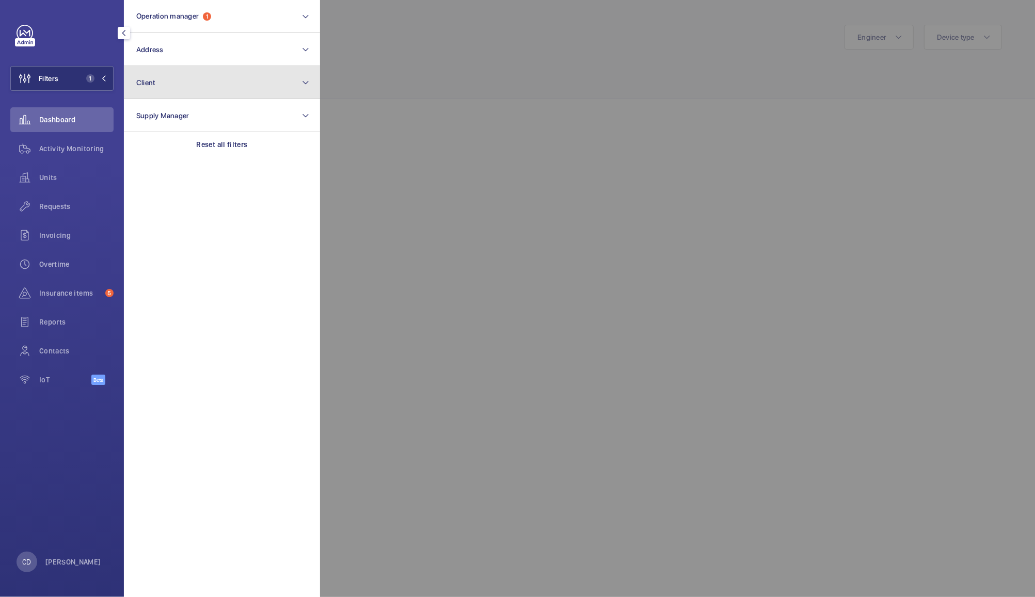
click at [219, 86] on button "Client" at bounding box center [222, 82] width 196 height 33
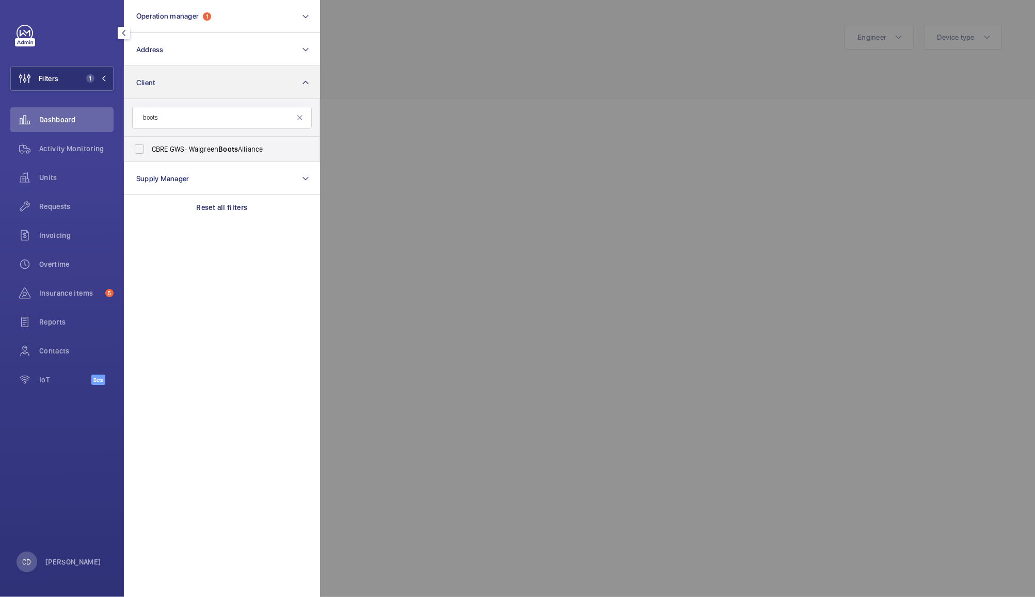
type input "boots"
click at [213, 152] on span "CBRE GWS- Walgreen Boots Alliance" at bounding box center [223, 149] width 142 height 10
click at [150, 152] on input "CBRE GWS- Walgreen Boots Alliance" at bounding box center [139, 149] width 21 height 21
checkbox input "true"
click at [457, 83] on div at bounding box center [837, 298] width 1035 height 597
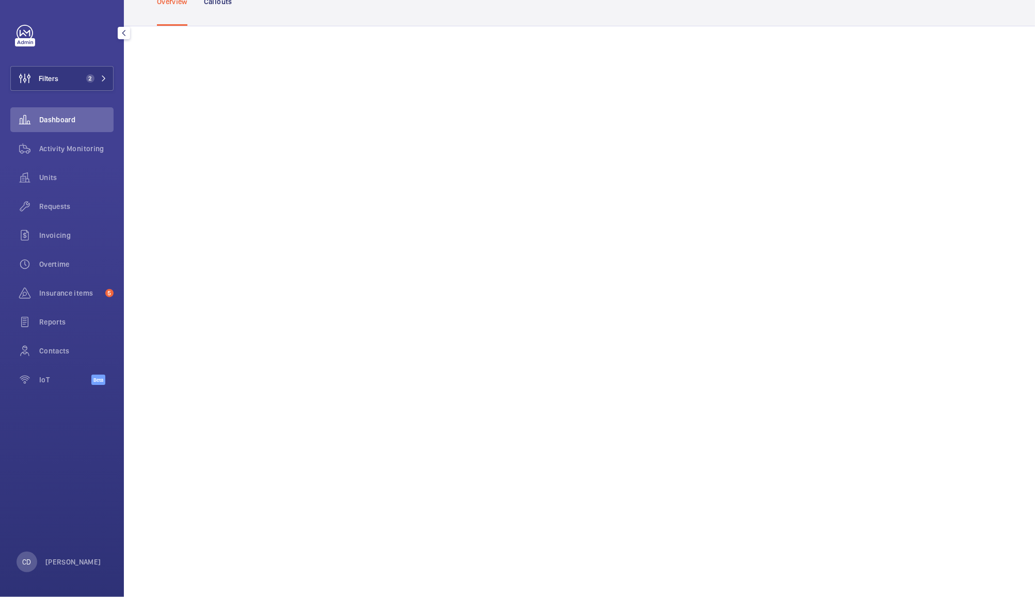
scroll to position [76, 0]
click at [52, 178] on span "Units" at bounding box center [76, 177] width 74 height 10
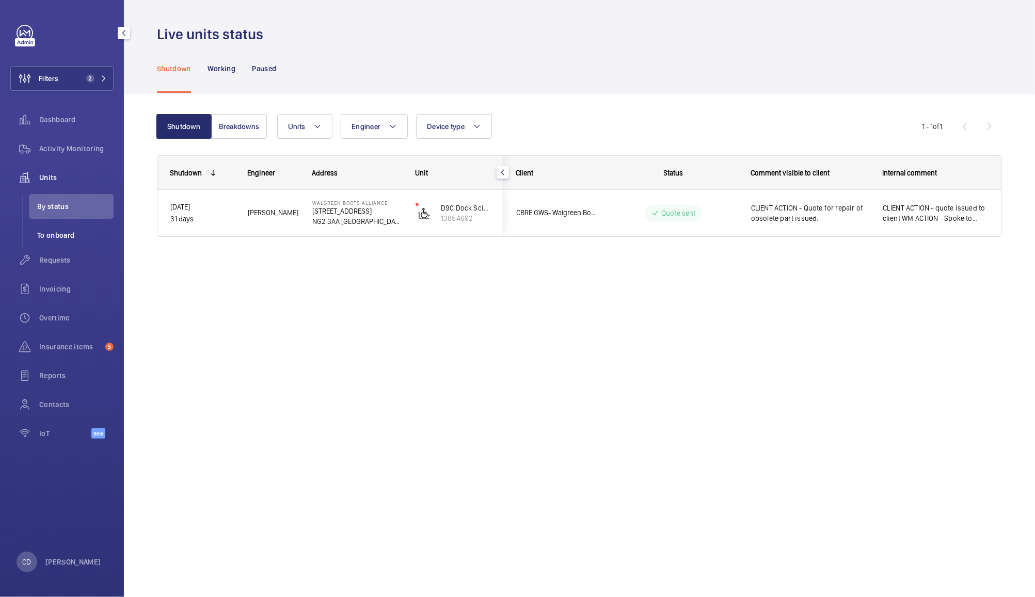
click at [63, 244] on li "To onboard" at bounding box center [71, 235] width 85 height 25
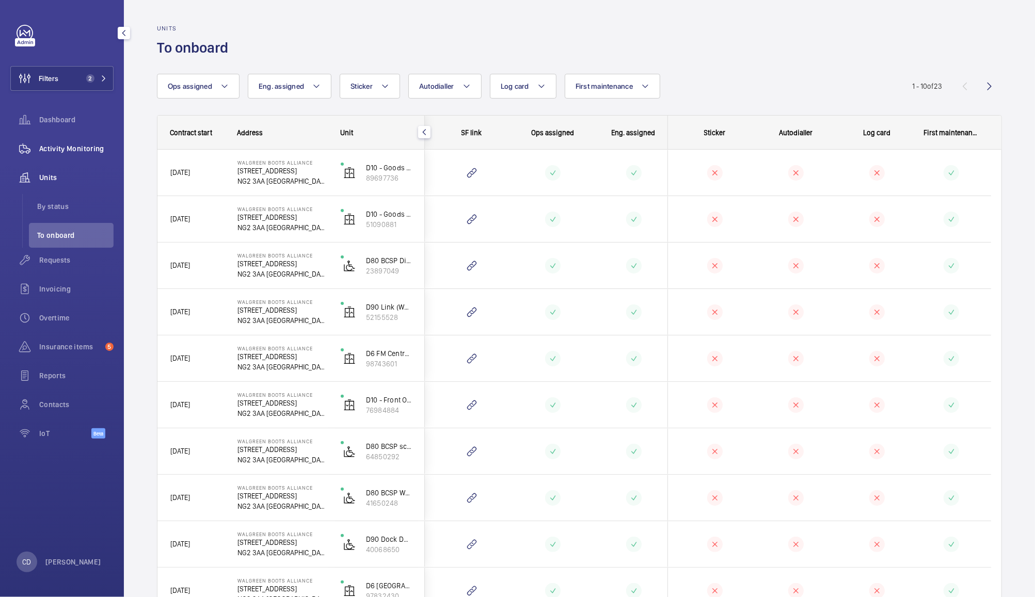
click at [79, 147] on span "Activity Monitoring" at bounding box center [76, 148] width 74 height 10
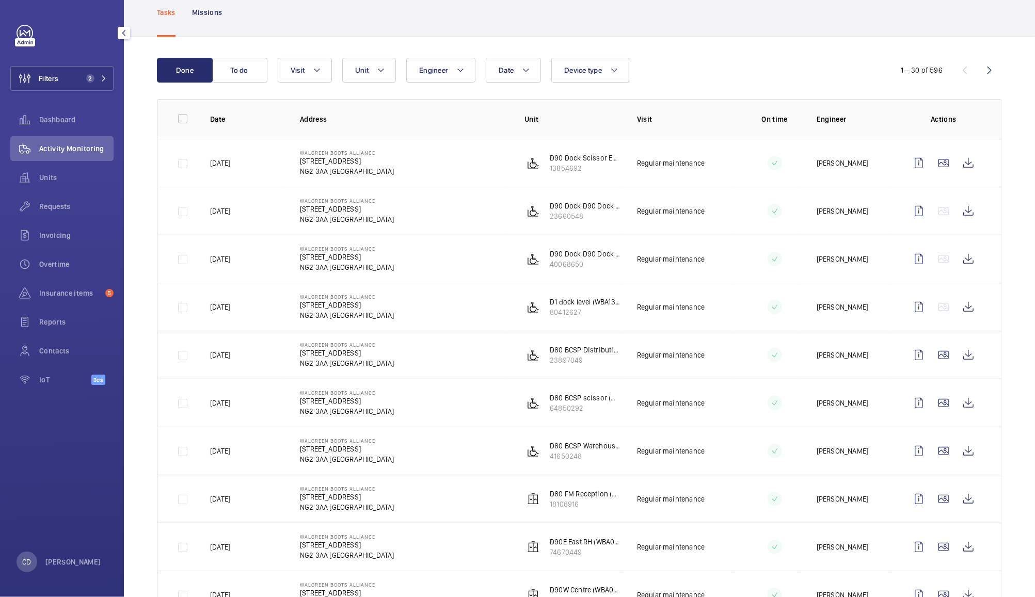
scroll to position [71, 0]
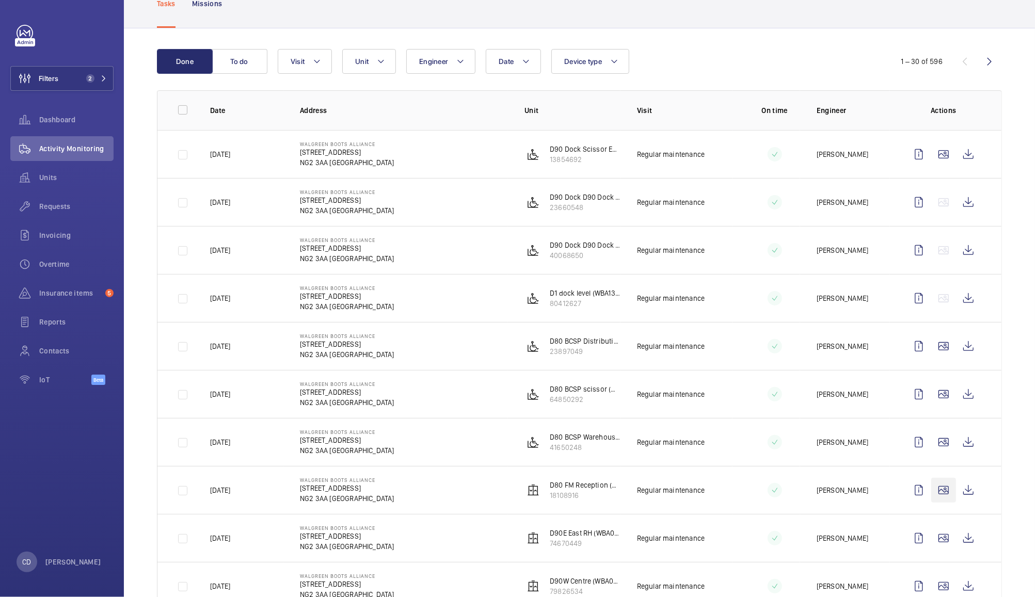
click at [933, 491] on wm-front-icon-button at bounding box center [943, 490] width 25 height 25
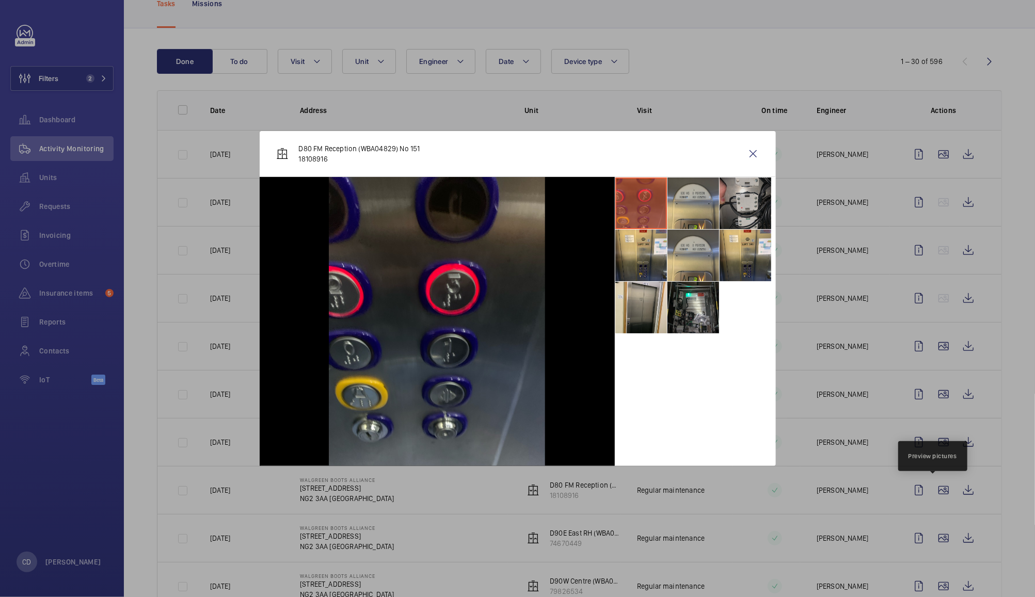
click at [759, 202] on li at bounding box center [745, 204] width 52 height 52
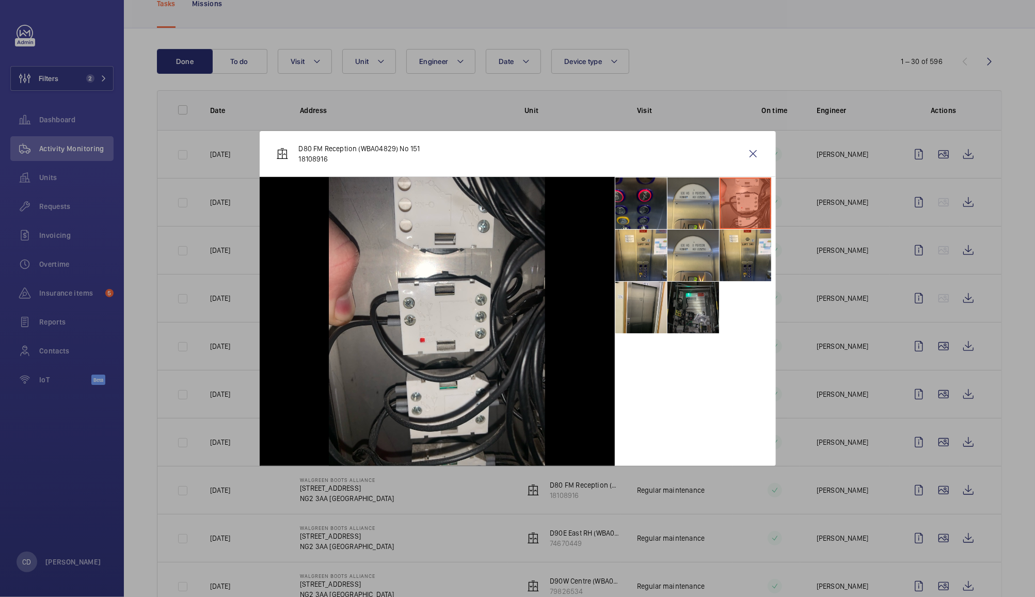
click at [705, 310] on li at bounding box center [693, 308] width 52 height 52
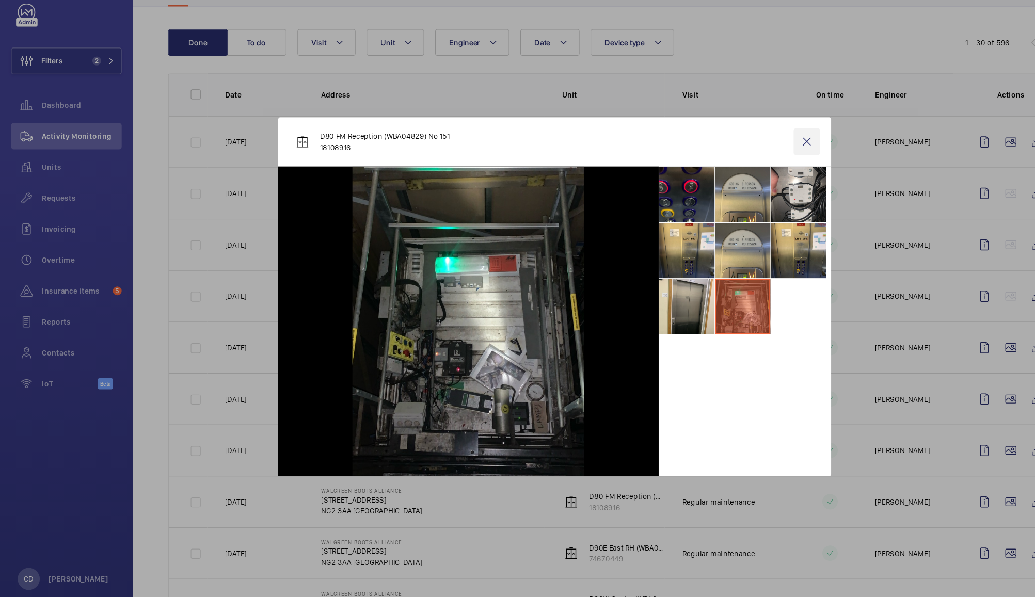
click at [753, 152] on wm-front-icon-button at bounding box center [753, 153] width 25 height 25
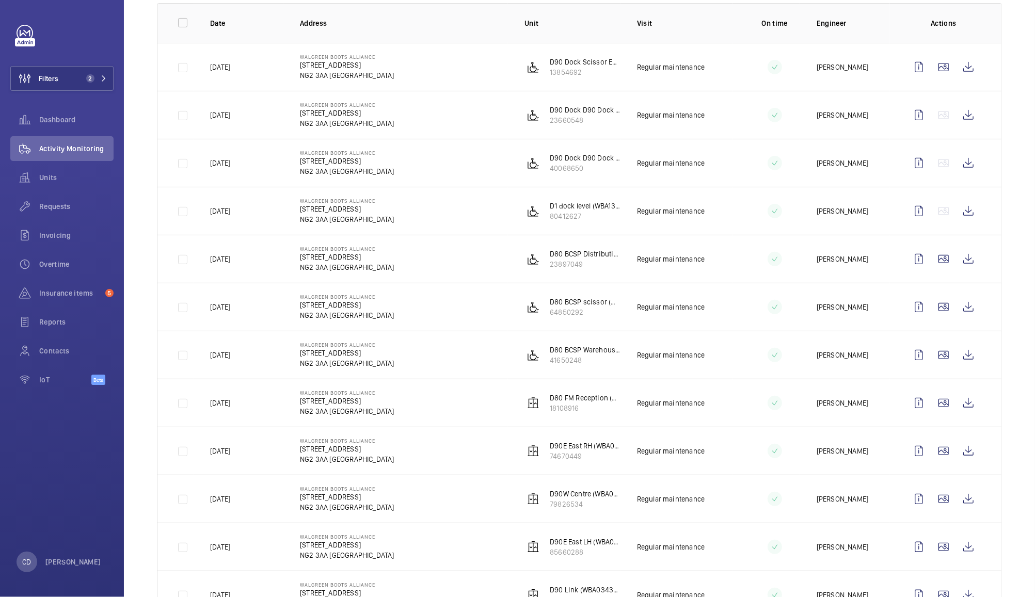
scroll to position [159, 0]
click at [934, 454] on wm-front-icon-button at bounding box center [943, 450] width 25 height 25
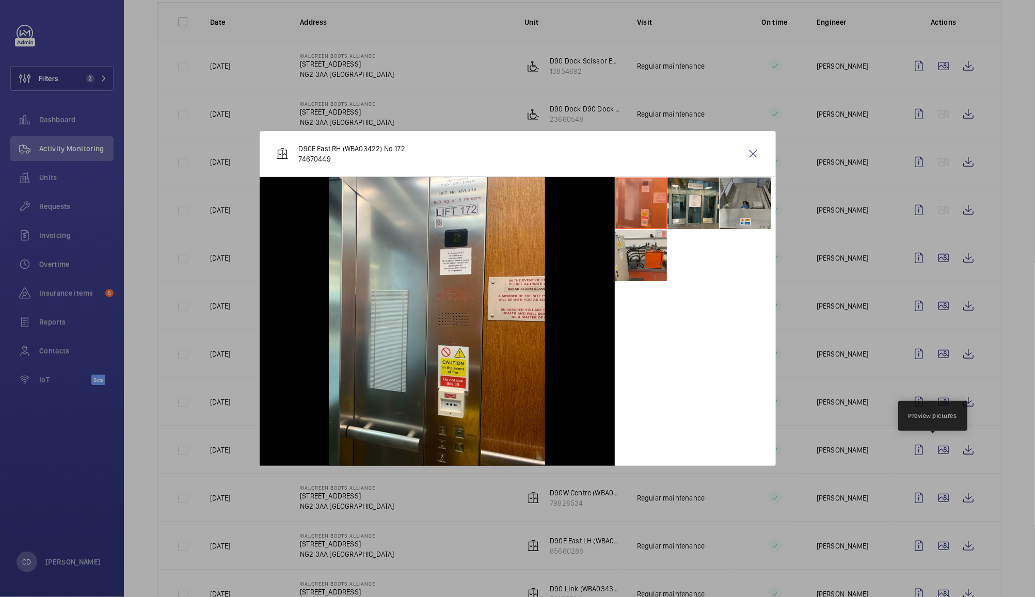
click at [750, 204] on li at bounding box center [745, 204] width 52 height 52
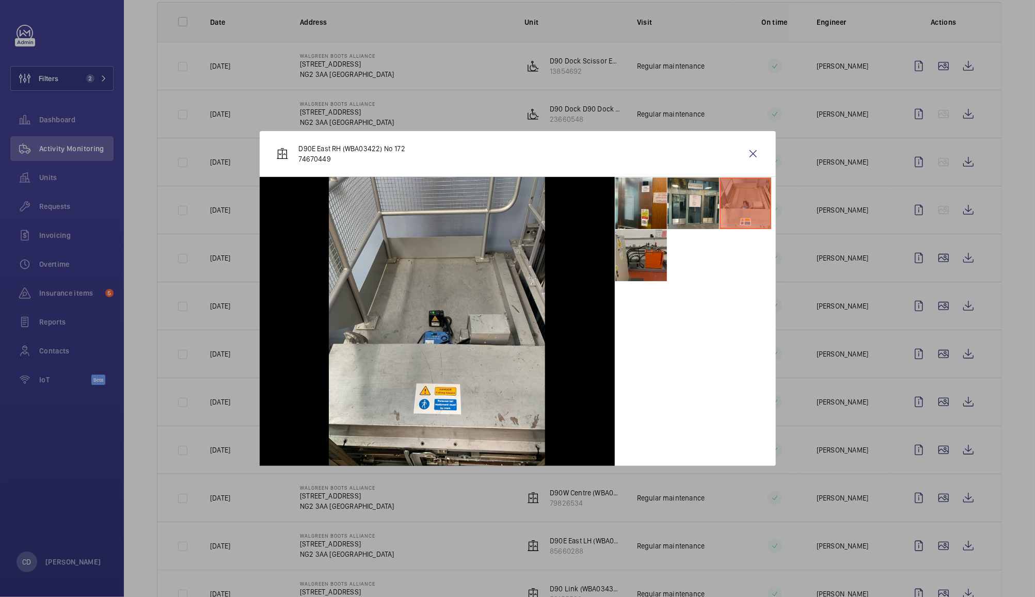
click at [647, 273] on li at bounding box center [641, 256] width 52 height 52
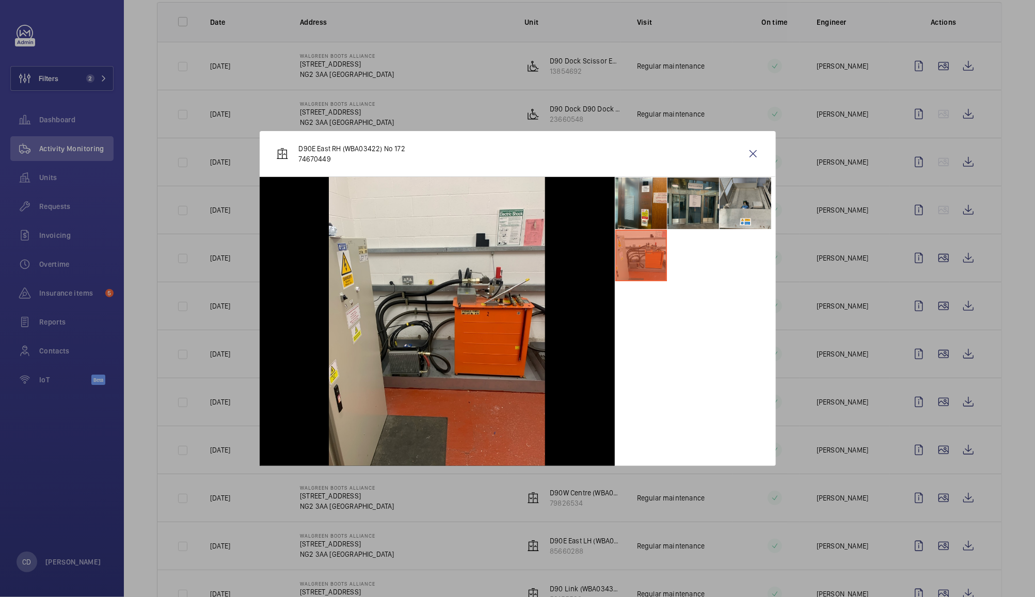
click at [696, 200] on li at bounding box center [693, 204] width 52 height 52
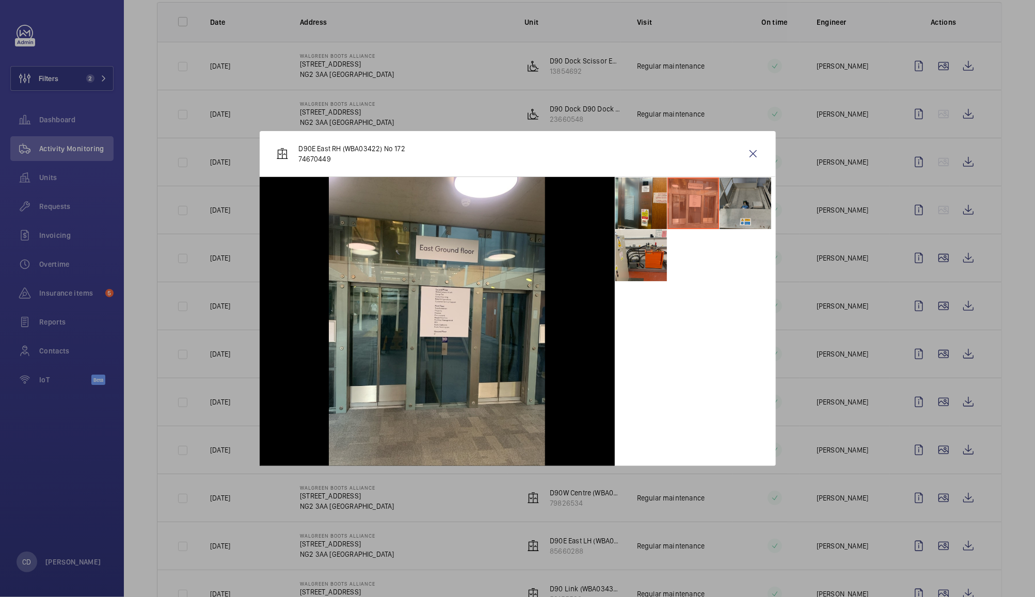
click at [763, 205] on li at bounding box center [745, 204] width 52 height 52
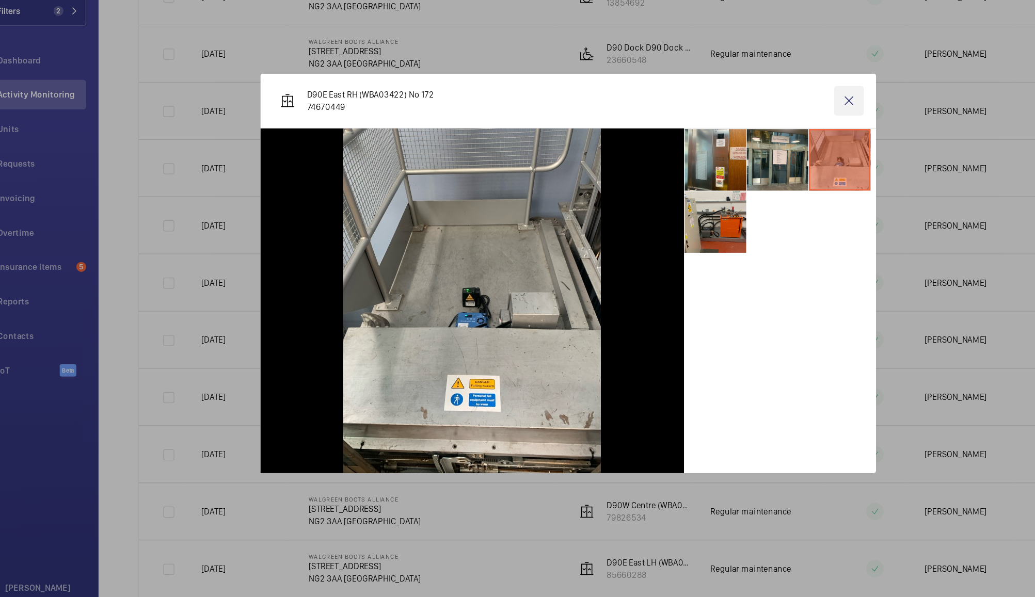
click at [760, 152] on wm-front-icon-button at bounding box center [753, 153] width 25 height 25
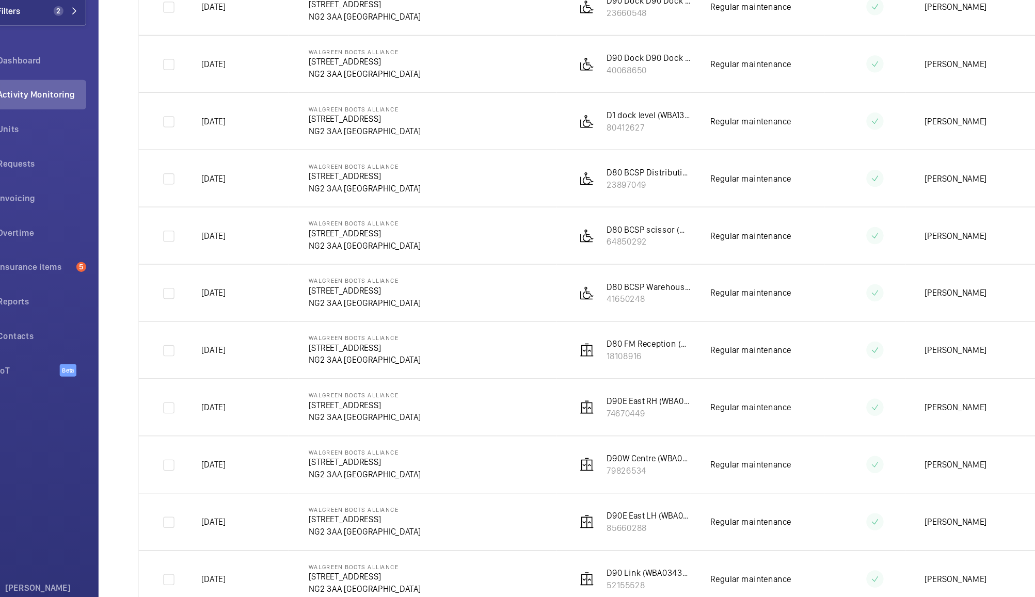
scroll to position [197, 0]
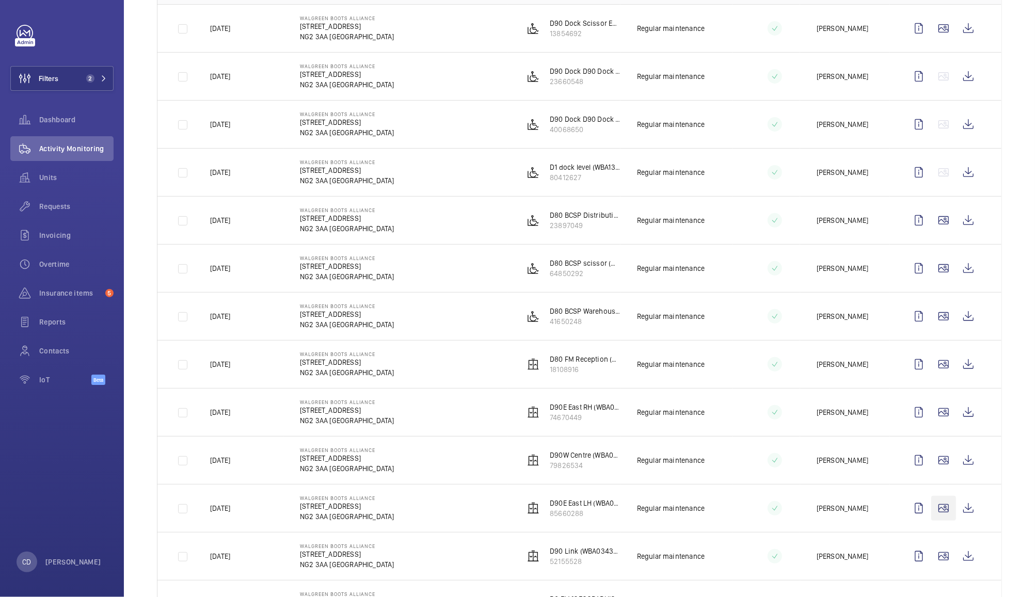
click at [931, 509] on wm-front-icon-button at bounding box center [943, 508] width 25 height 25
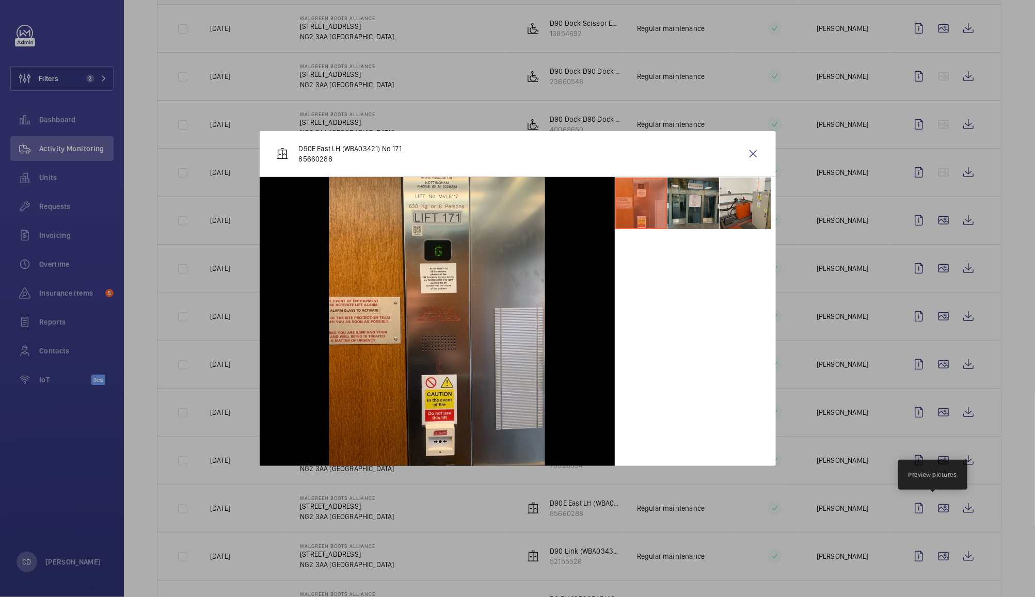
click at [700, 203] on li at bounding box center [693, 204] width 52 height 52
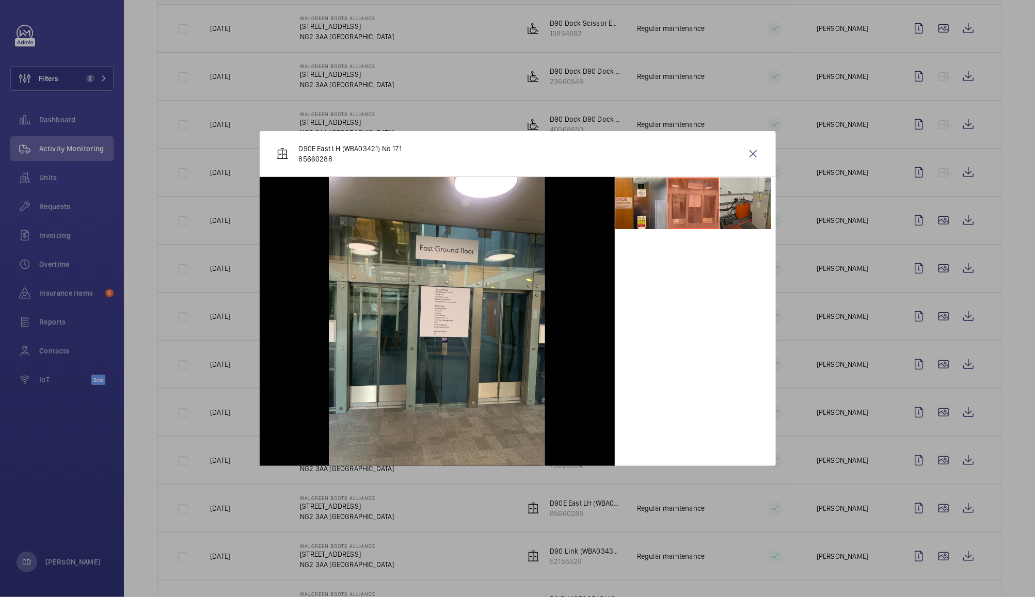
click at [754, 203] on li at bounding box center [745, 204] width 52 height 52
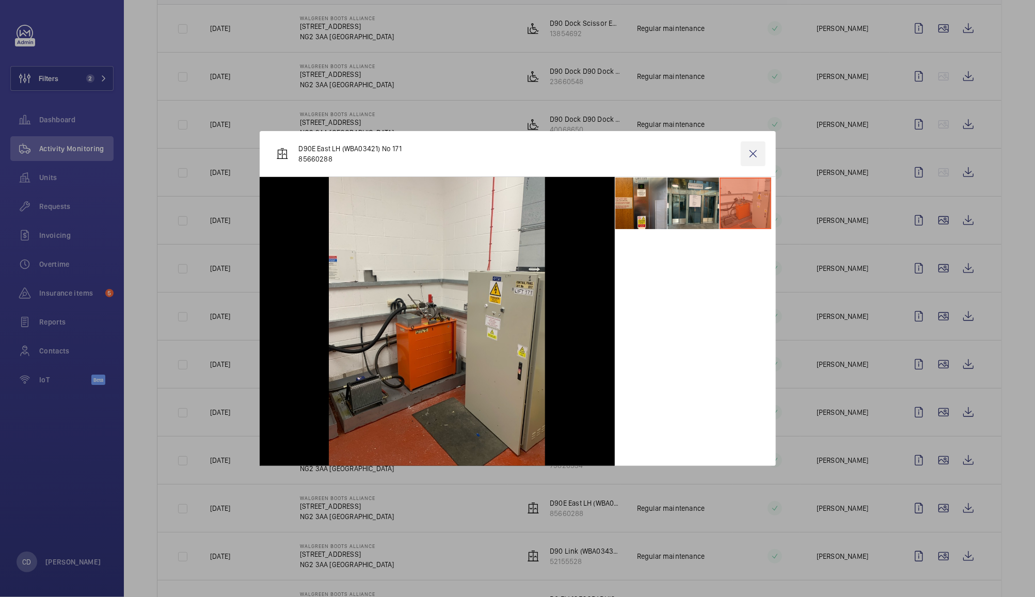
click at [762, 152] on wm-front-icon-button at bounding box center [753, 153] width 25 height 25
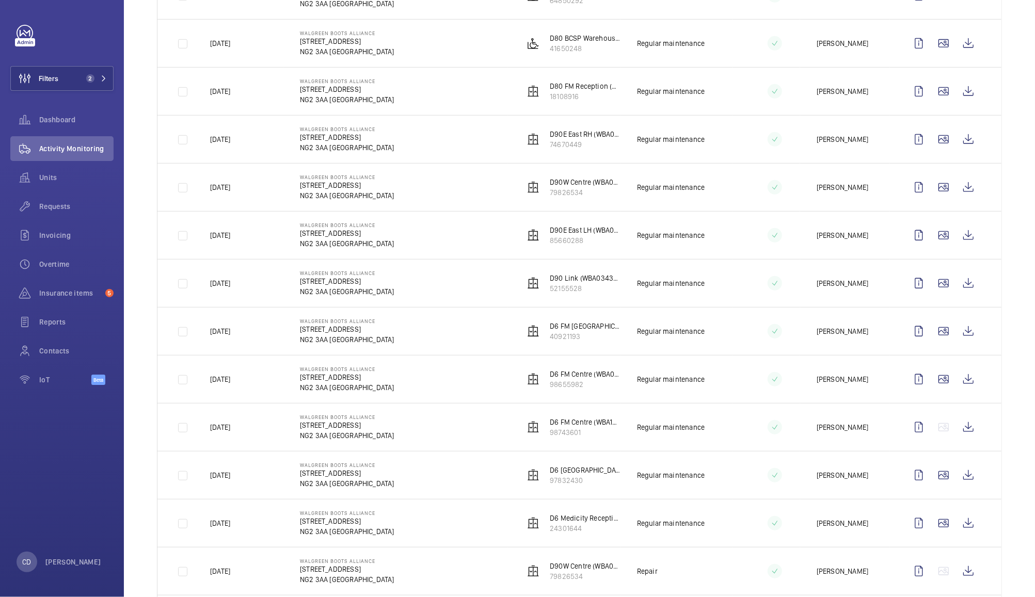
scroll to position [475, 0]
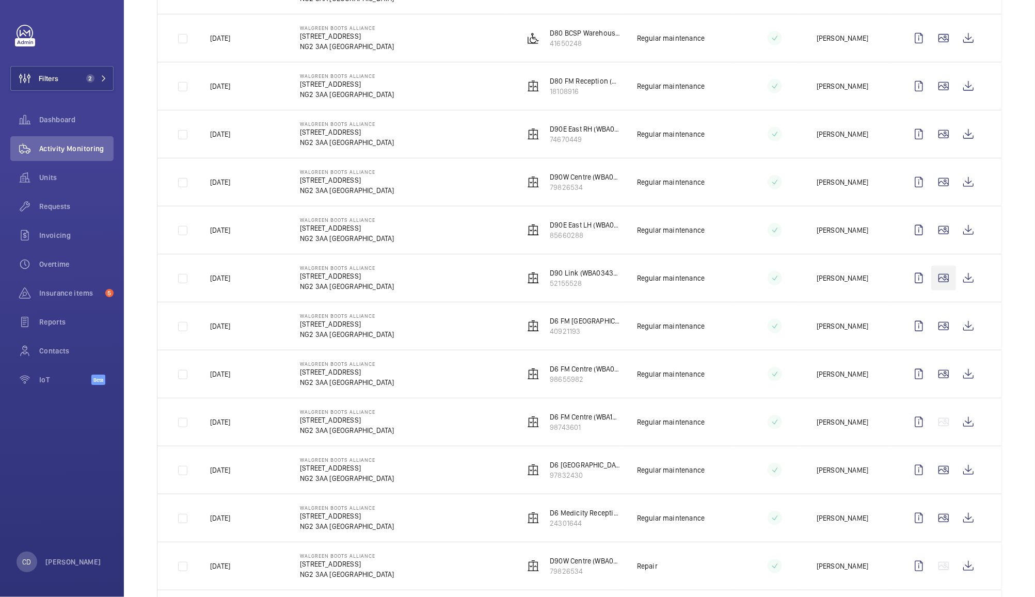
click at [937, 284] on wm-front-icon-button at bounding box center [943, 278] width 25 height 25
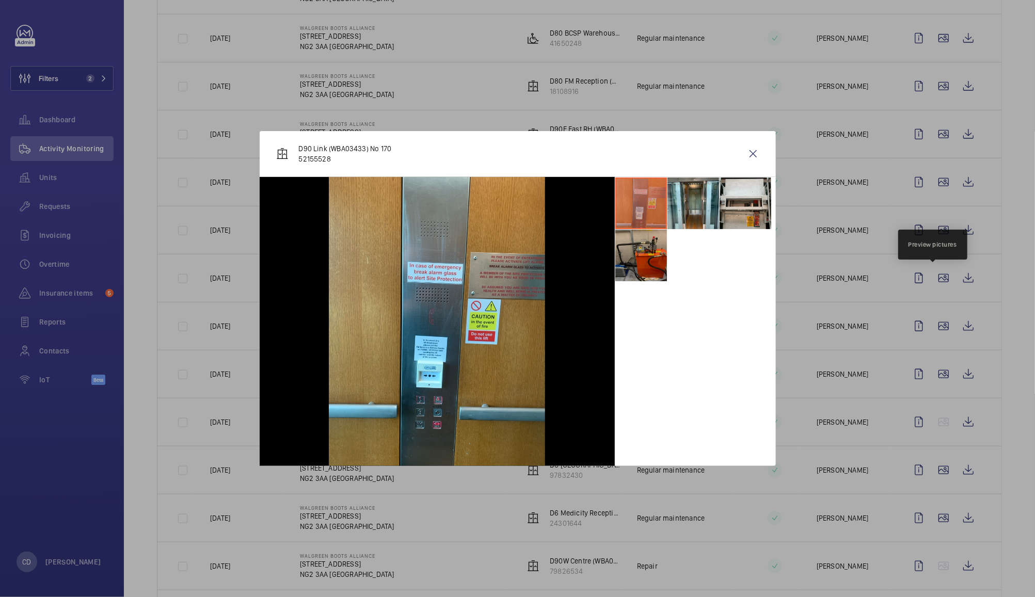
click at [643, 247] on li at bounding box center [641, 256] width 52 height 52
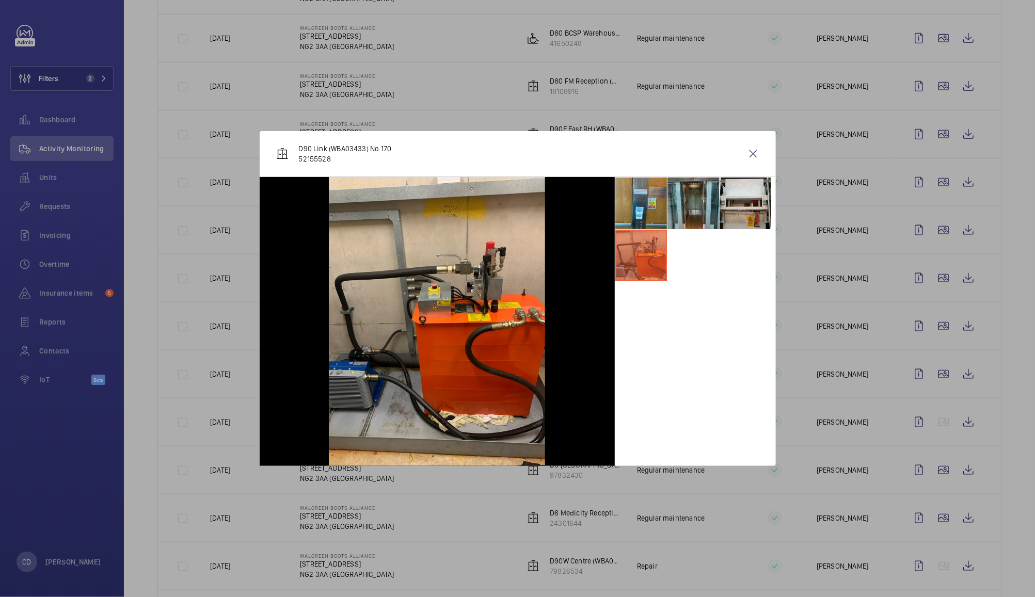
click at [689, 213] on li at bounding box center [693, 204] width 52 height 52
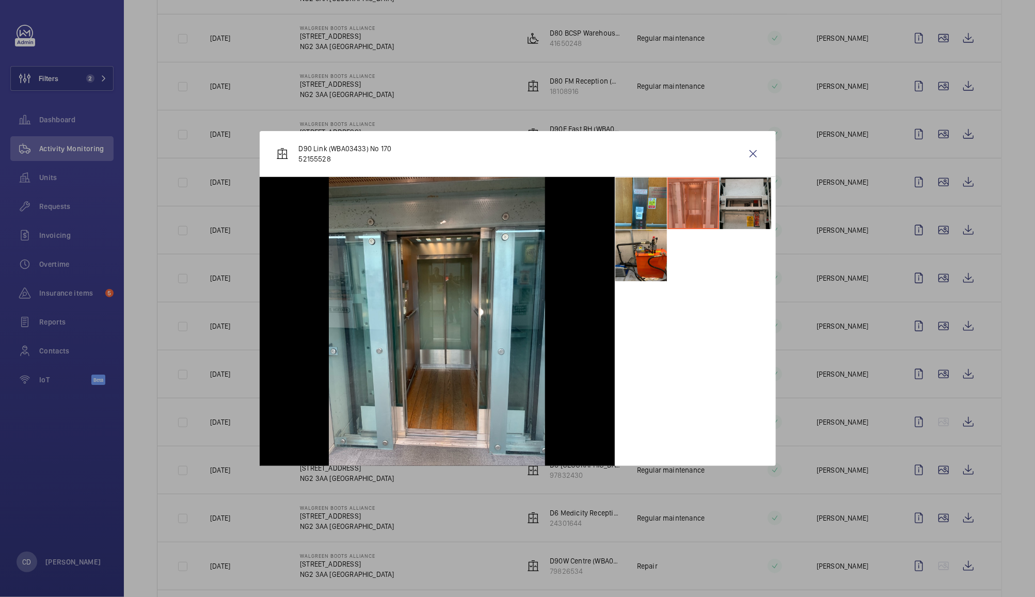
click at [744, 200] on li at bounding box center [745, 204] width 52 height 52
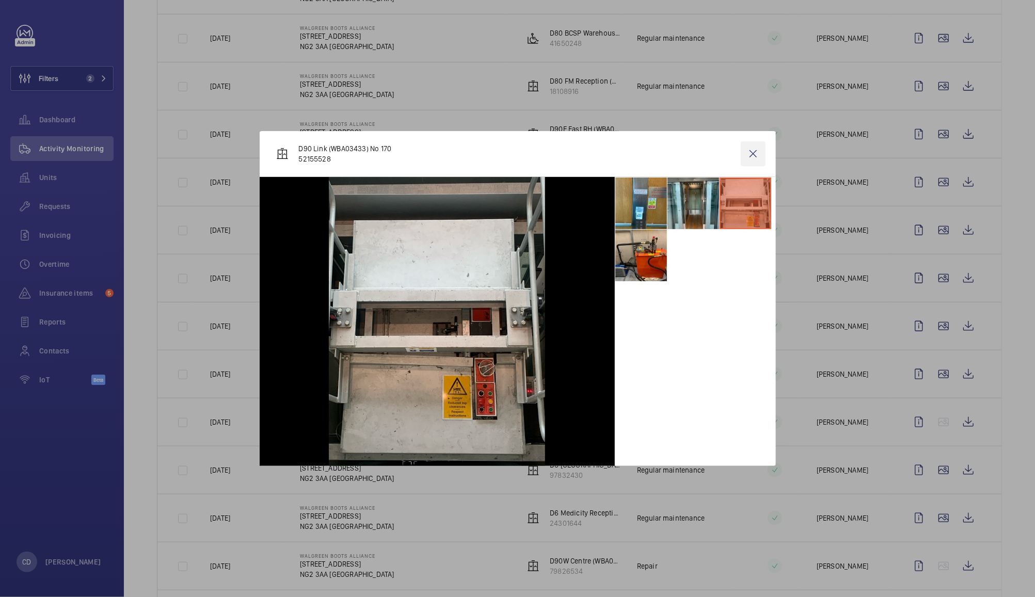
click at [760, 152] on wm-front-icon-button at bounding box center [753, 153] width 25 height 25
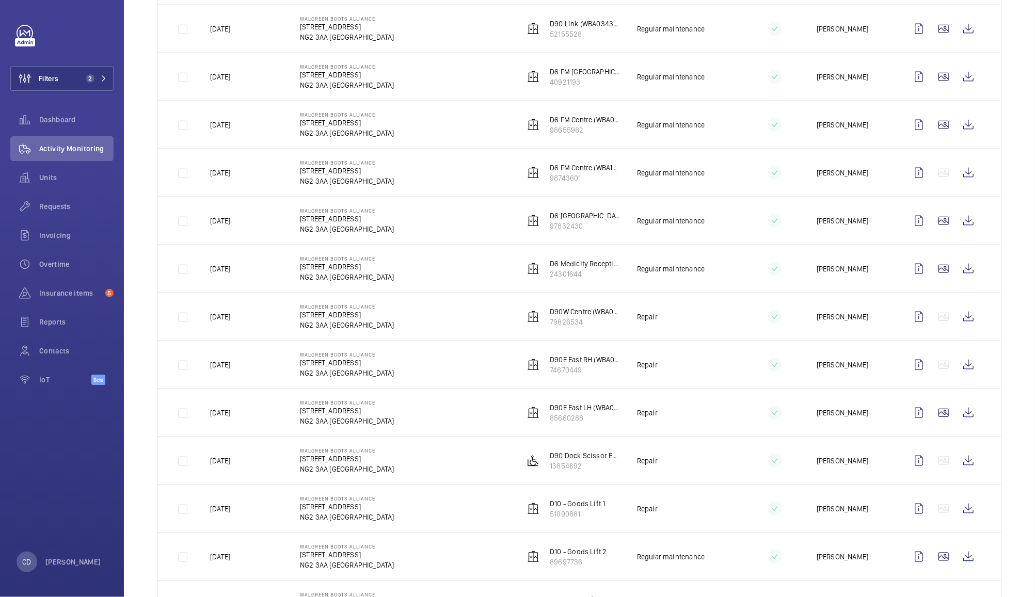
scroll to position [756, 0]
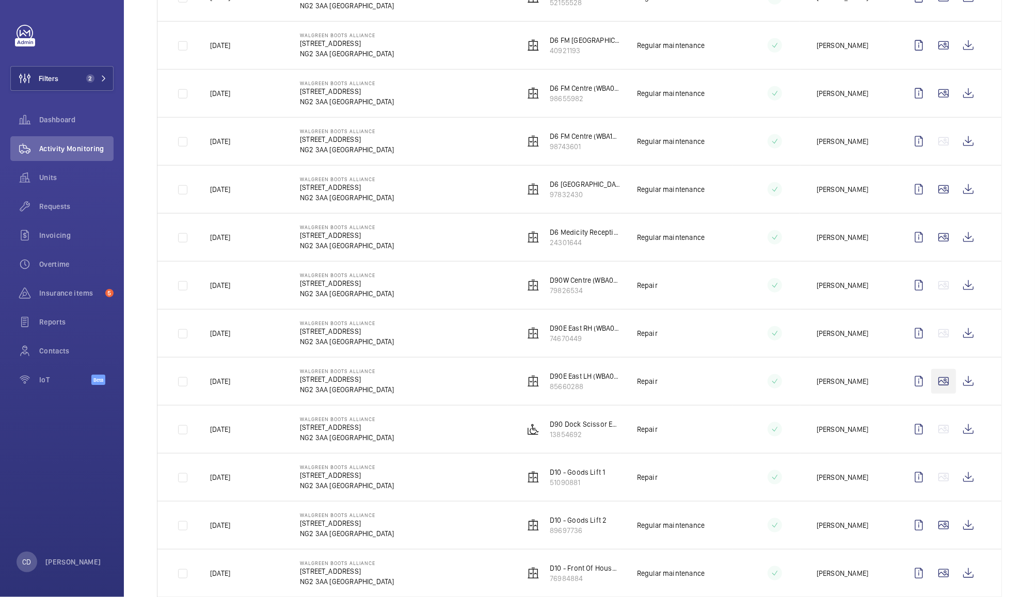
click at [933, 388] on wm-front-icon-button at bounding box center [943, 381] width 25 height 25
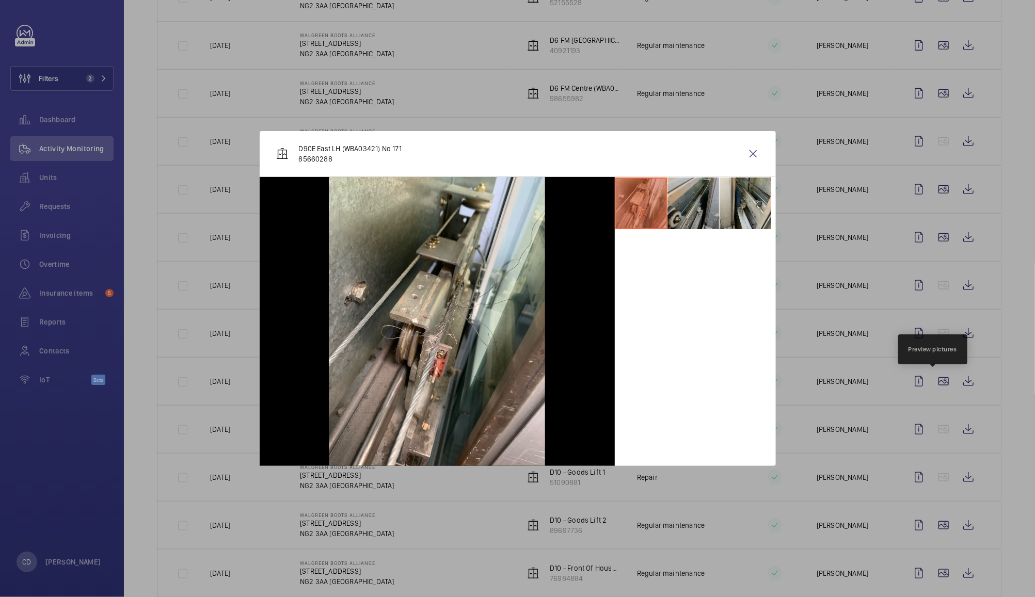
click at [679, 212] on li at bounding box center [693, 204] width 52 height 52
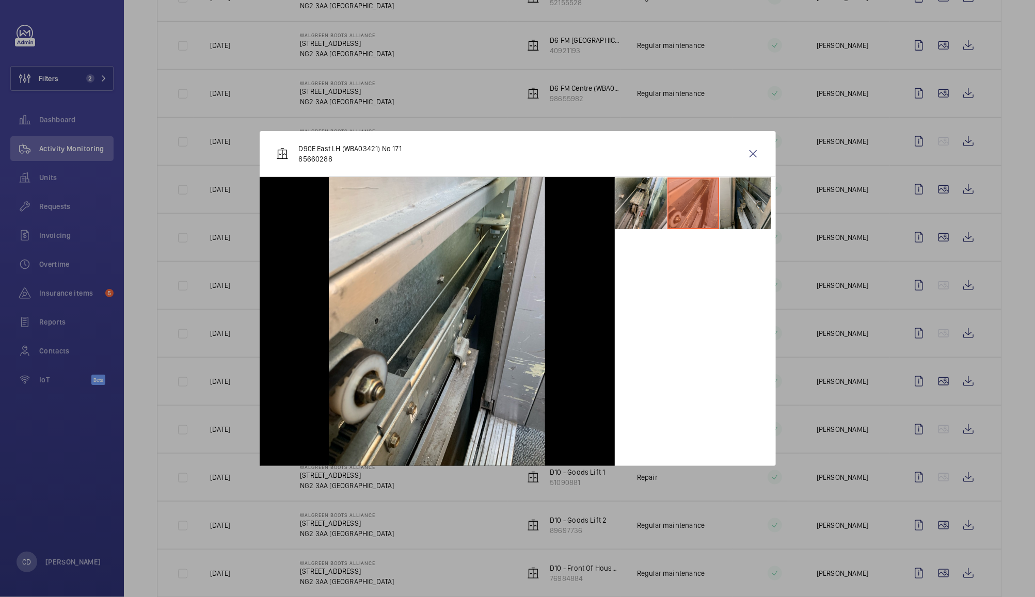
click at [750, 200] on li at bounding box center [745, 204] width 52 height 52
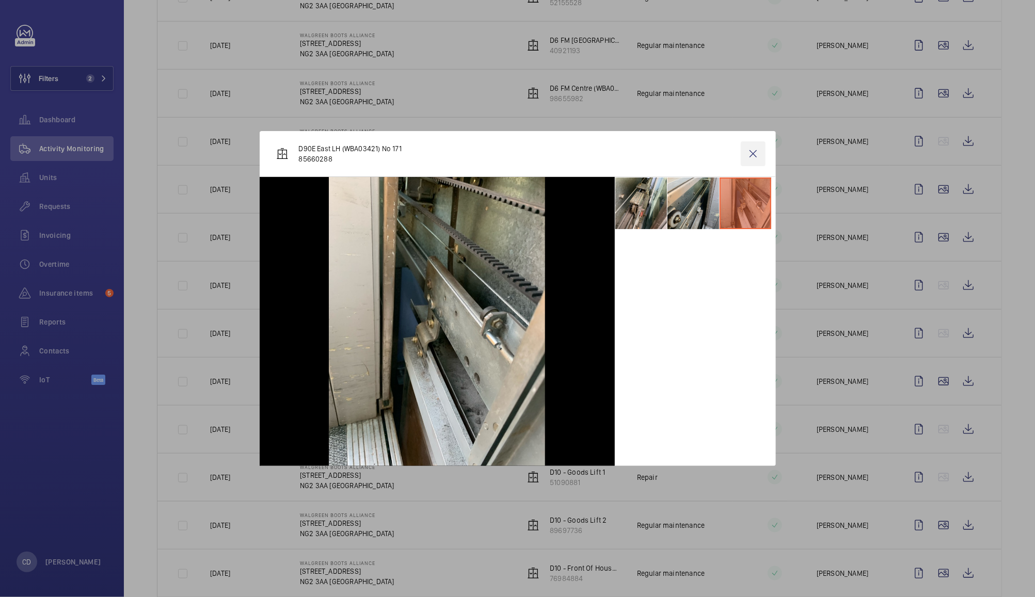
click at [752, 155] on wm-front-icon-button at bounding box center [753, 153] width 25 height 25
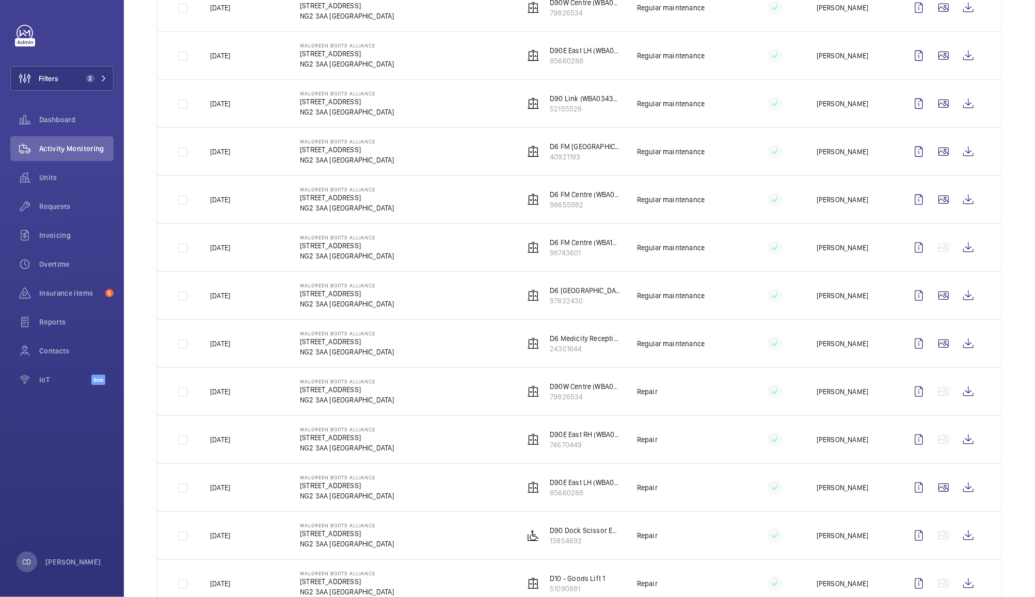
scroll to position [648, 0]
click at [931, 348] on wm-front-icon-button at bounding box center [943, 344] width 25 height 25
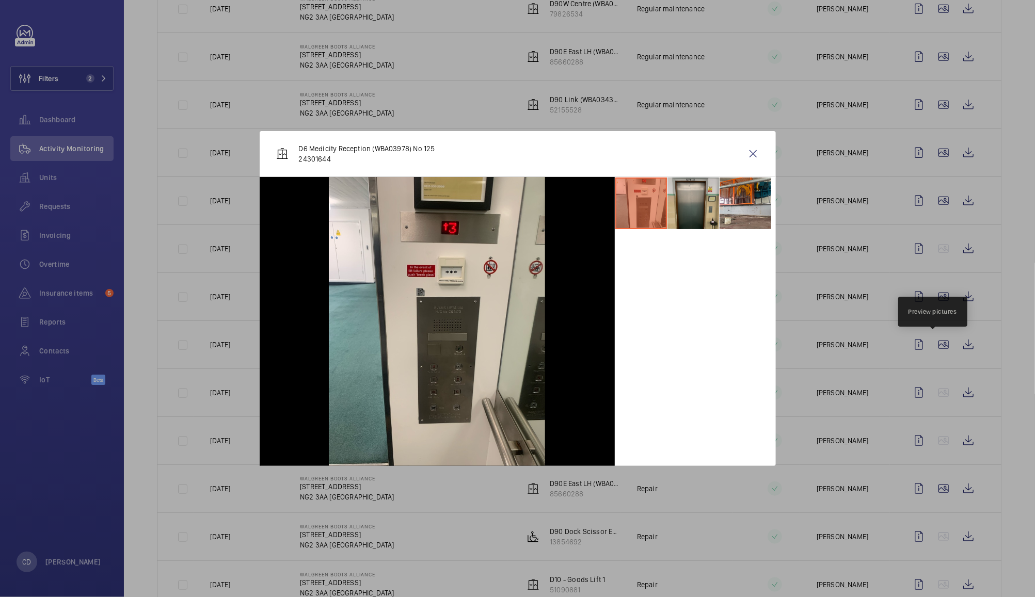
click at [698, 202] on li at bounding box center [693, 204] width 52 height 52
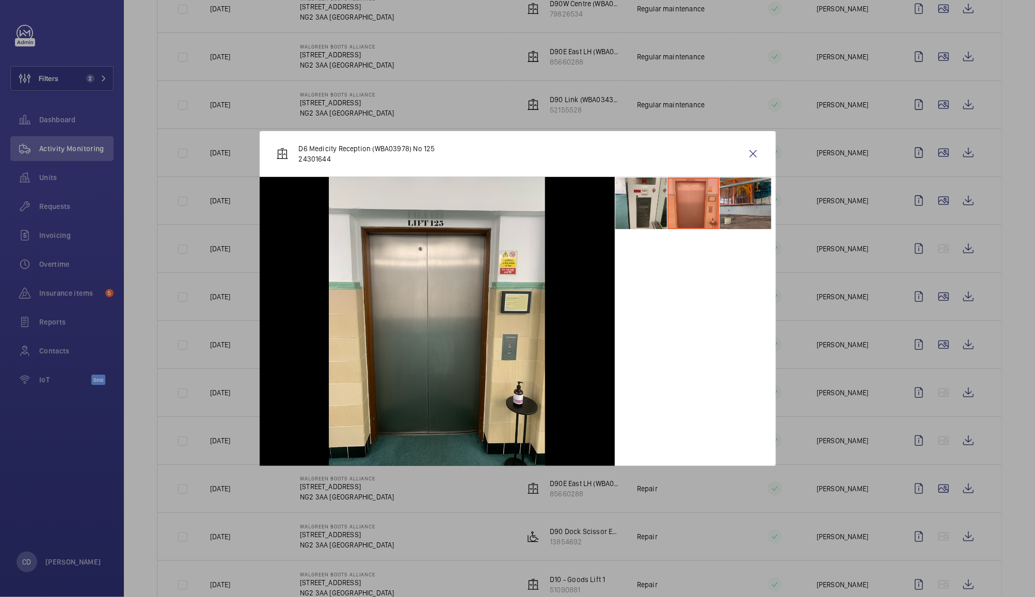
click at [739, 204] on li at bounding box center [745, 204] width 52 height 52
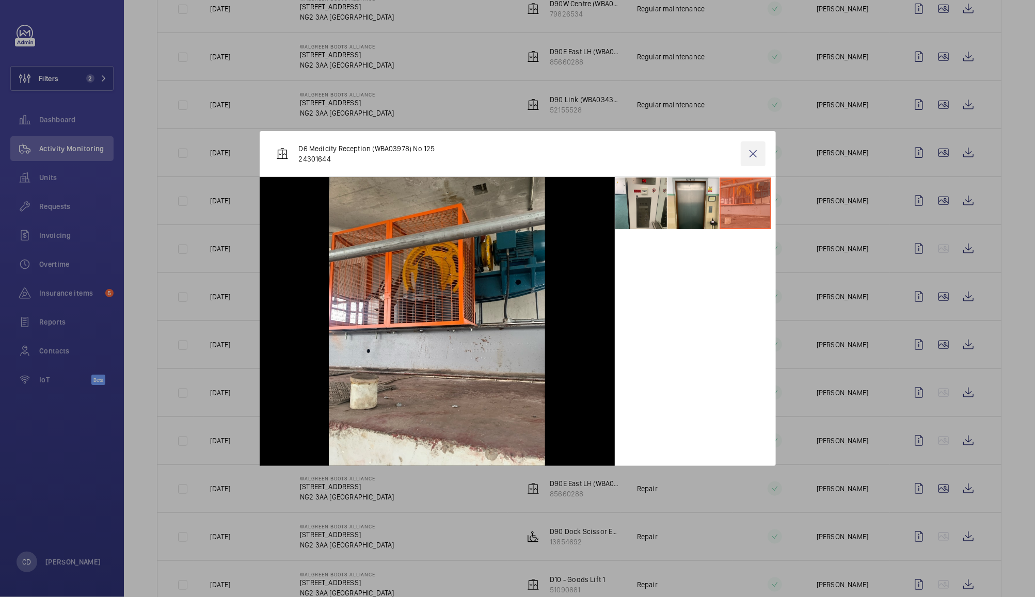
click at [764, 152] on wm-front-icon-button at bounding box center [753, 153] width 25 height 25
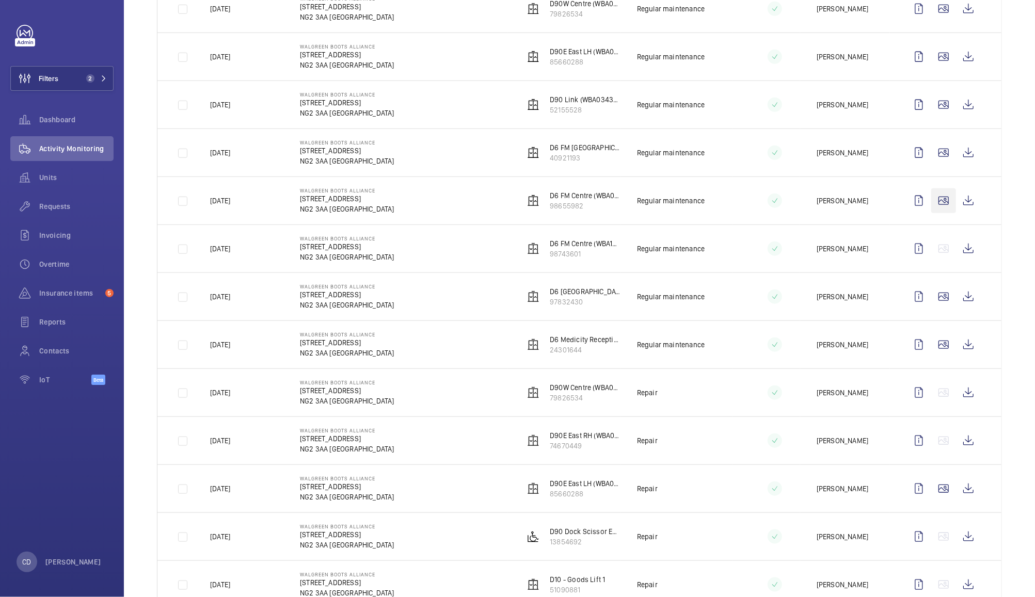
click at [934, 202] on wm-front-icon-button at bounding box center [943, 200] width 25 height 25
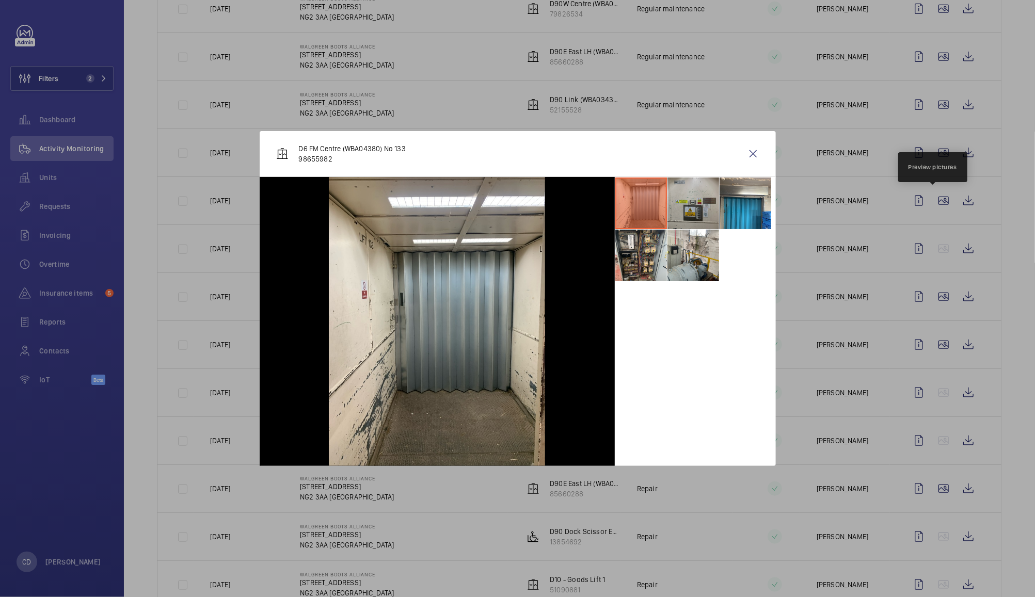
click at [694, 210] on li at bounding box center [693, 204] width 52 height 52
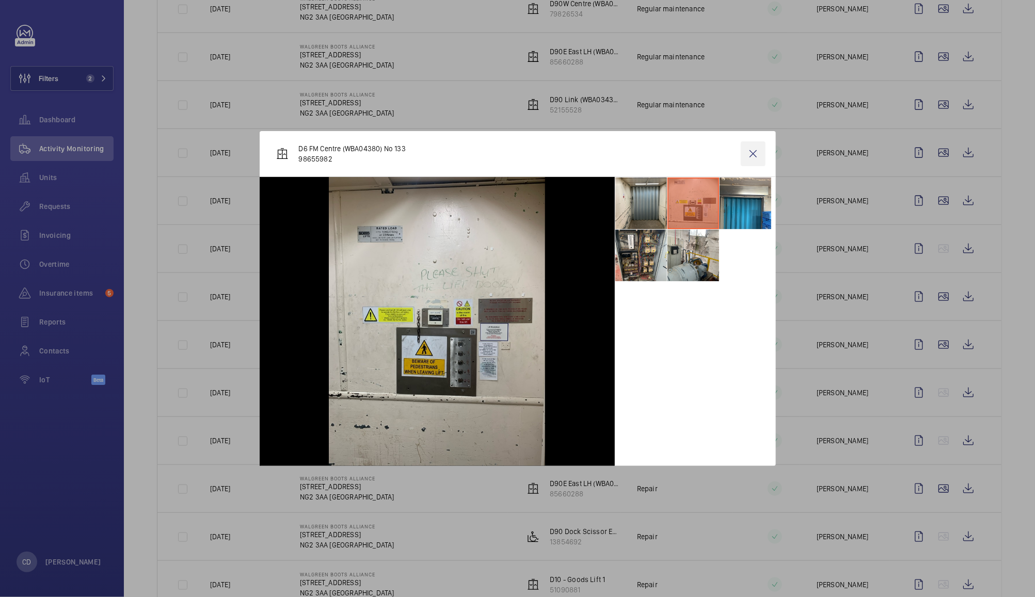
click at [752, 153] on wm-front-icon-button at bounding box center [753, 153] width 25 height 25
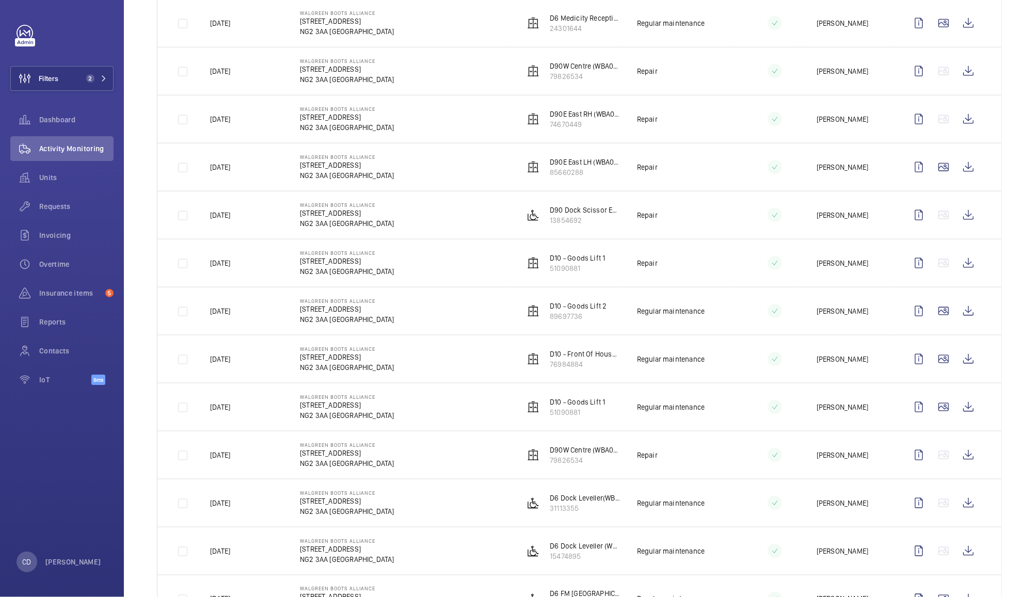
scroll to position [972, 0]
click at [931, 412] on wm-front-icon-button at bounding box center [943, 405] width 25 height 25
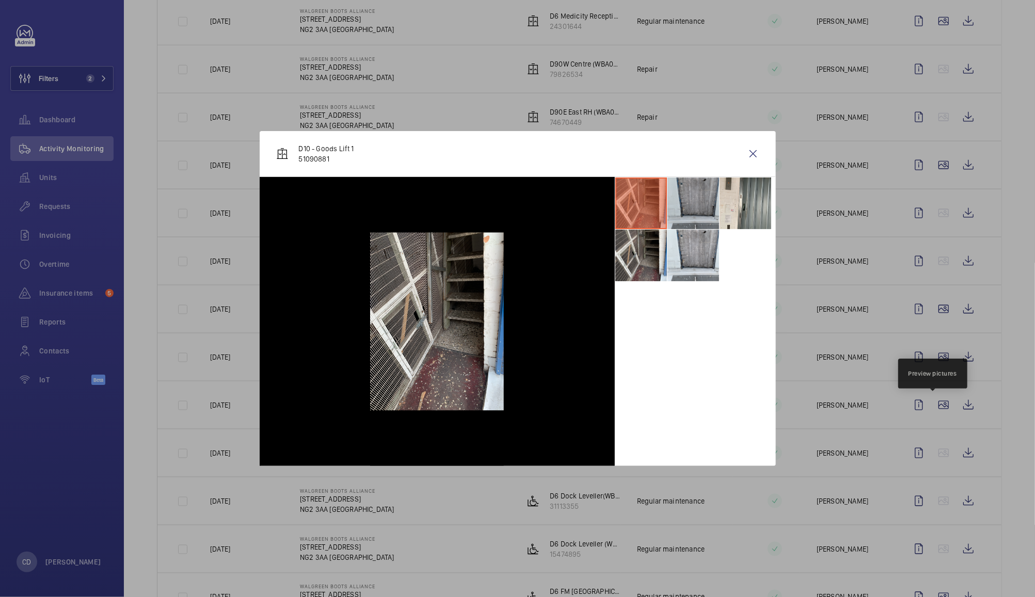
click at [695, 204] on li at bounding box center [693, 204] width 52 height 52
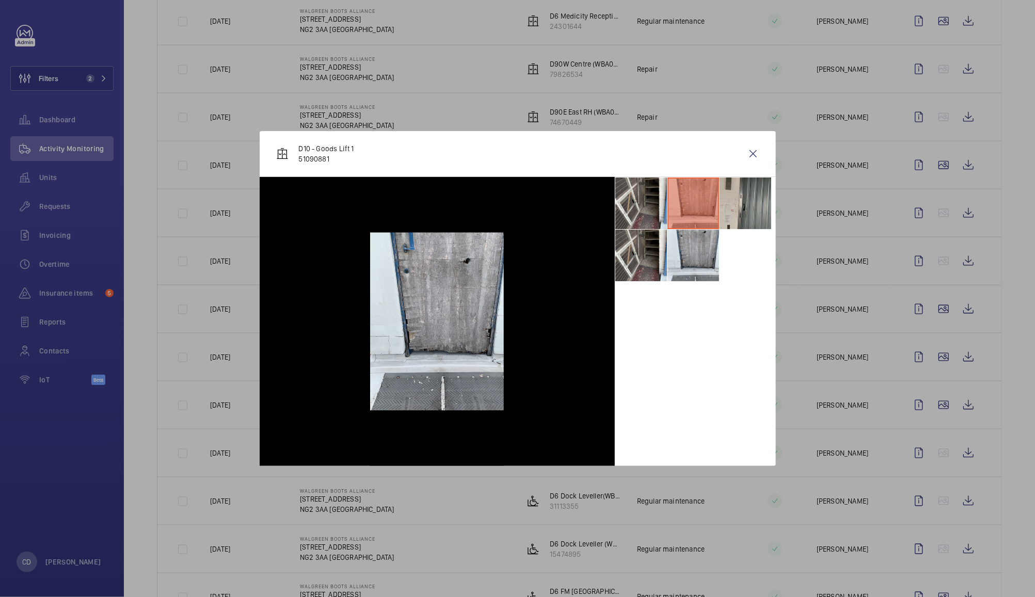
click at [751, 201] on li at bounding box center [745, 204] width 52 height 52
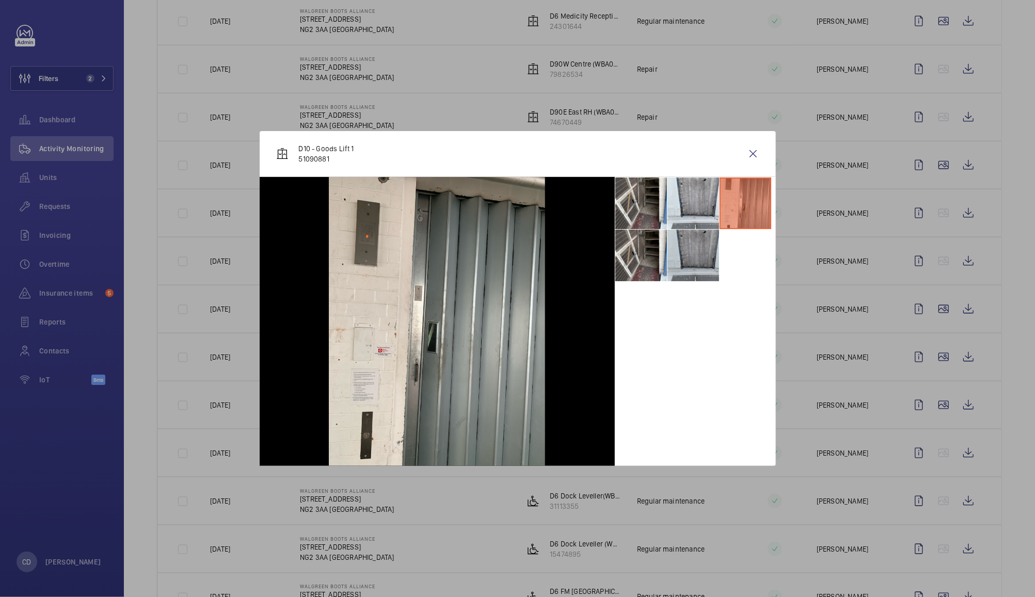
click at [703, 255] on li at bounding box center [693, 256] width 52 height 52
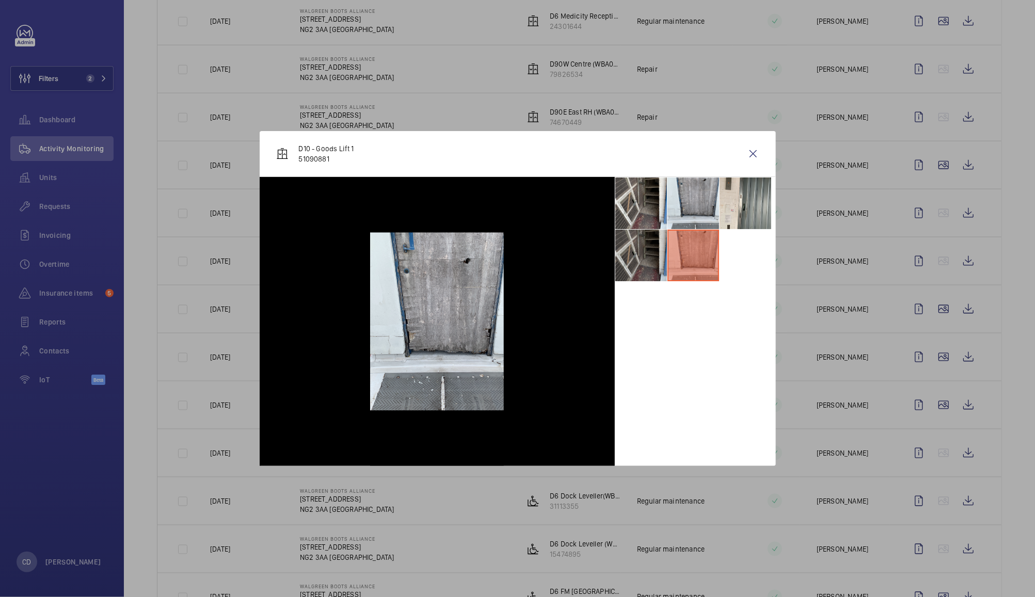
click at [649, 256] on li at bounding box center [641, 256] width 52 height 52
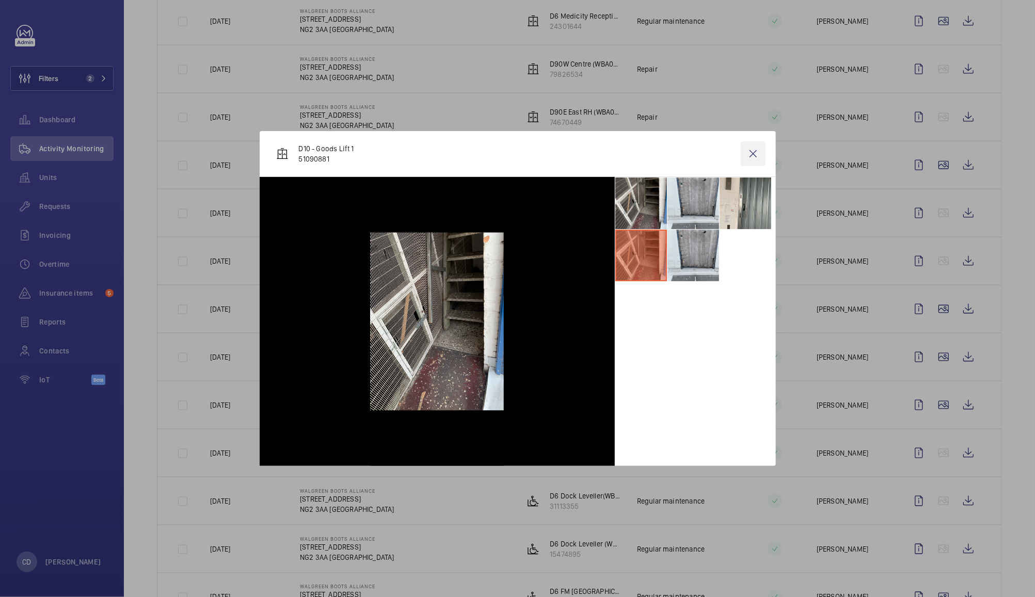
click at [752, 153] on wm-front-icon-button at bounding box center [753, 153] width 25 height 25
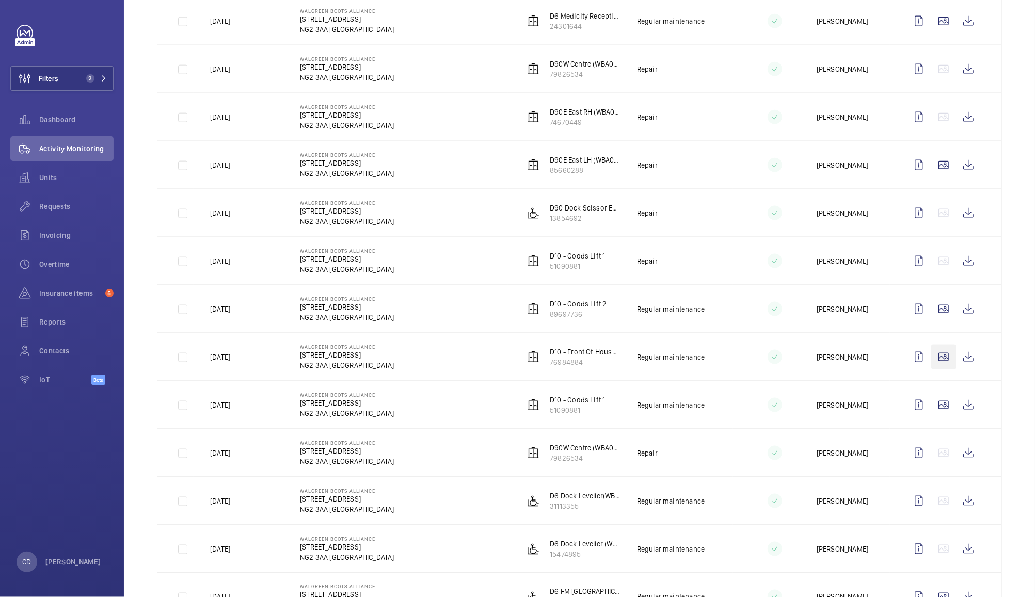
click at [933, 360] on wm-front-icon-button at bounding box center [943, 357] width 25 height 25
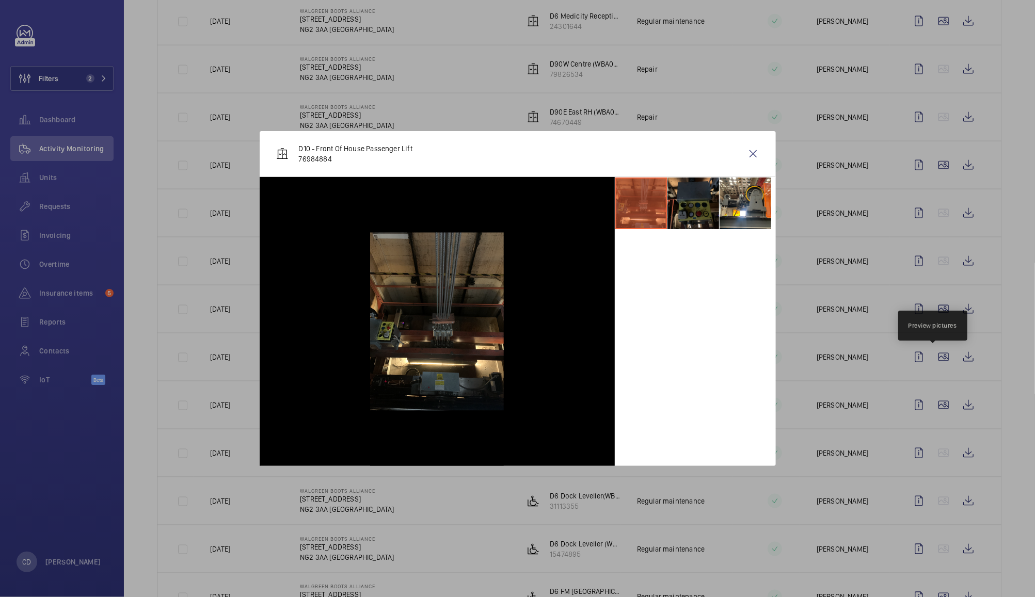
click at [692, 206] on li at bounding box center [693, 204] width 52 height 52
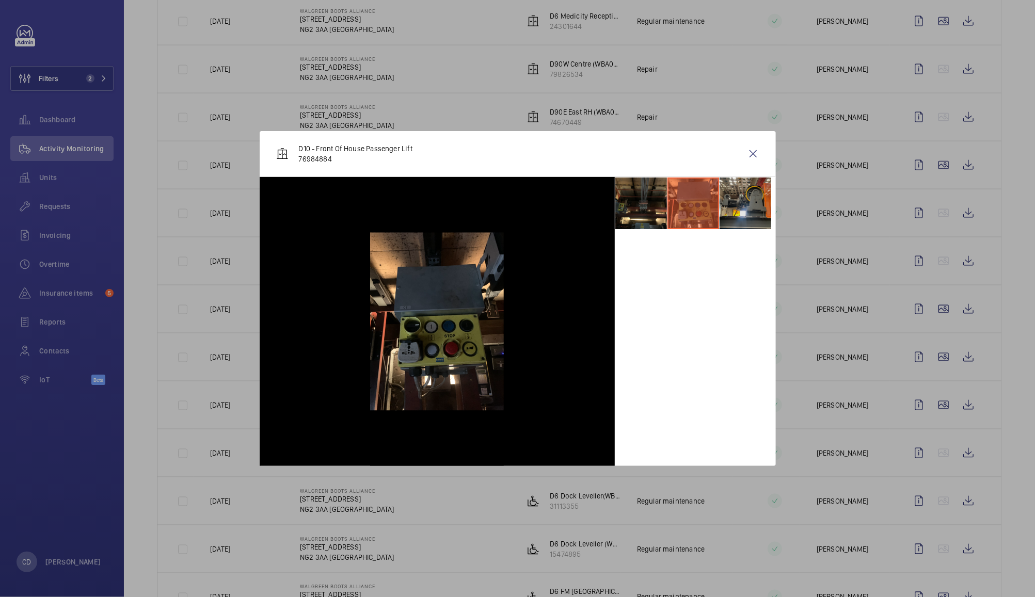
click at [751, 203] on li at bounding box center [745, 204] width 52 height 52
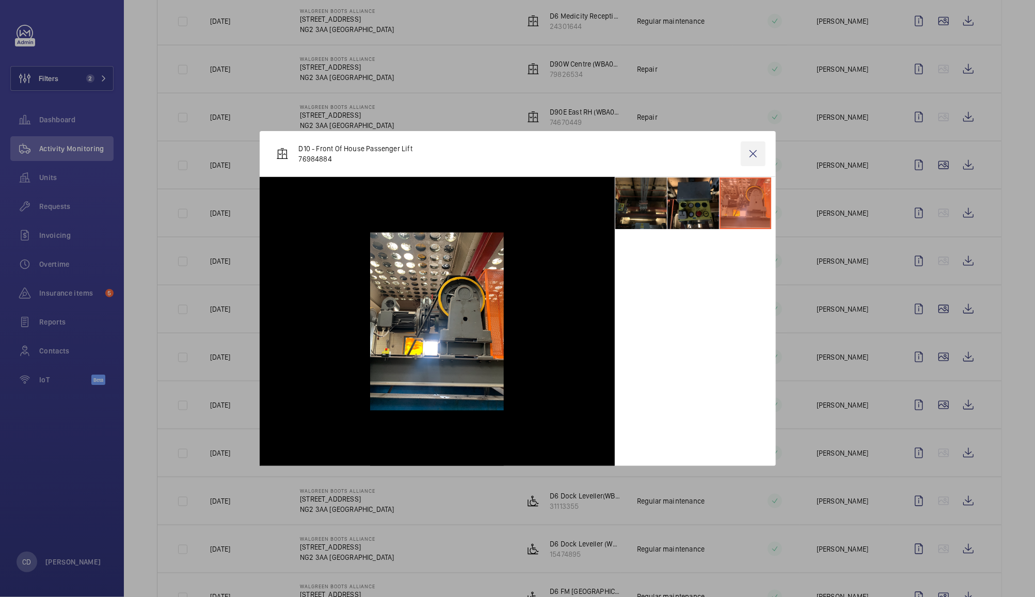
click at [752, 154] on wm-front-icon-button at bounding box center [753, 153] width 25 height 25
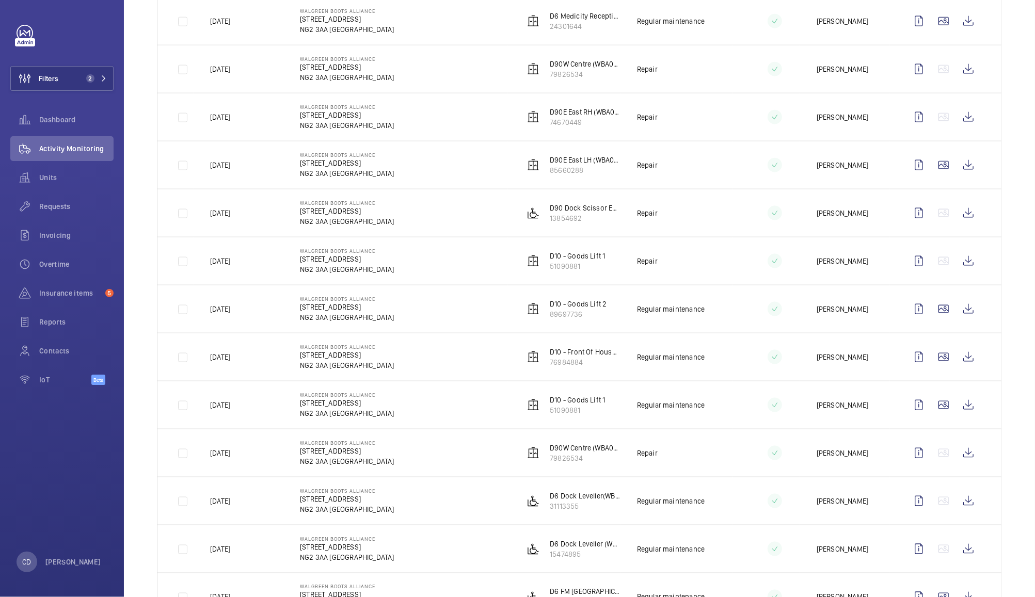
scroll to position [1074, 0]
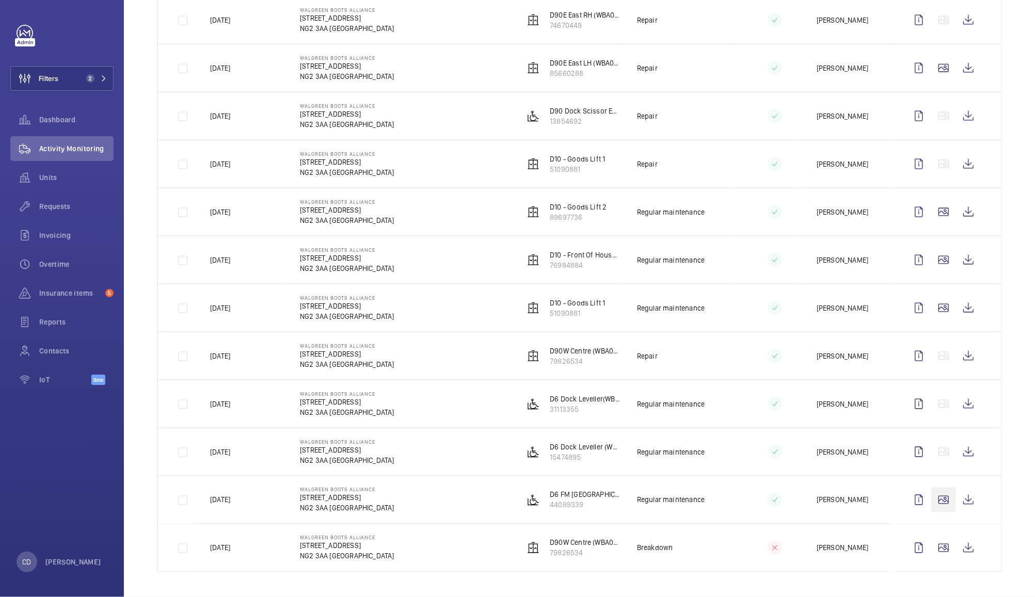
click at [938, 501] on wm-front-icon-button at bounding box center [943, 500] width 25 height 25
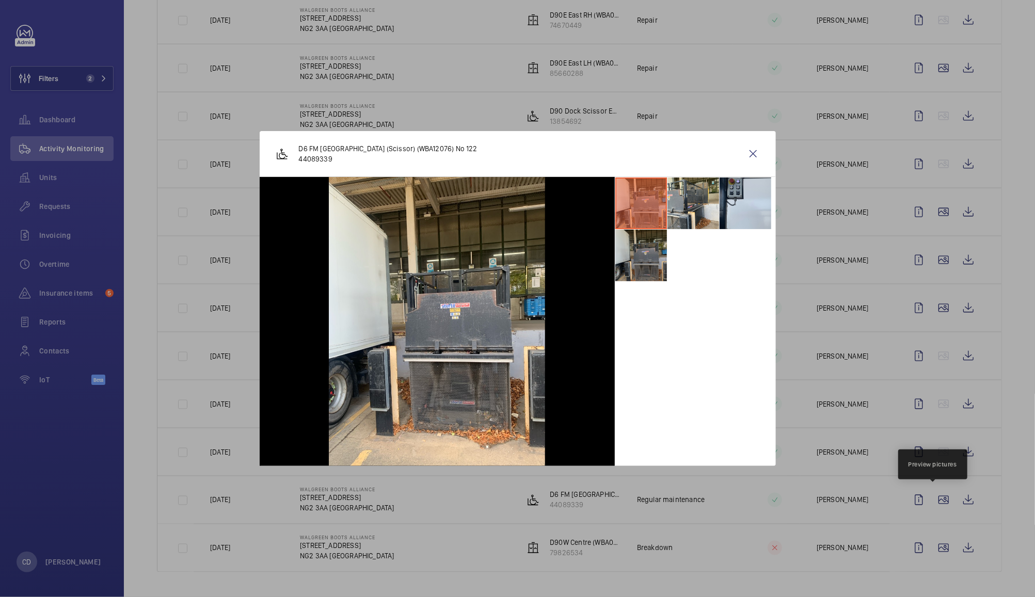
click at [639, 260] on li at bounding box center [641, 256] width 52 height 52
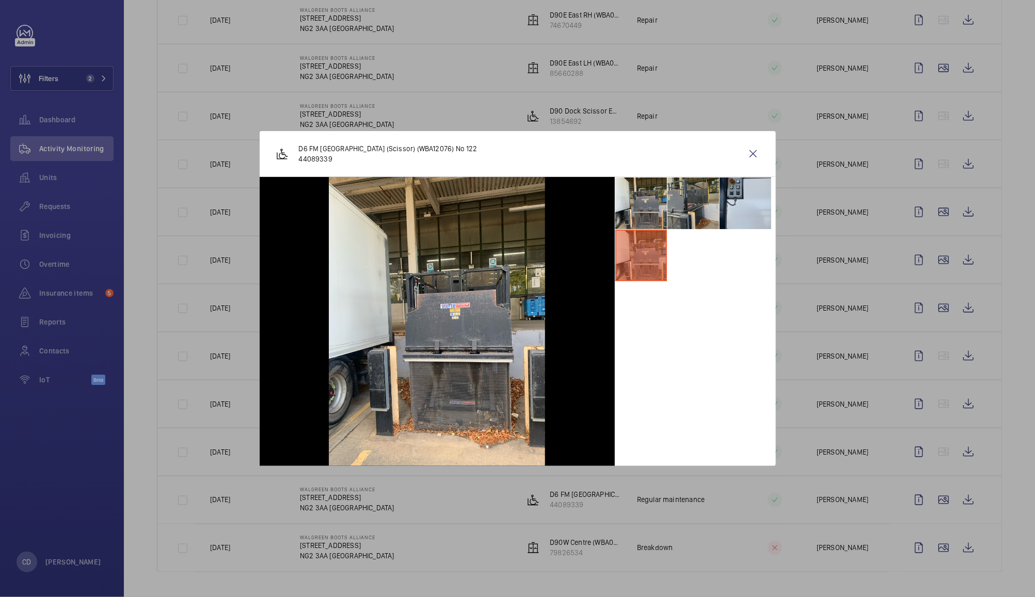
click at [696, 202] on li at bounding box center [693, 204] width 52 height 52
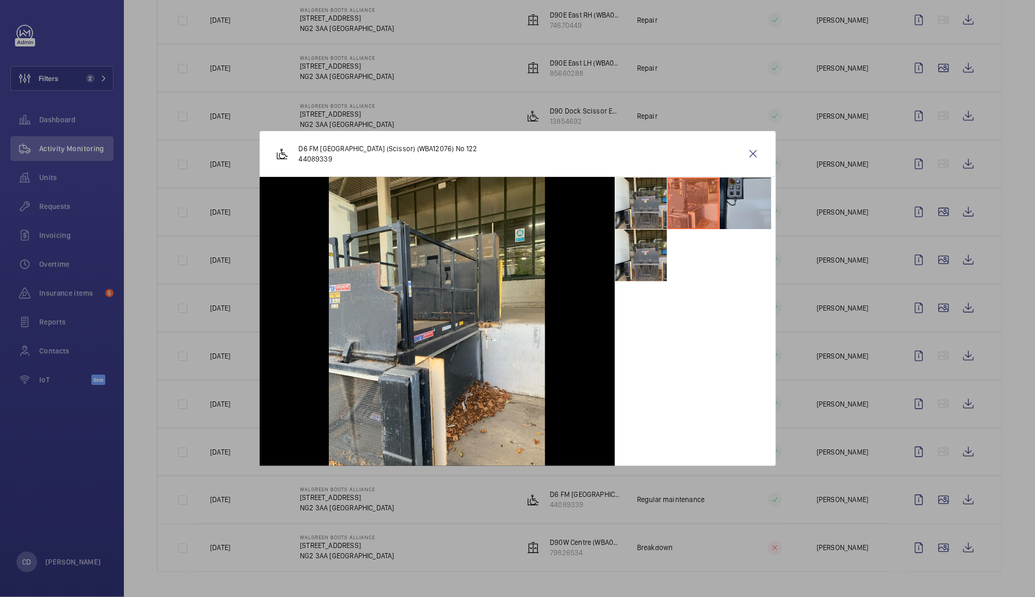
click at [739, 202] on li at bounding box center [745, 204] width 52 height 52
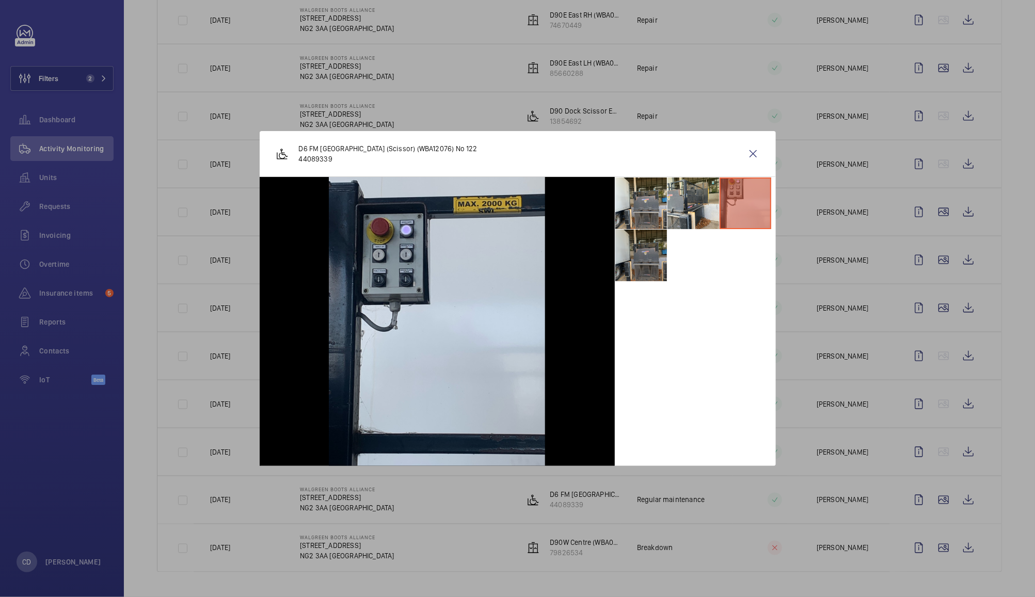
click at [645, 259] on li at bounding box center [641, 256] width 52 height 52
